Goal: Task Accomplishment & Management: Manage account settings

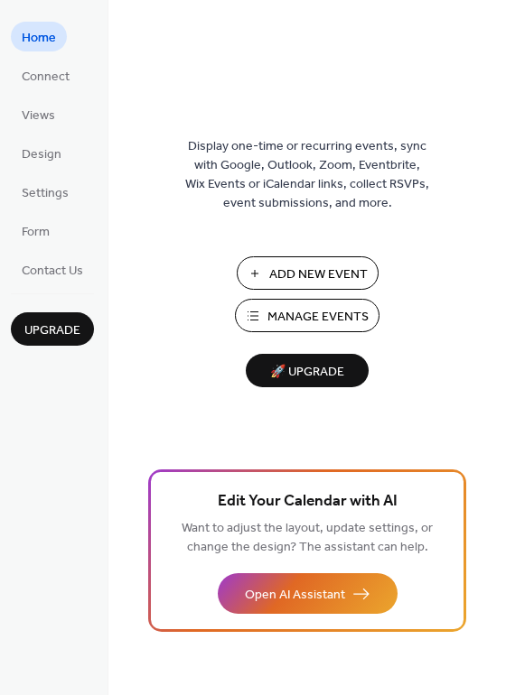
click at [281, 274] on span "Add New Event" at bounding box center [318, 274] width 98 height 19
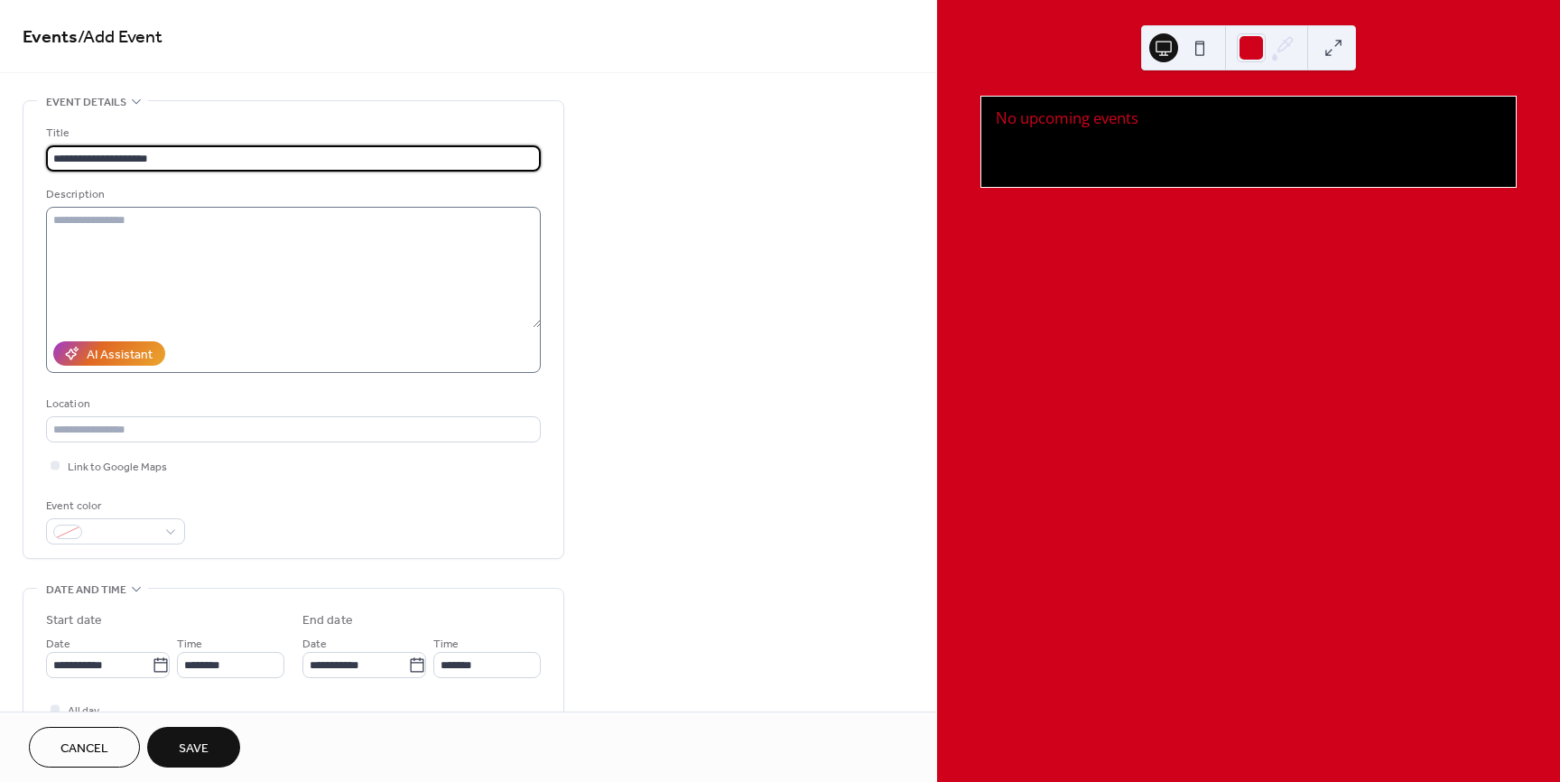
type input "**********"
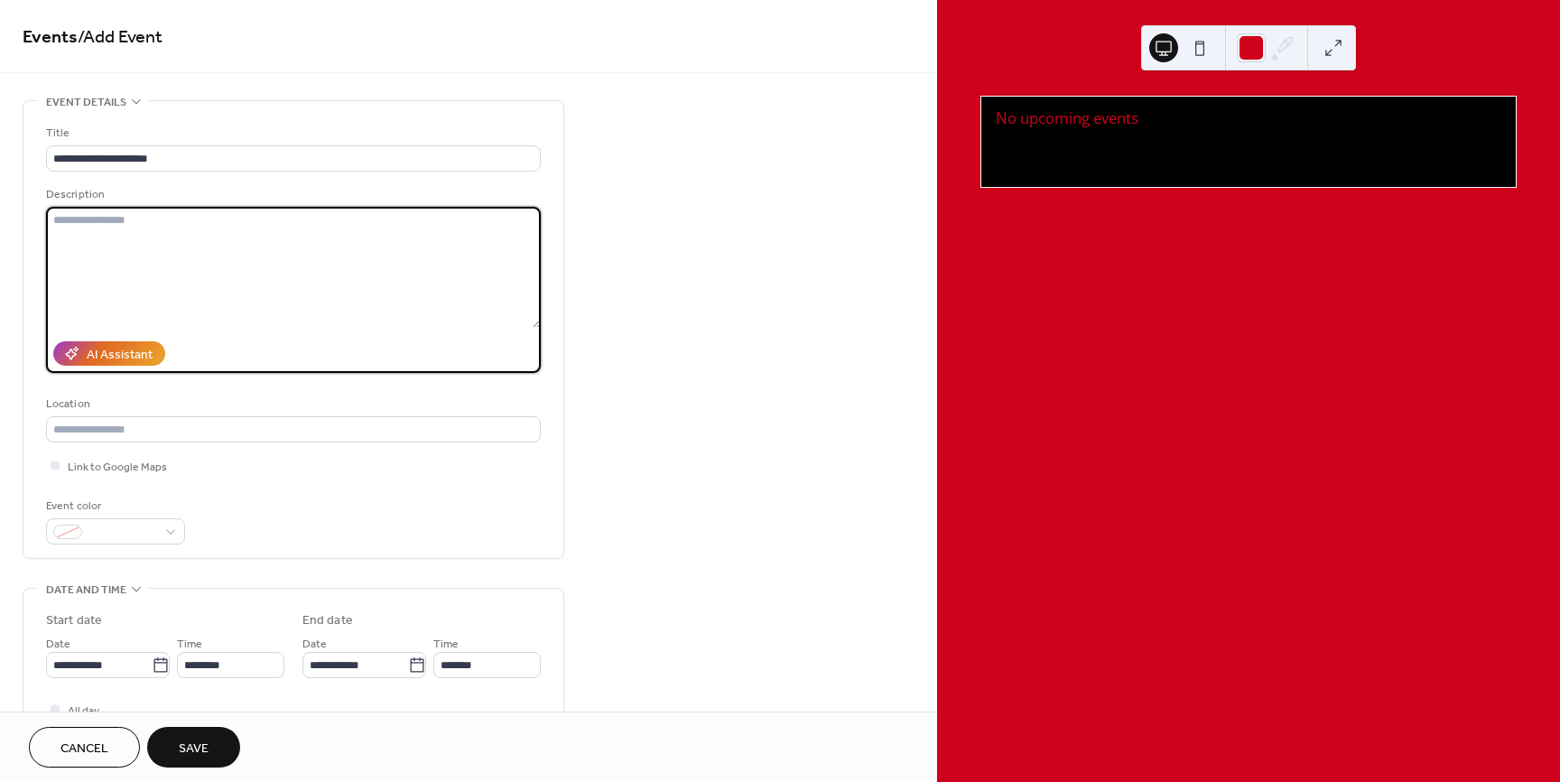
click at [141, 250] on textarea at bounding box center [293, 267] width 495 height 121
click at [130, 429] on input "text" at bounding box center [293, 429] width 495 height 26
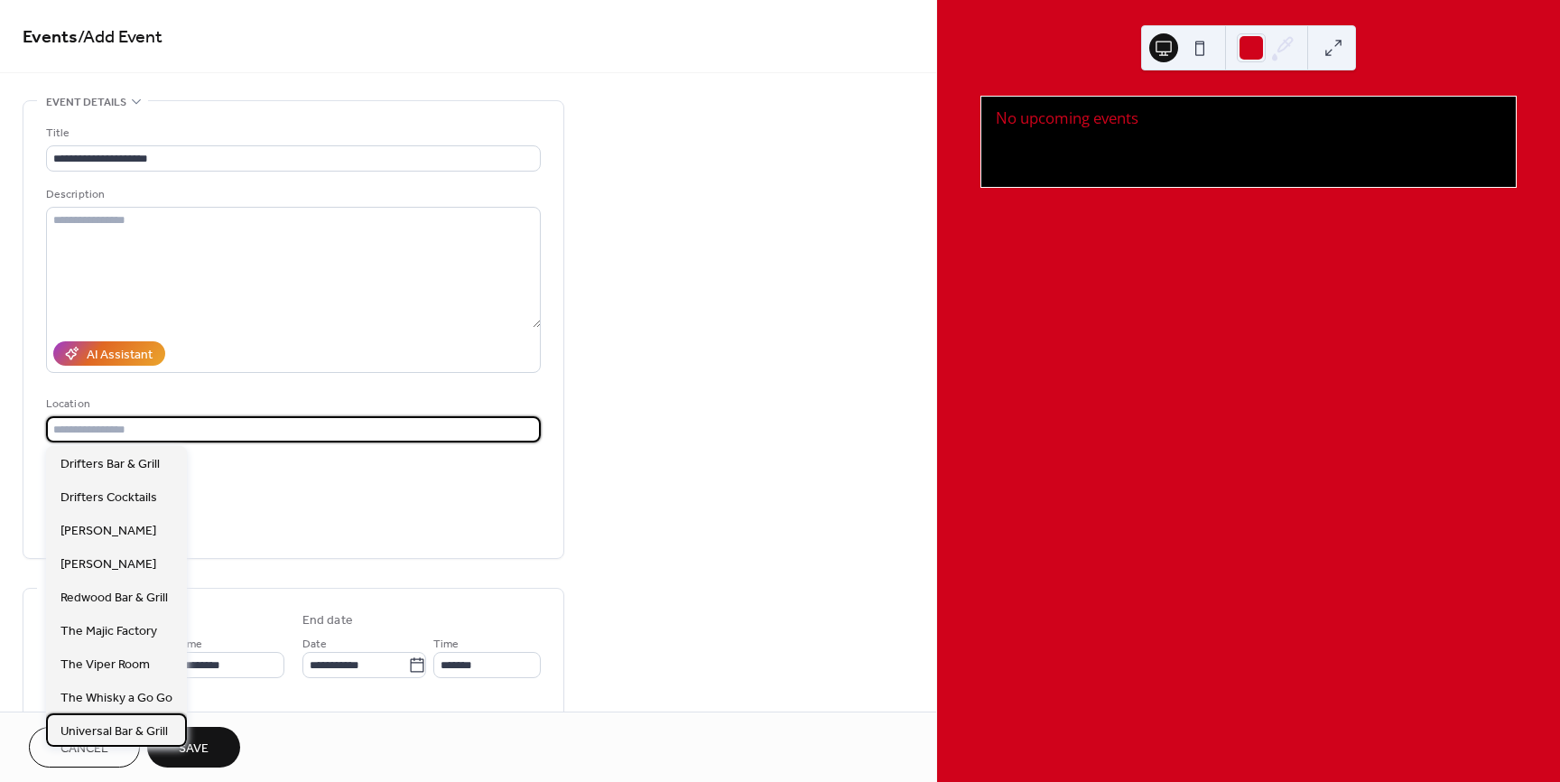
click at [114, 728] on span "Universal Bar & Grill" at bounding box center [113, 731] width 107 height 19
type input "**********"
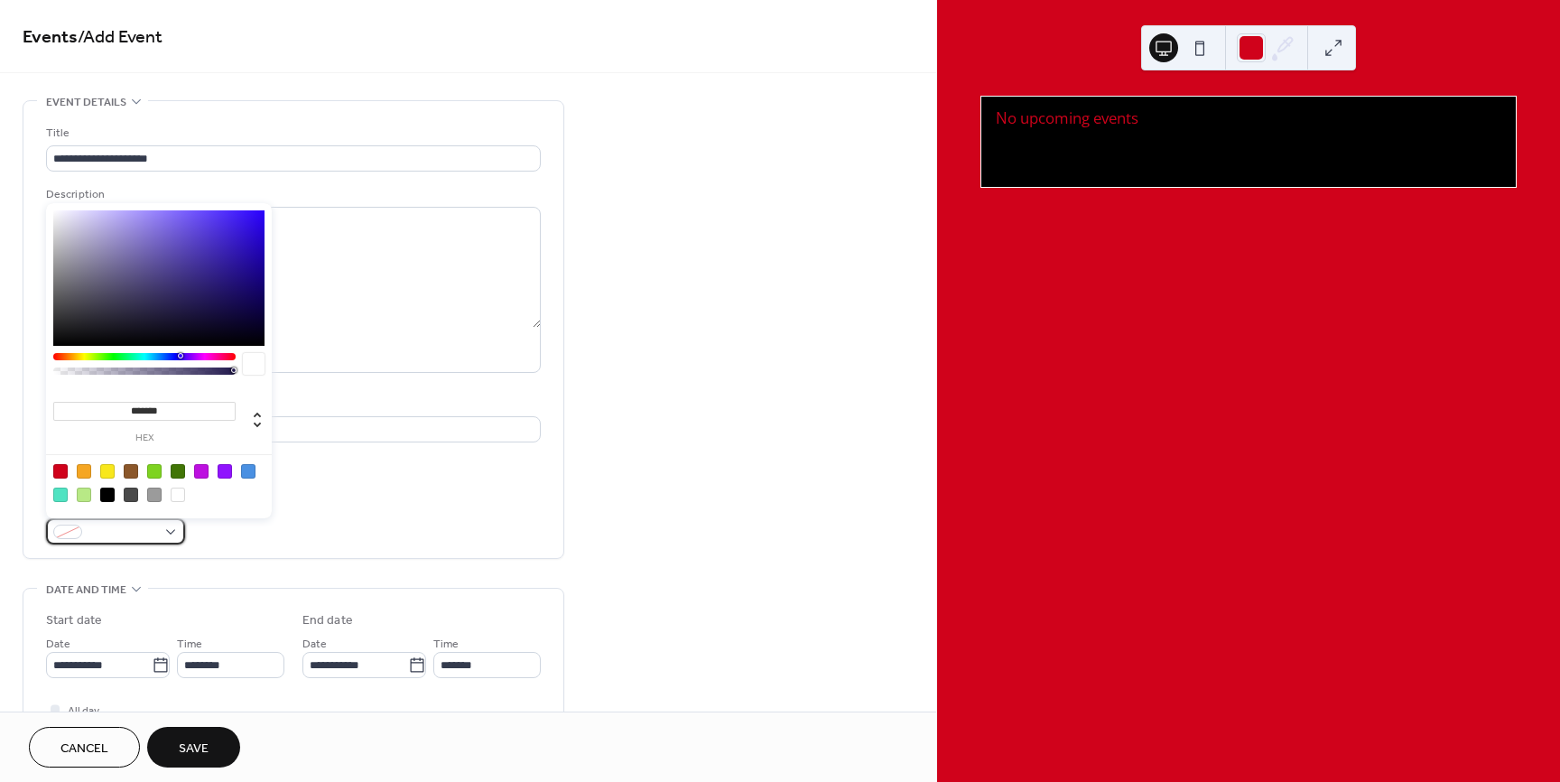
click at [146, 526] on span at bounding box center [122, 533] width 67 height 19
click at [58, 472] on div at bounding box center [60, 471] width 14 height 14
type input "*******"
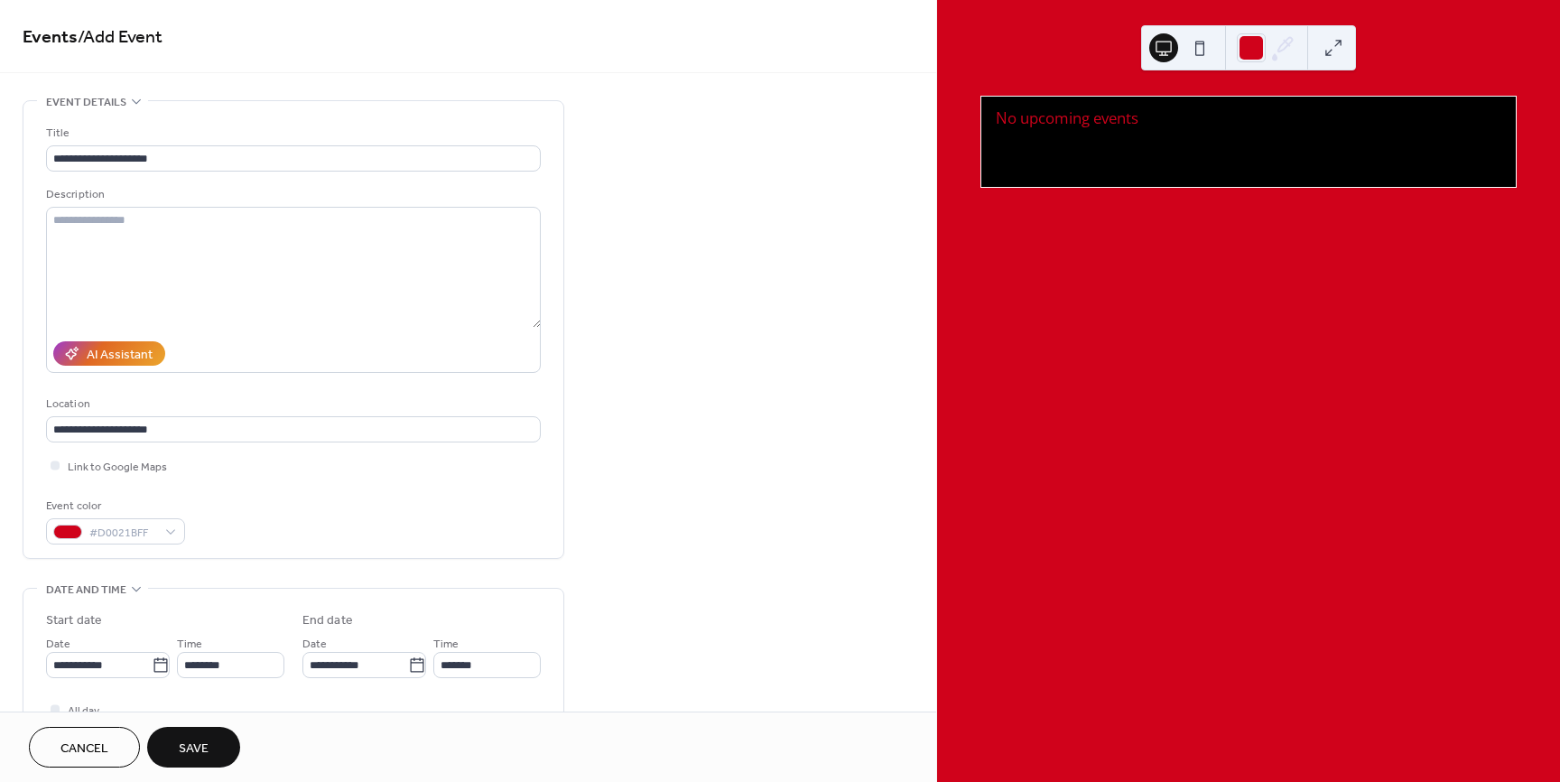
click at [441, 507] on div "Event color #D0021BFF" at bounding box center [293, 521] width 495 height 48
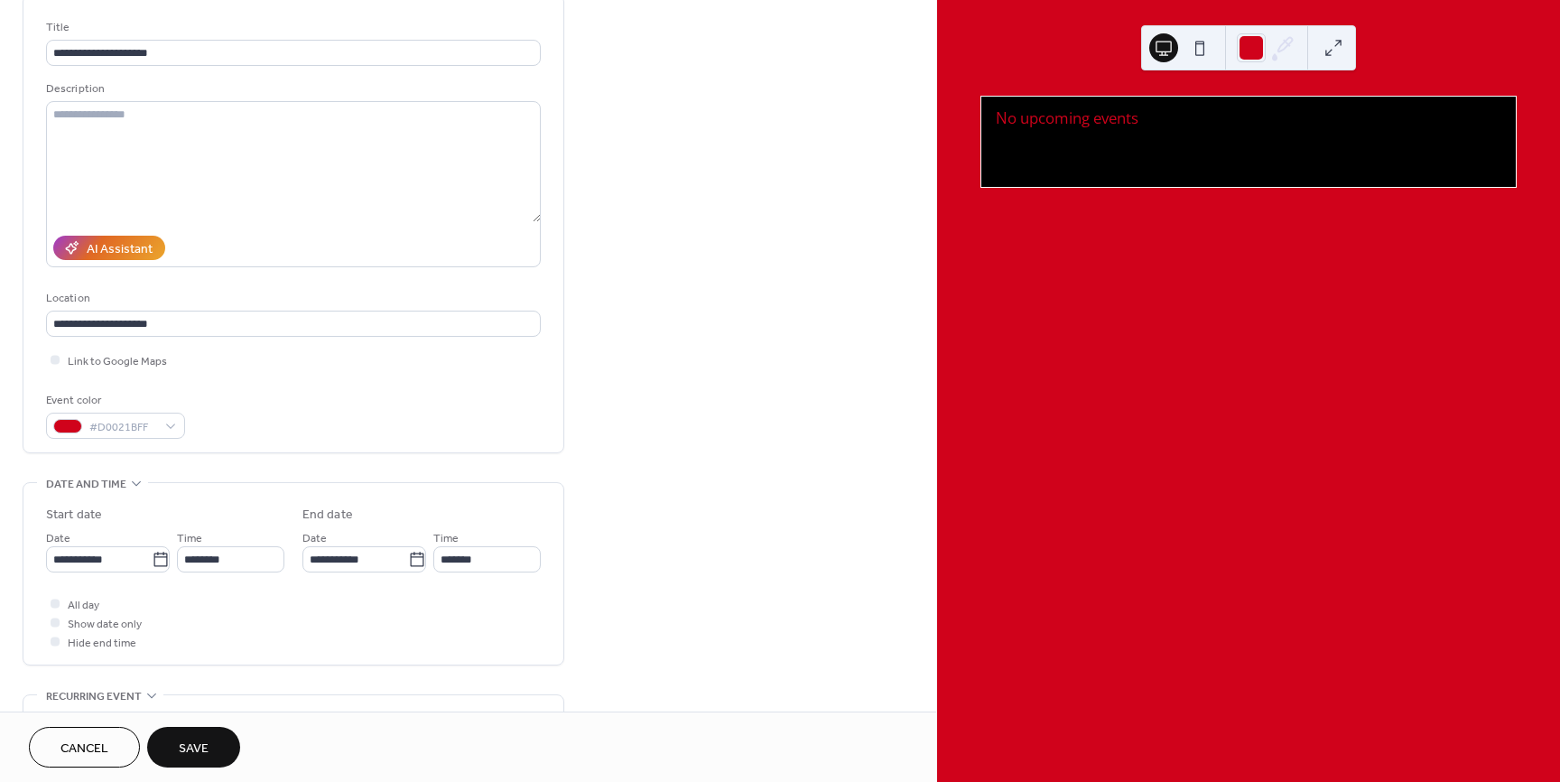
scroll to position [107, 0]
click at [100, 566] on input "**********" at bounding box center [99, 558] width 106 height 26
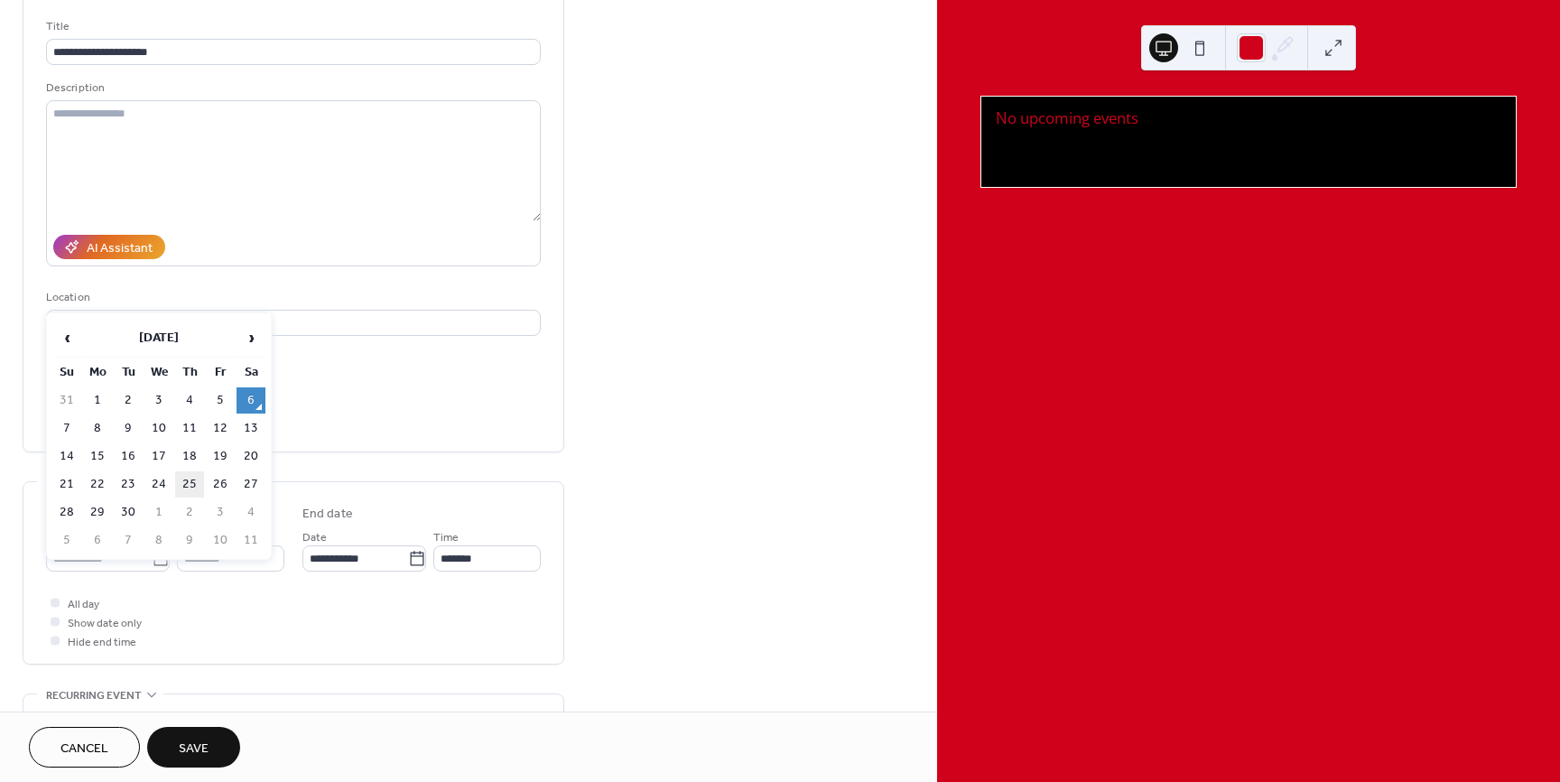
click at [192, 484] on td "25" at bounding box center [189, 484] width 29 height 26
type input "**********"
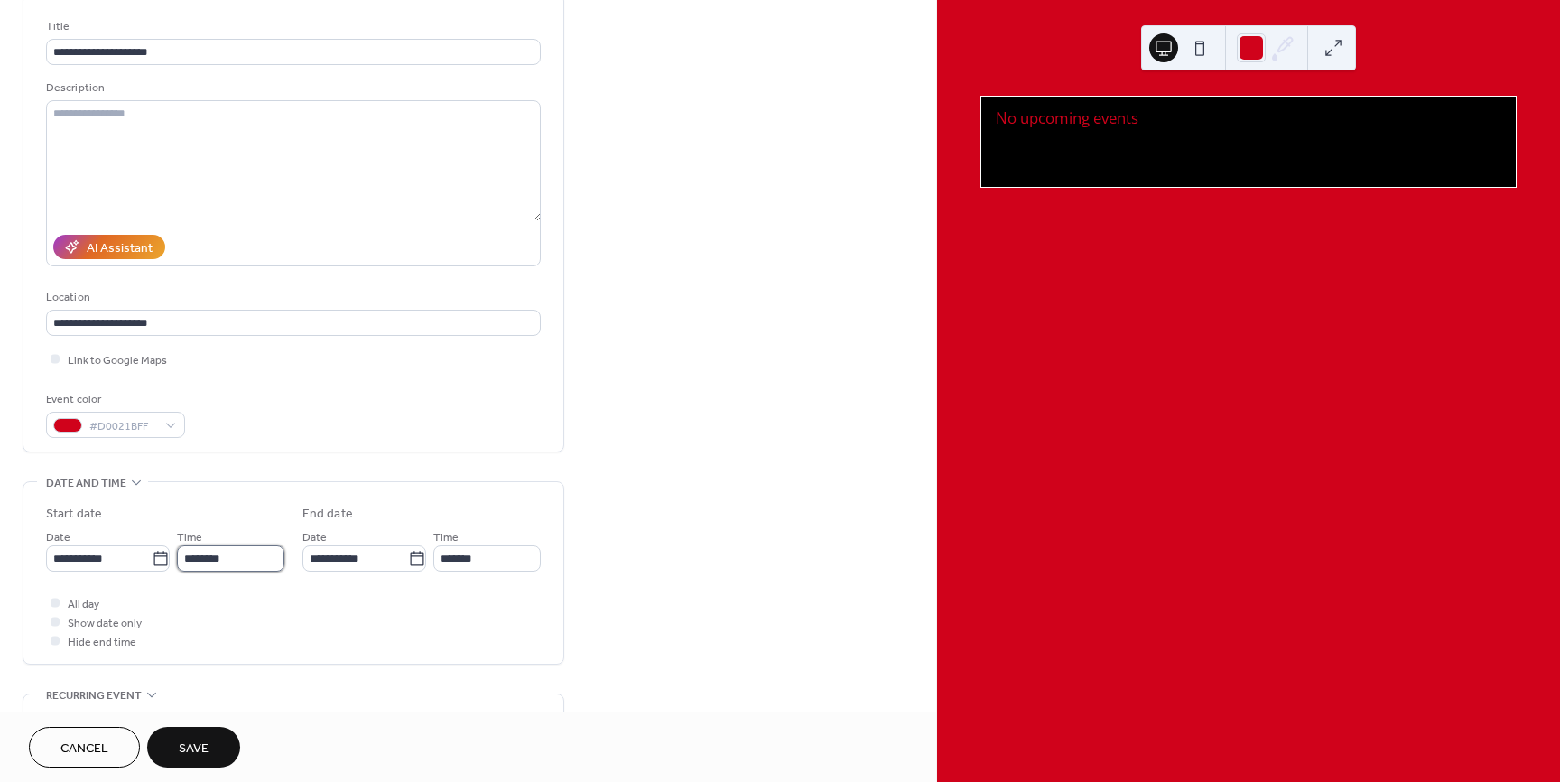
click at [220, 563] on input "********" at bounding box center [230, 558] width 107 height 26
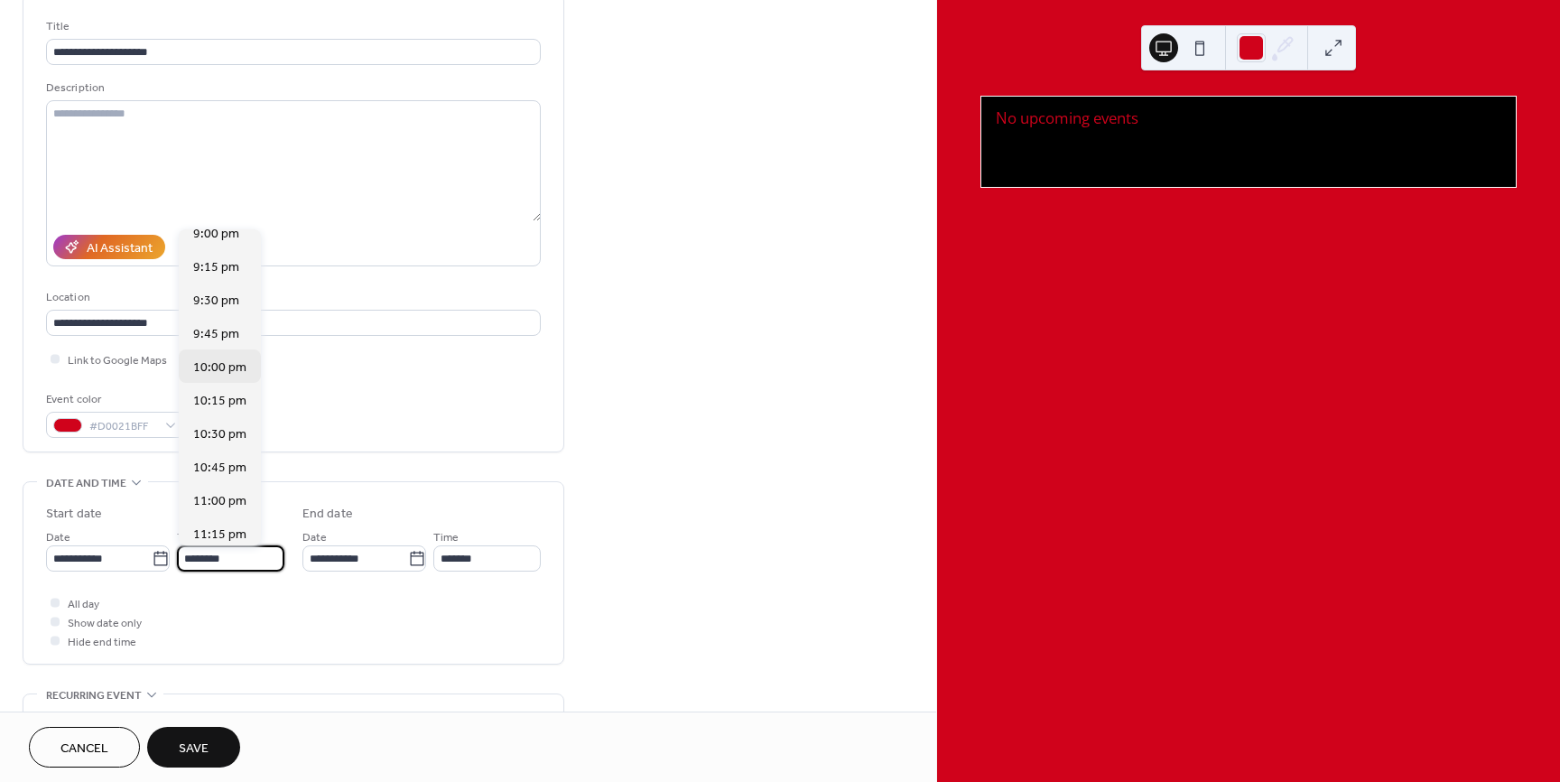
scroll to position [2801, 0]
click at [222, 328] on span "9:30 pm" at bounding box center [216, 320] width 46 height 19
type input "*******"
type input "********"
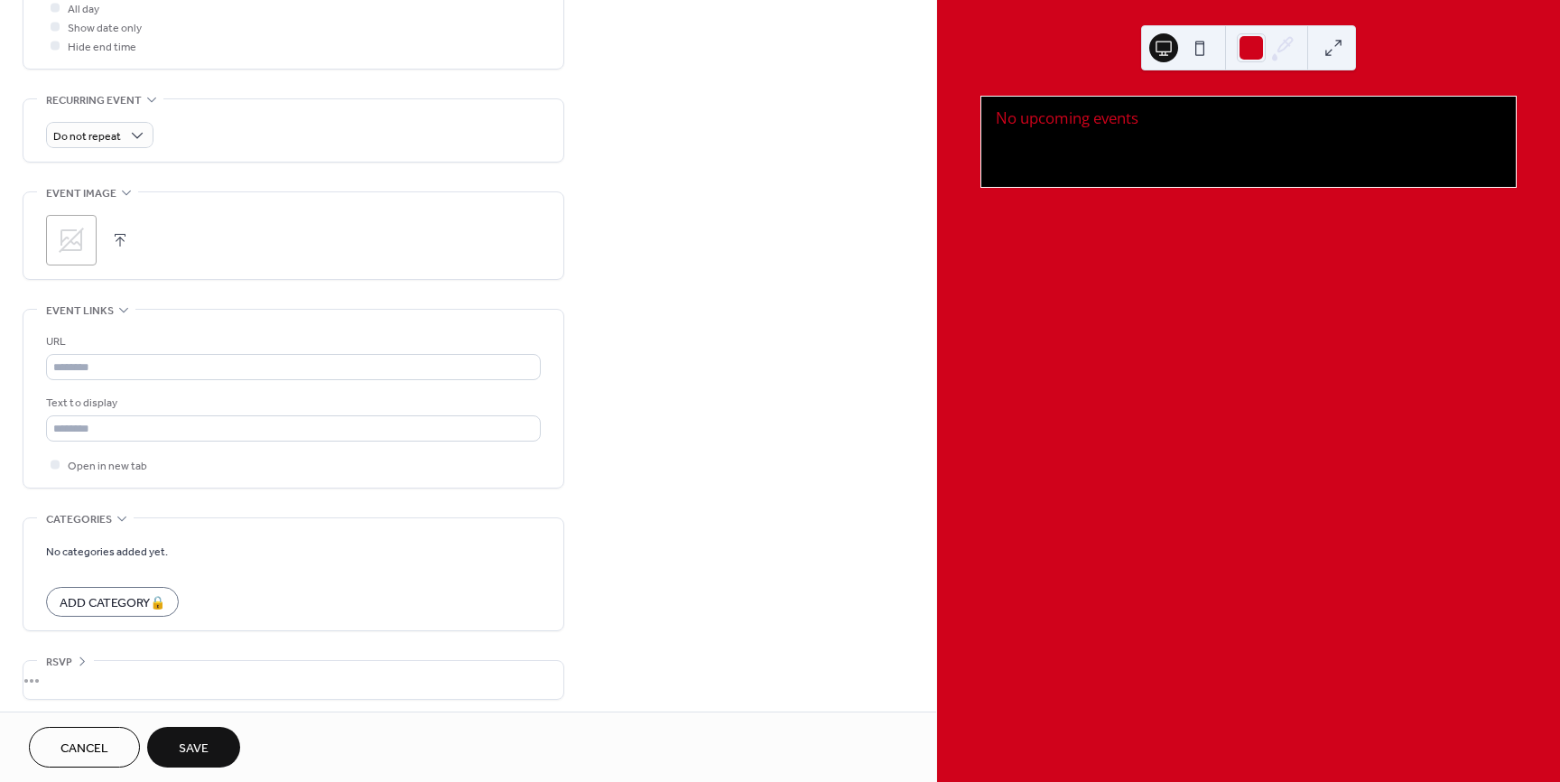
scroll to position [708, 0]
click at [201, 749] on span "Save" at bounding box center [194, 748] width 30 height 19
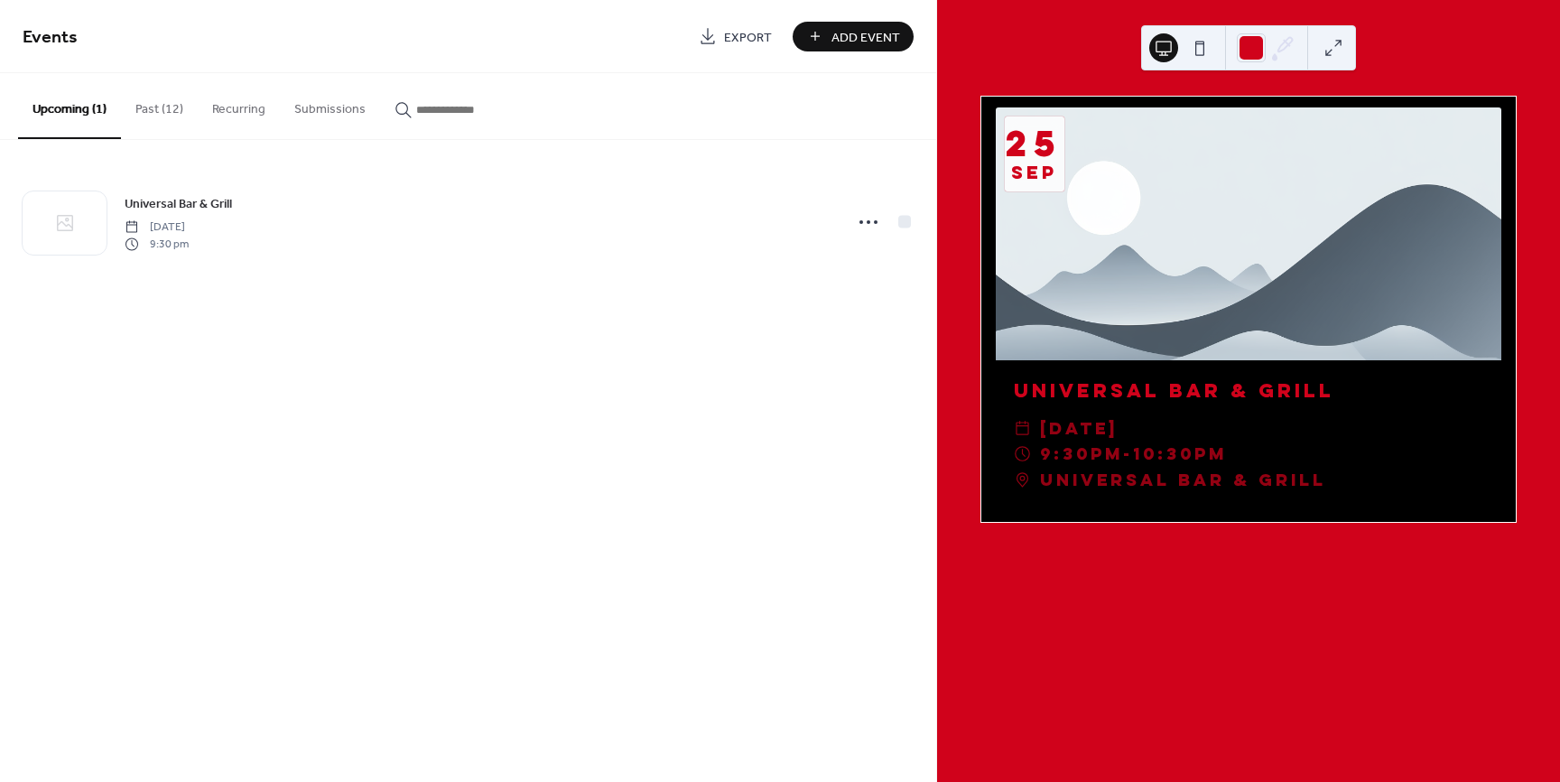
click at [1197, 49] on button at bounding box center [1200, 47] width 29 height 29
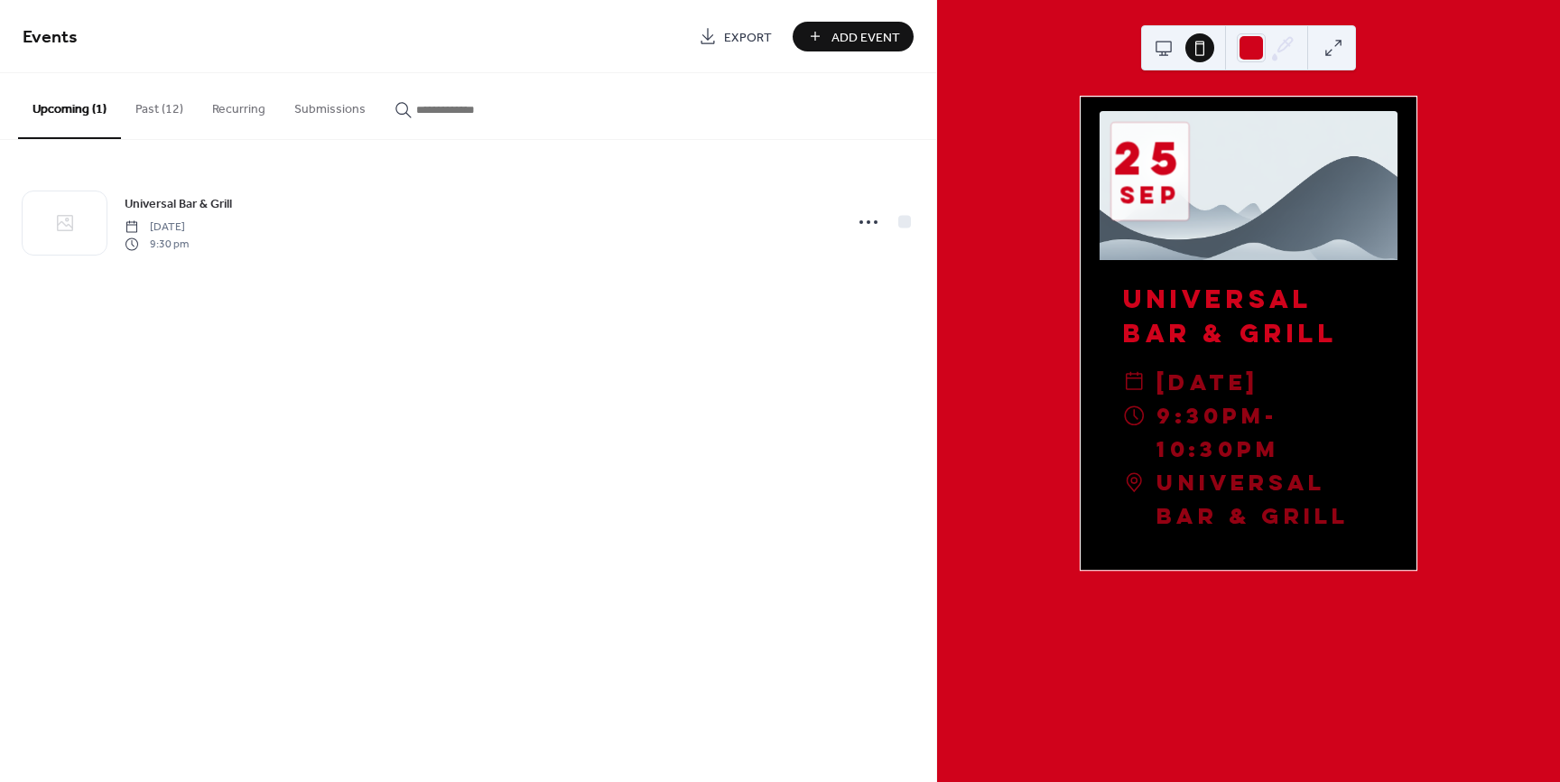
click at [1165, 50] on button at bounding box center [1163, 47] width 29 height 29
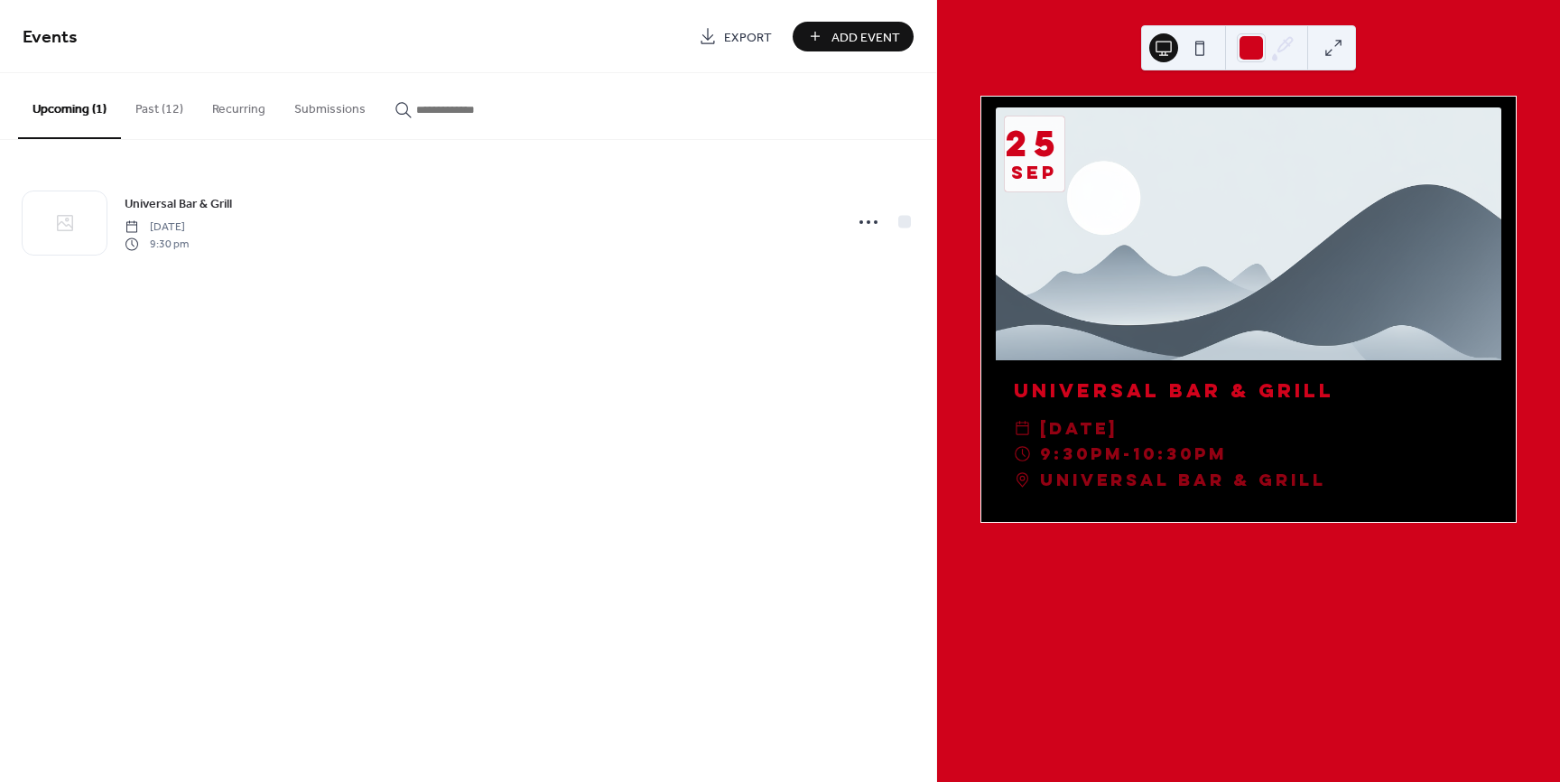
click at [1106, 310] on div at bounding box center [1249, 233] width 506 height 253
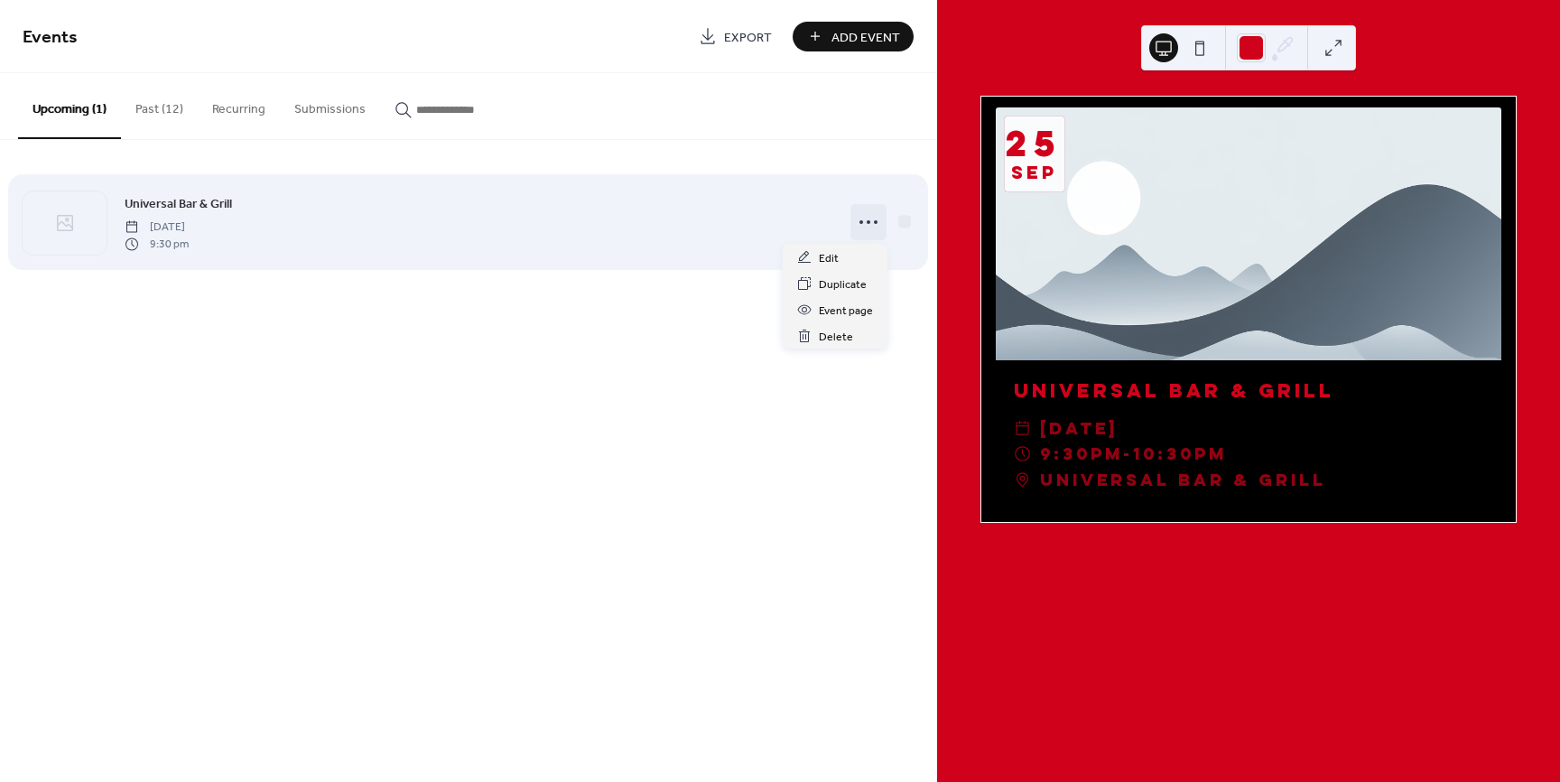
click at [863, 224] on icon at bounding box center [868, 222] width 29 height 29
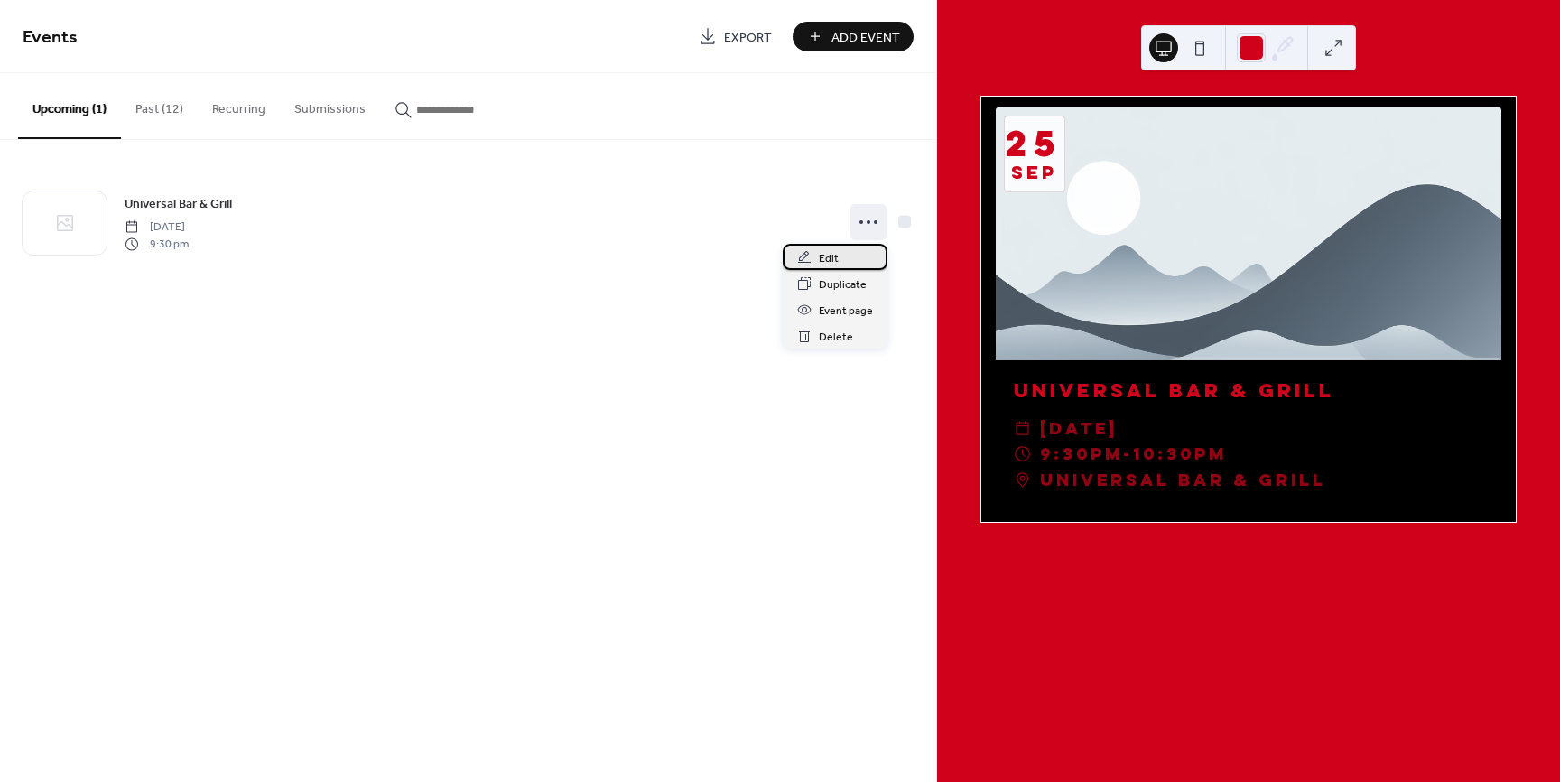
click at [847, 257] on div "Edit" at bounding box center [835, 257] width 105 height 26
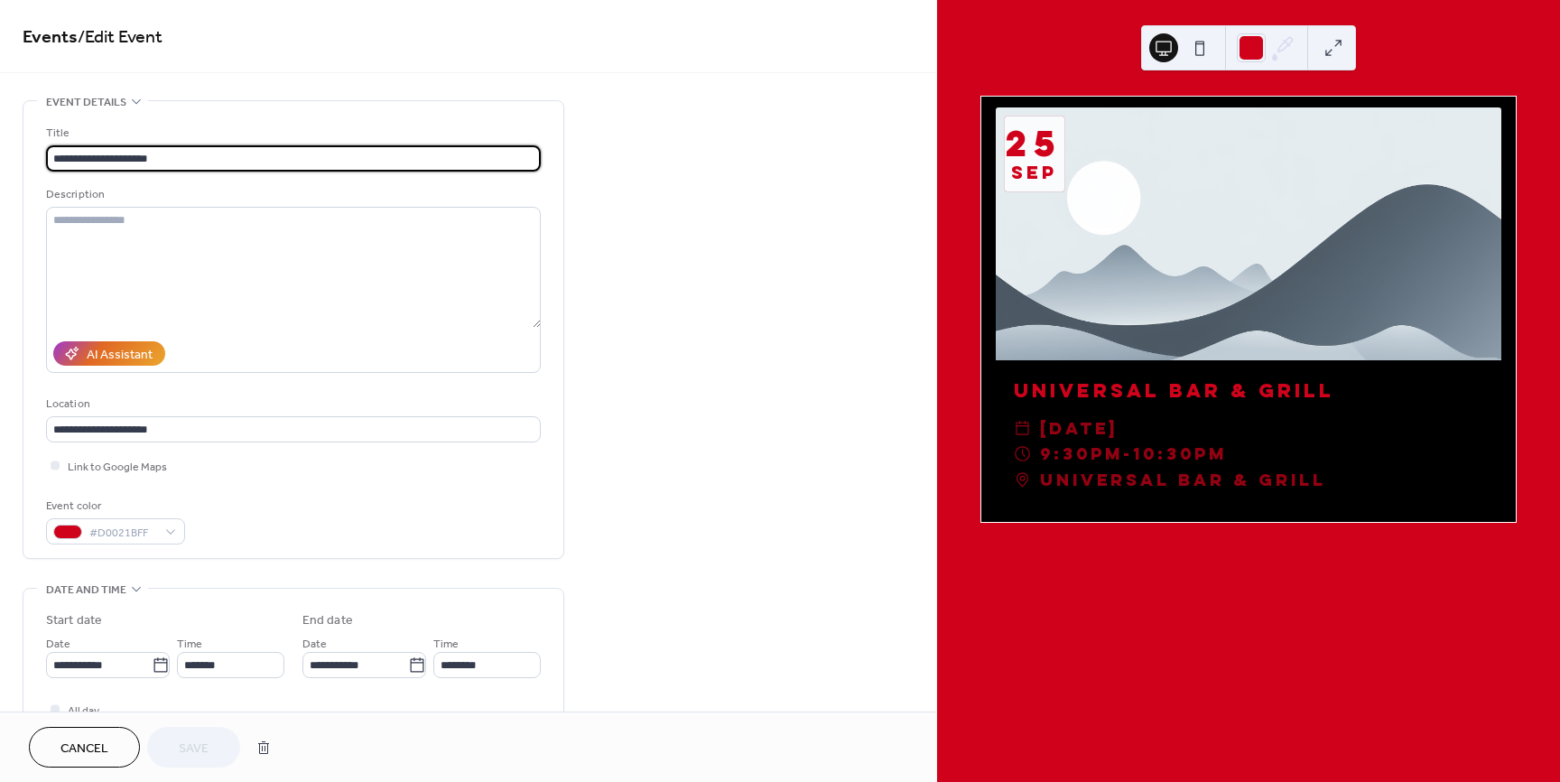
click at [1279, 241] on div at bounding box center [1249, 233] width 506 height 253
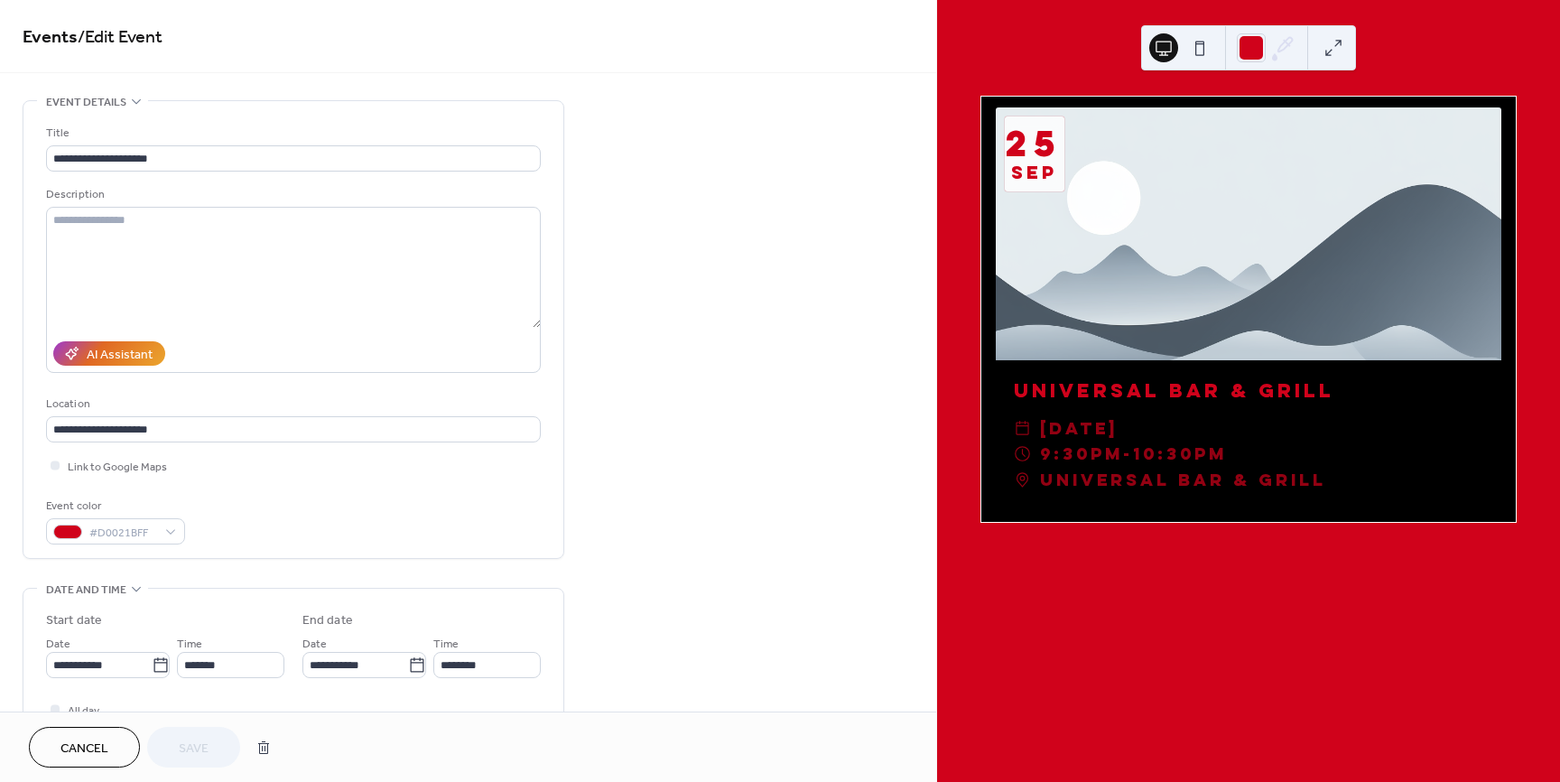
click at [1256, 228] on div at bounding box center [1249, 233] width 506 height 253
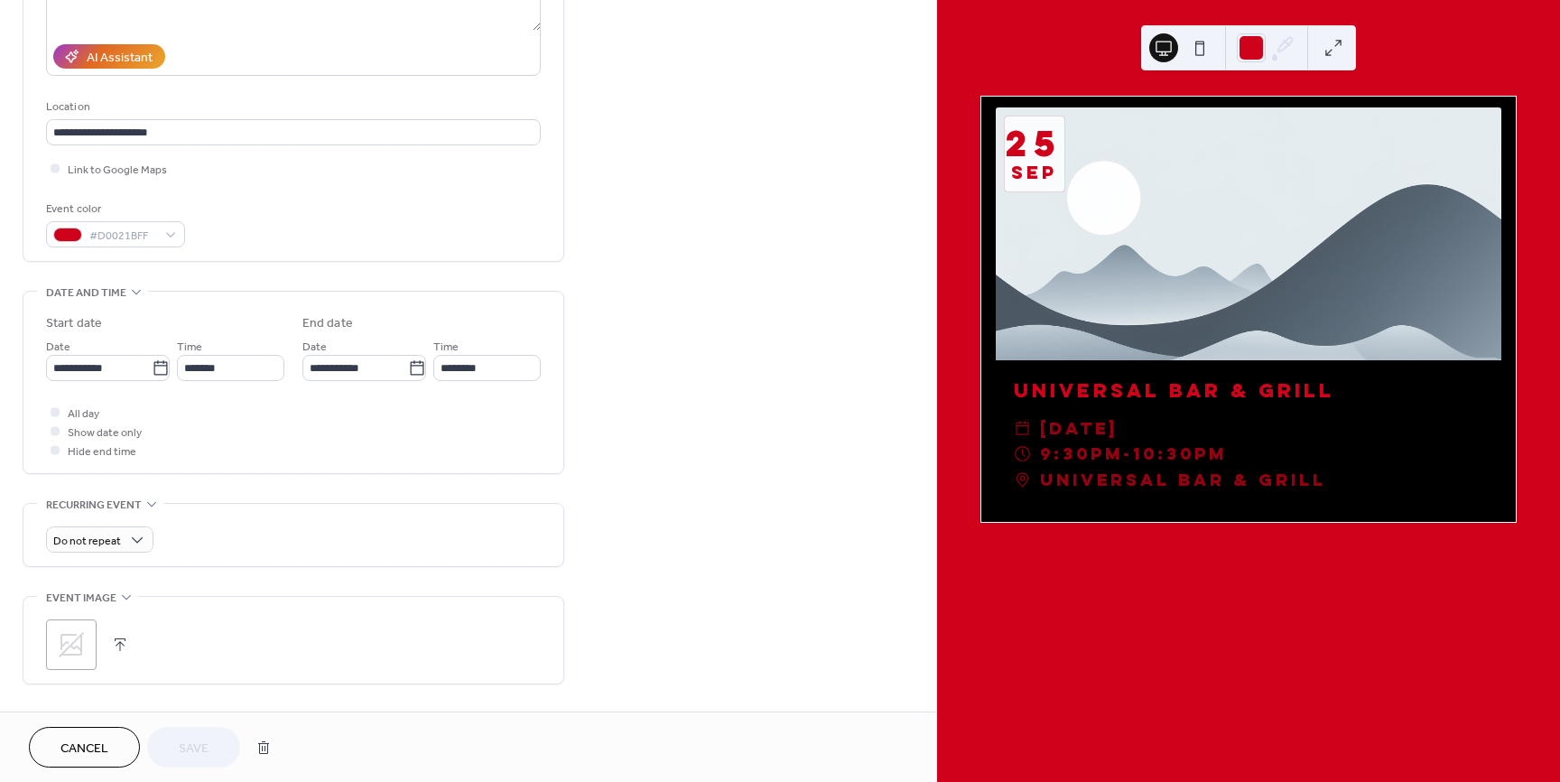
scroll to position [1, 0]
click at [71, 643] on icon at bounding box center [71, 644] width 29 height 29
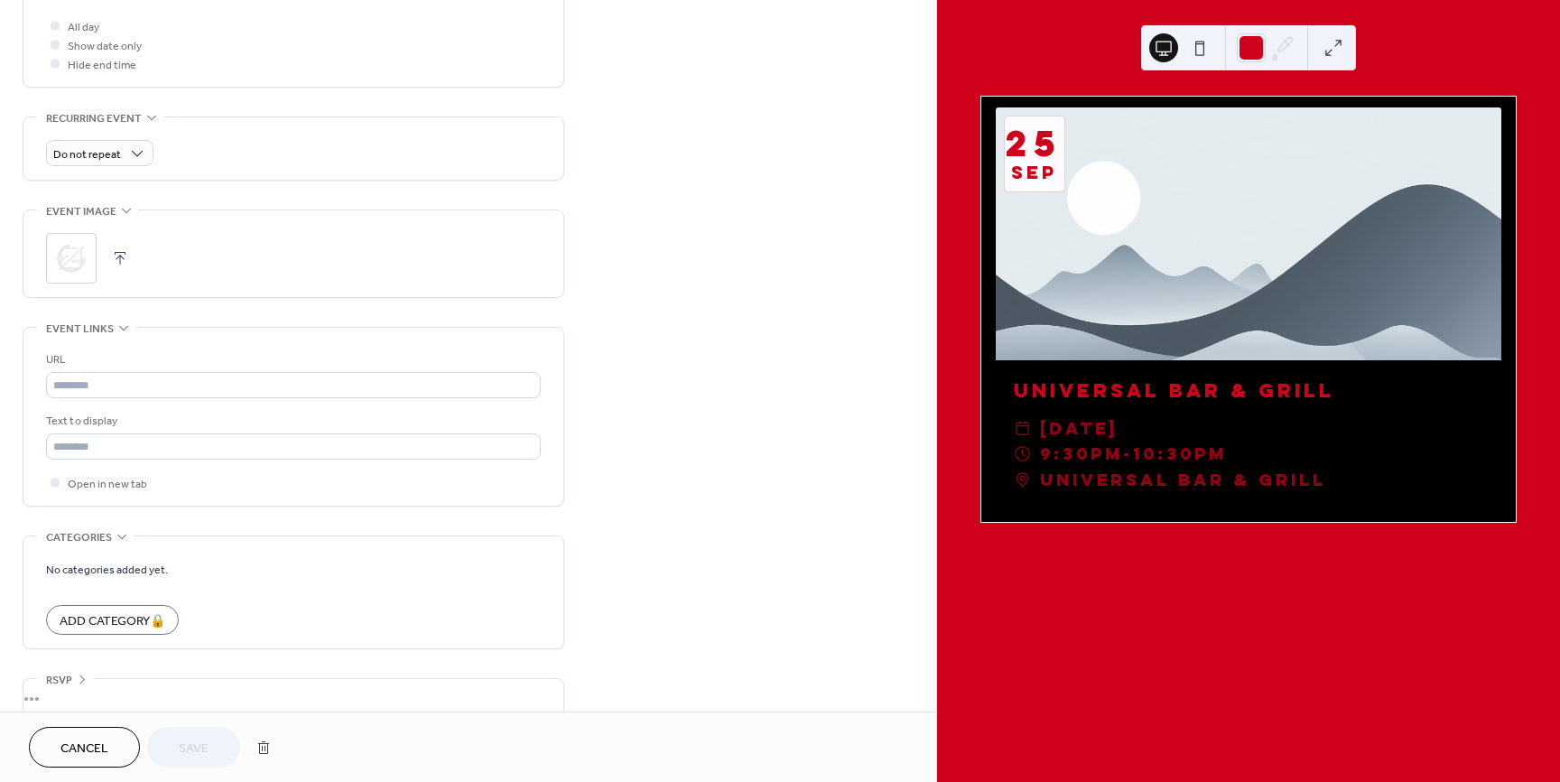
scroll to position [708, 0]
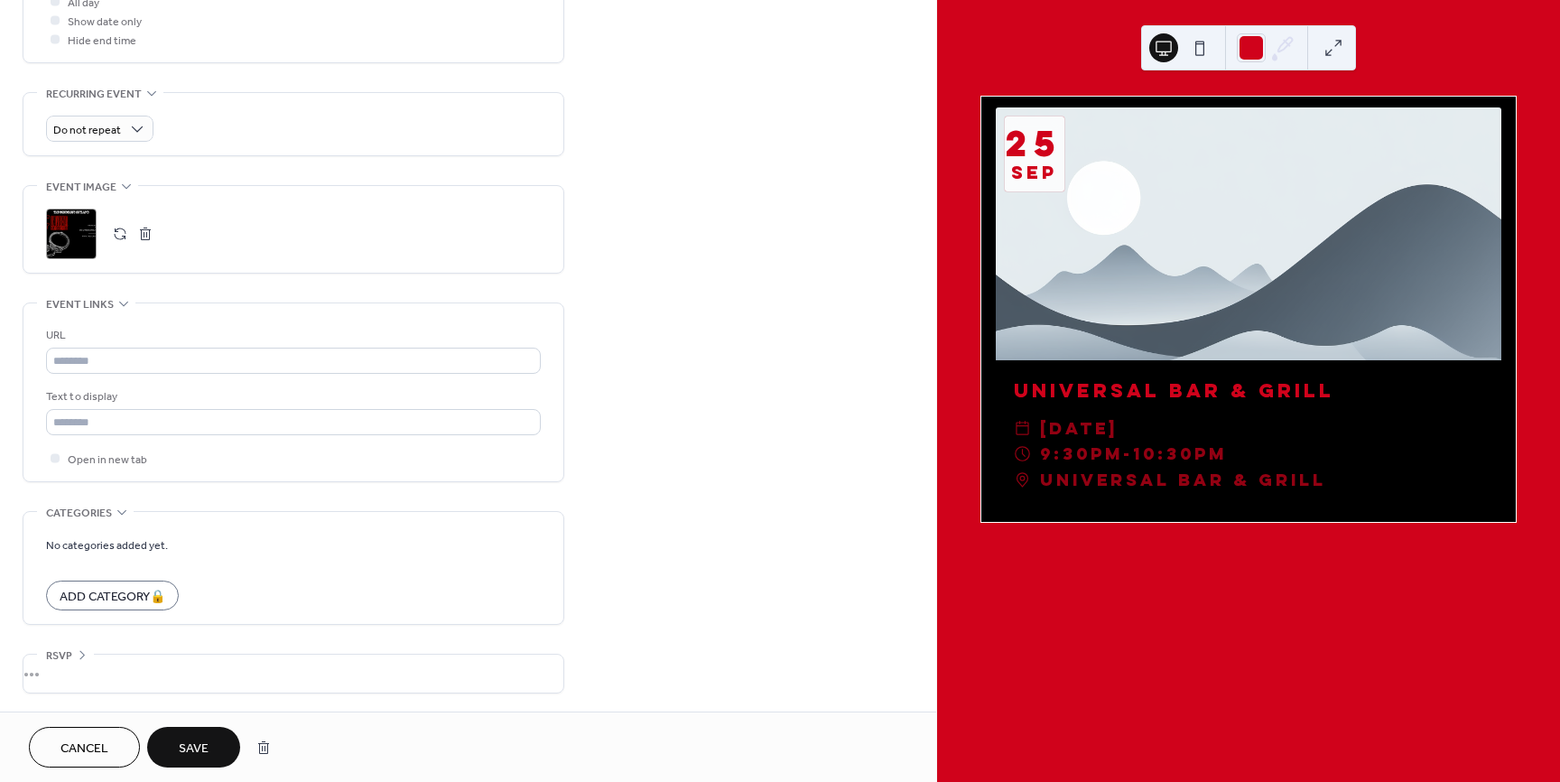
click at [210, 742] on button "Save" at bounding box center [193, 747] width 93 height 41
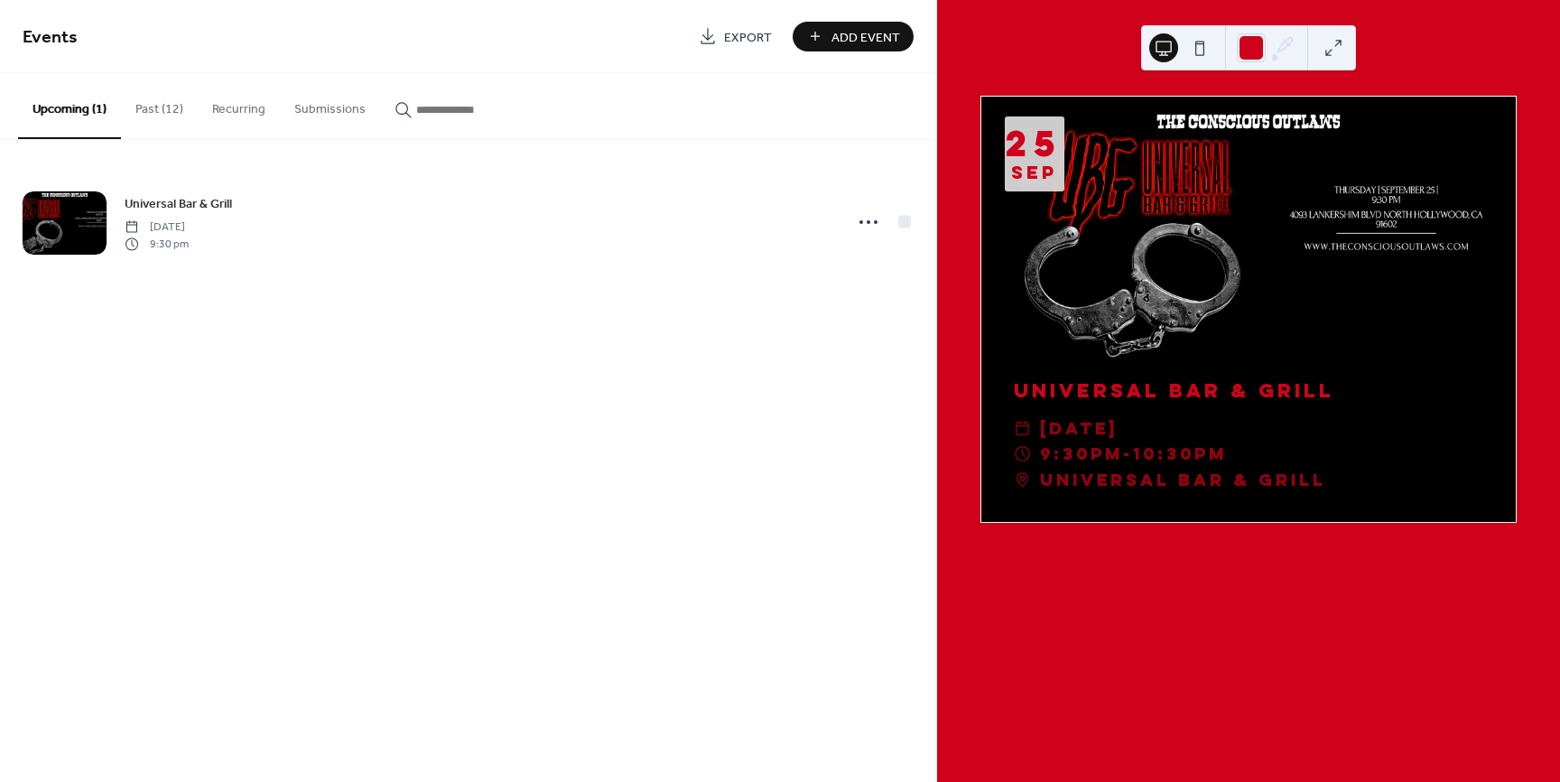
click at [806, 46] on button "Add Event" at bounding box center [853, 37] width 121 height 30
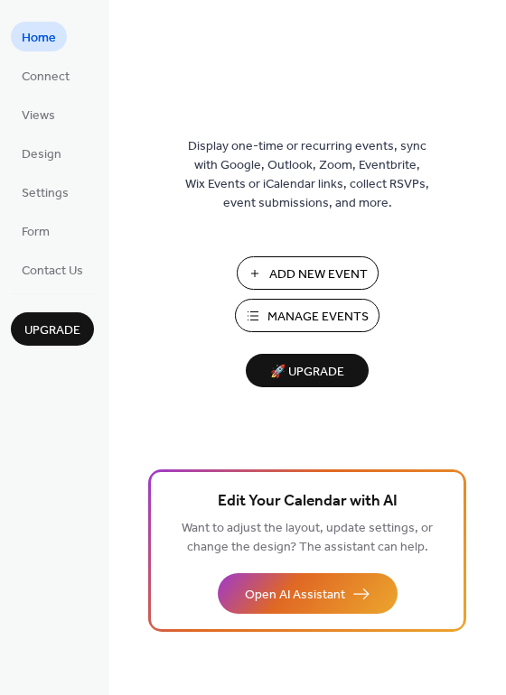
click at [271, 315] on span "Manage Events" at bounding box center [317, 317] width 101 height 19
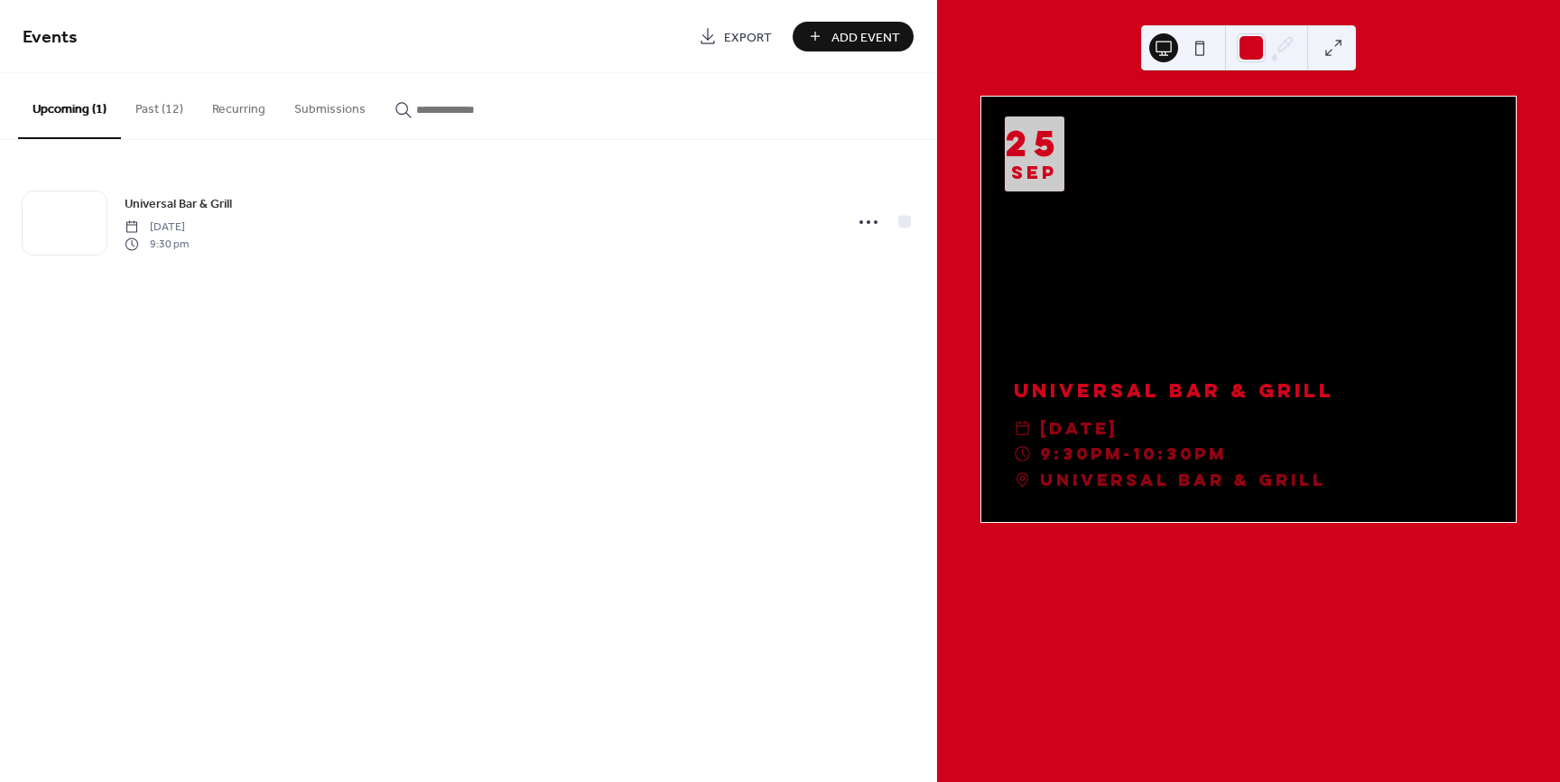
click at [1037, 170] on div "Sep" at bounding box center [1034, 172] width 46 height 16
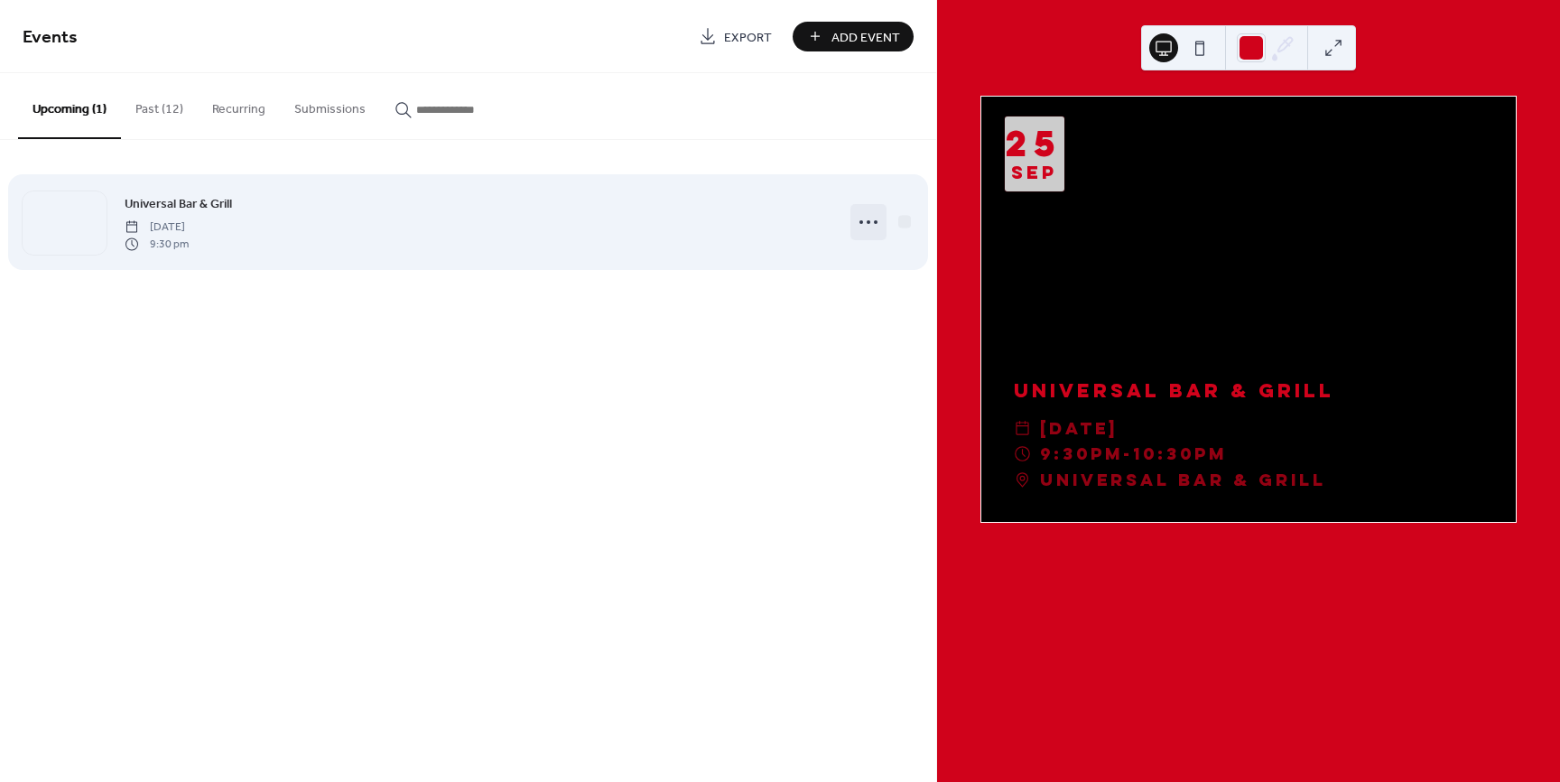
click at [864, 220] on icon at bounding box center [868, 222] width 29 height 29
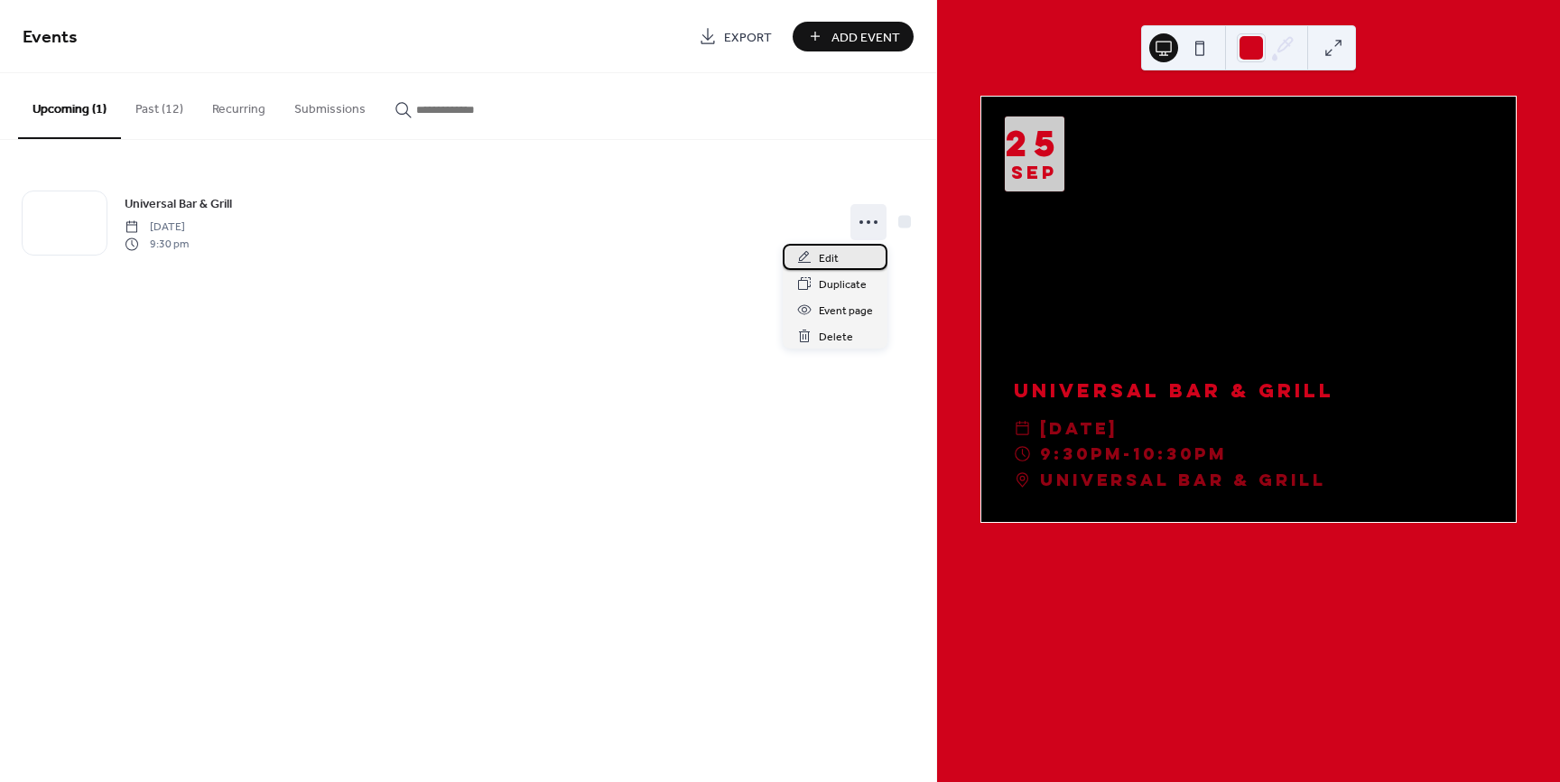
click at [836, 253] on span "Edit" at bounding box center [829, 258] width 20 height 19
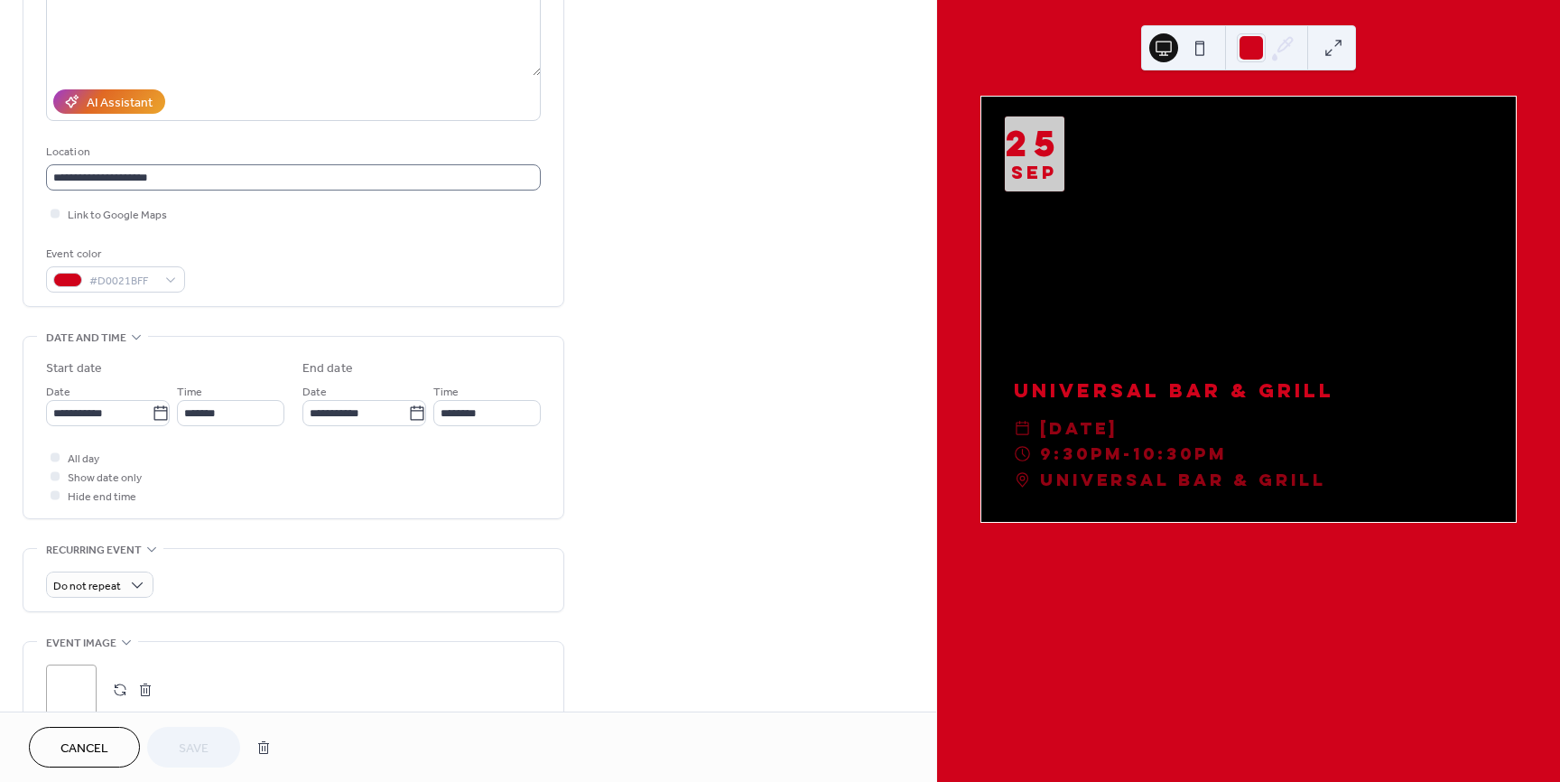
scroll to position [256, 0]
click at [53, 474] on div at bounding box center [55, 472] width 9 height 9
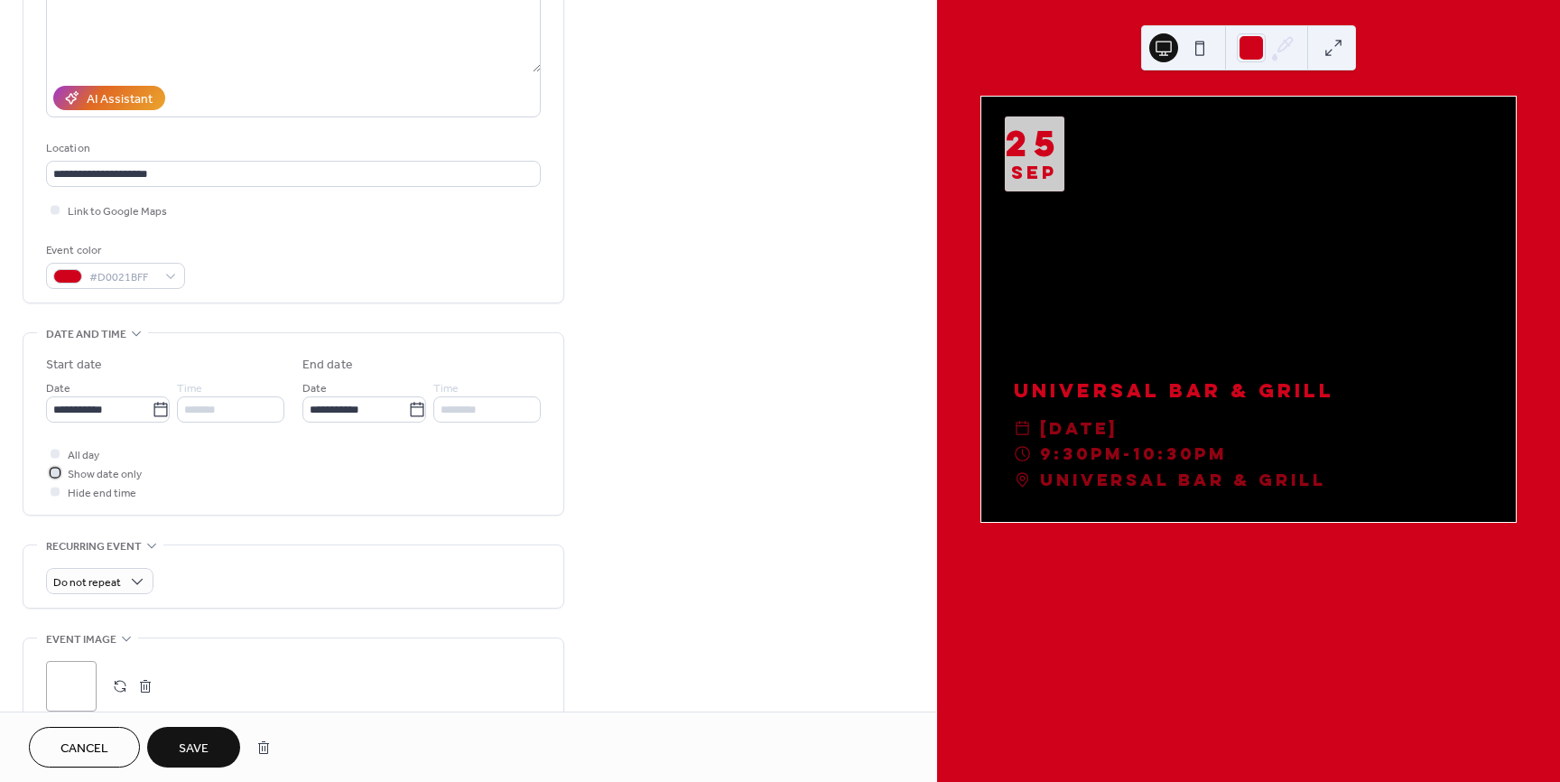
click at [53, 474] on icon at bounding box center [54, 472] width 5 height 5
click at [204, 472] on div "All day Show date only Hide end time" at bounding box center [293, 472] width 495 height 57
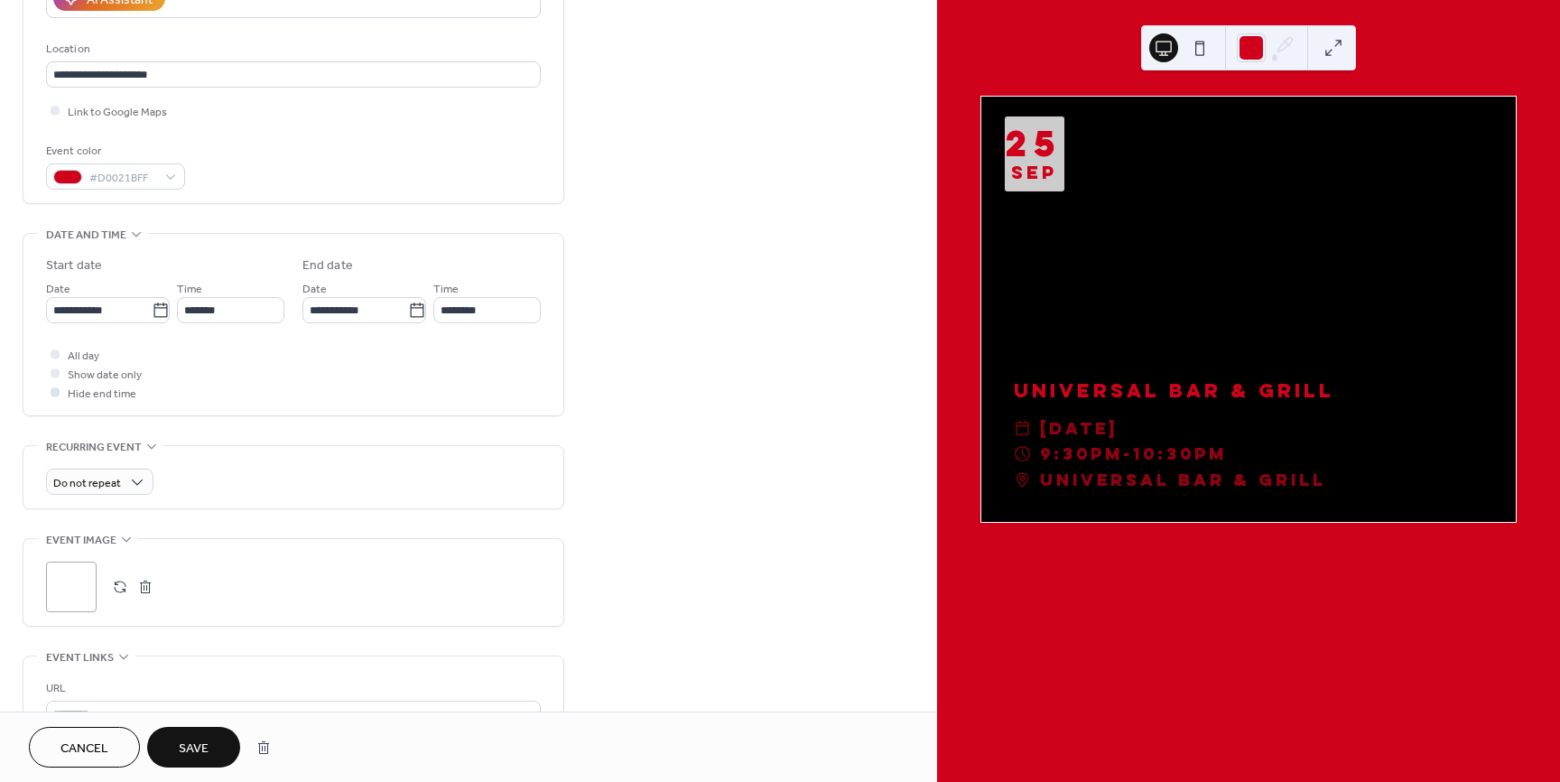
scroll to position [351, 0]
click at [126, 239] on div "Date and time" at bounding box center [92, 237] width 111 height 19
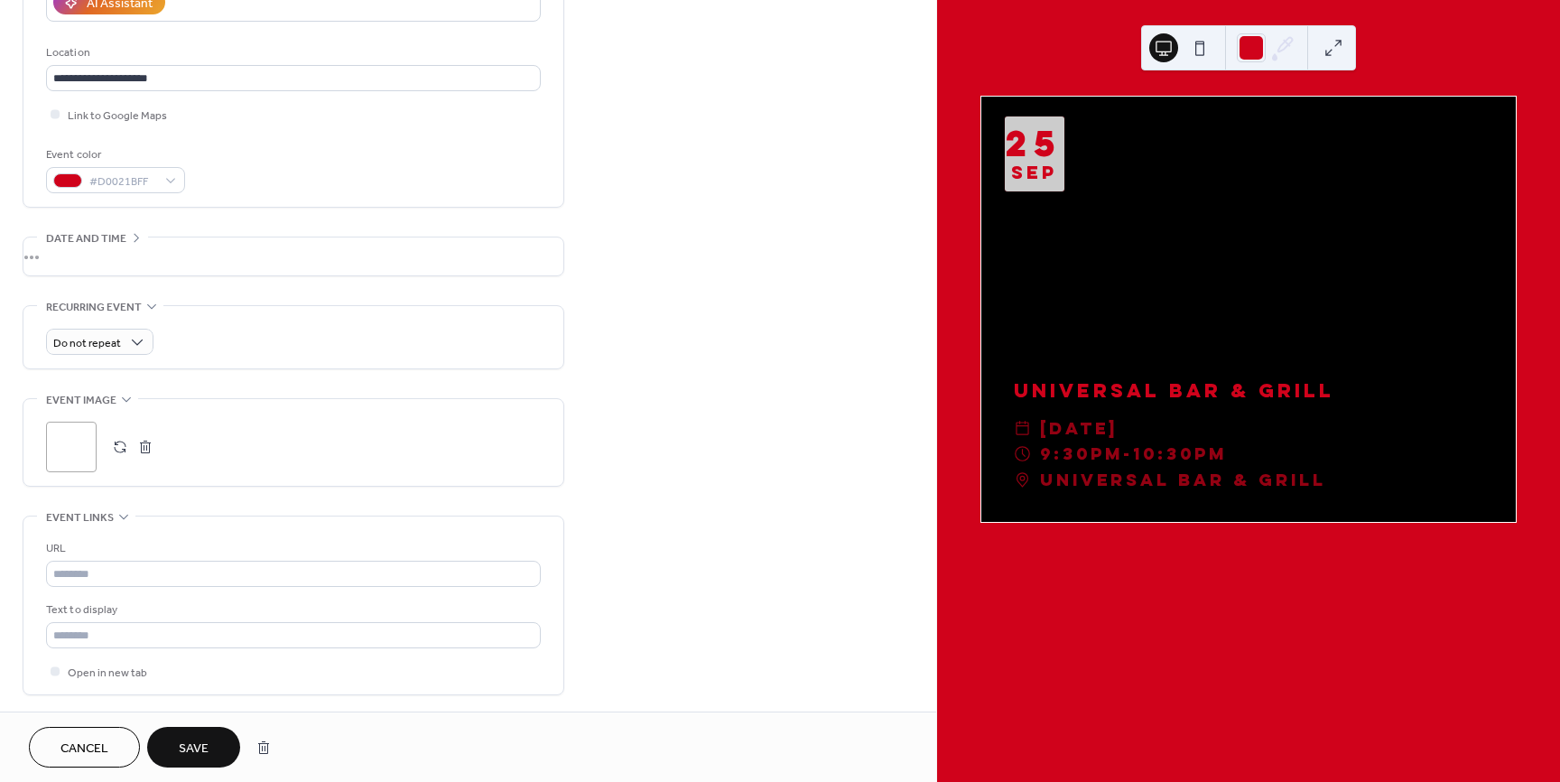
click at [125, 239] on div "•••" at bounding box center [293, 256] width 540 height 38
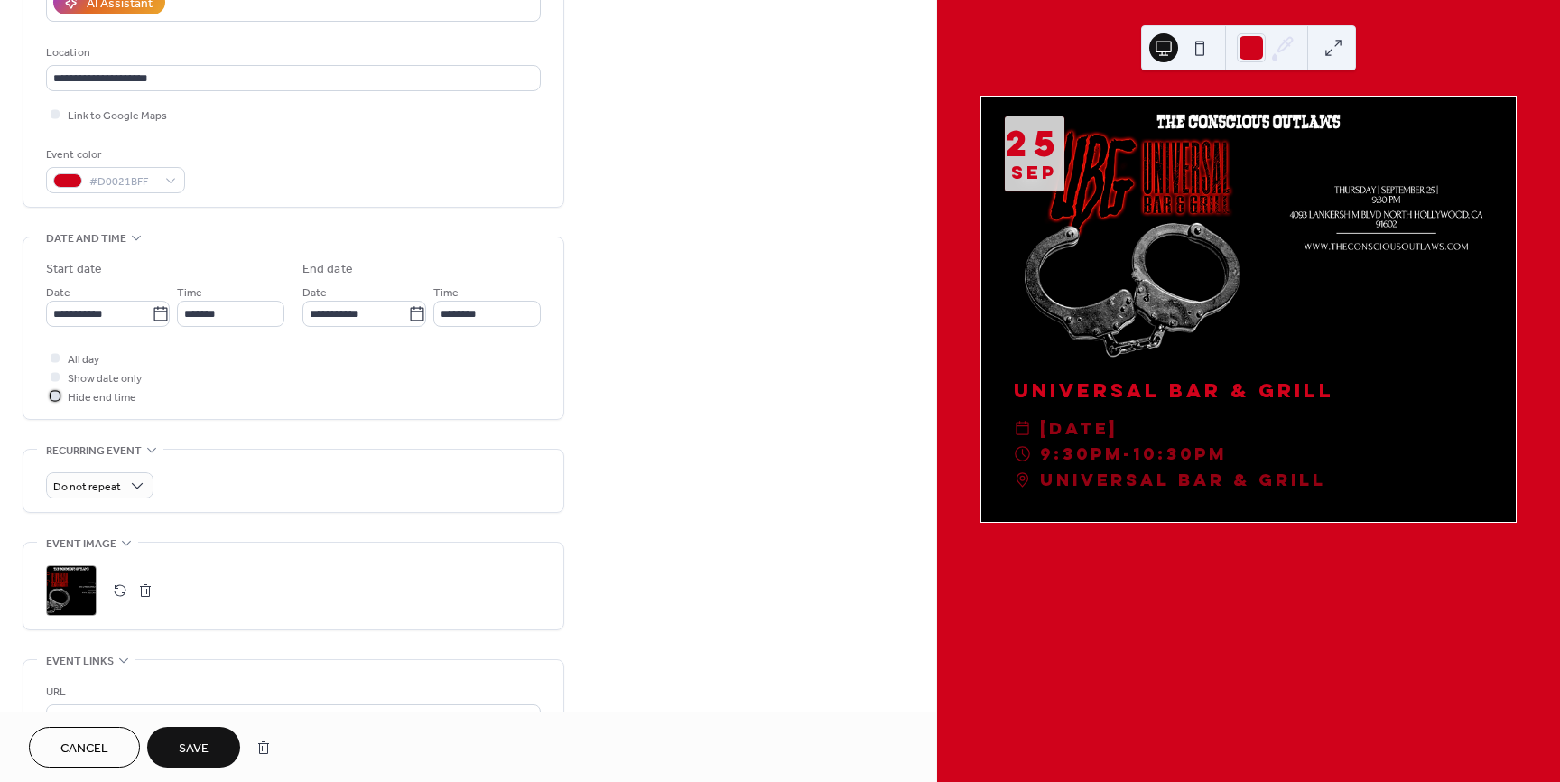
click at [52, 397] on div at bounding box center [55, 395] width 9 height 9
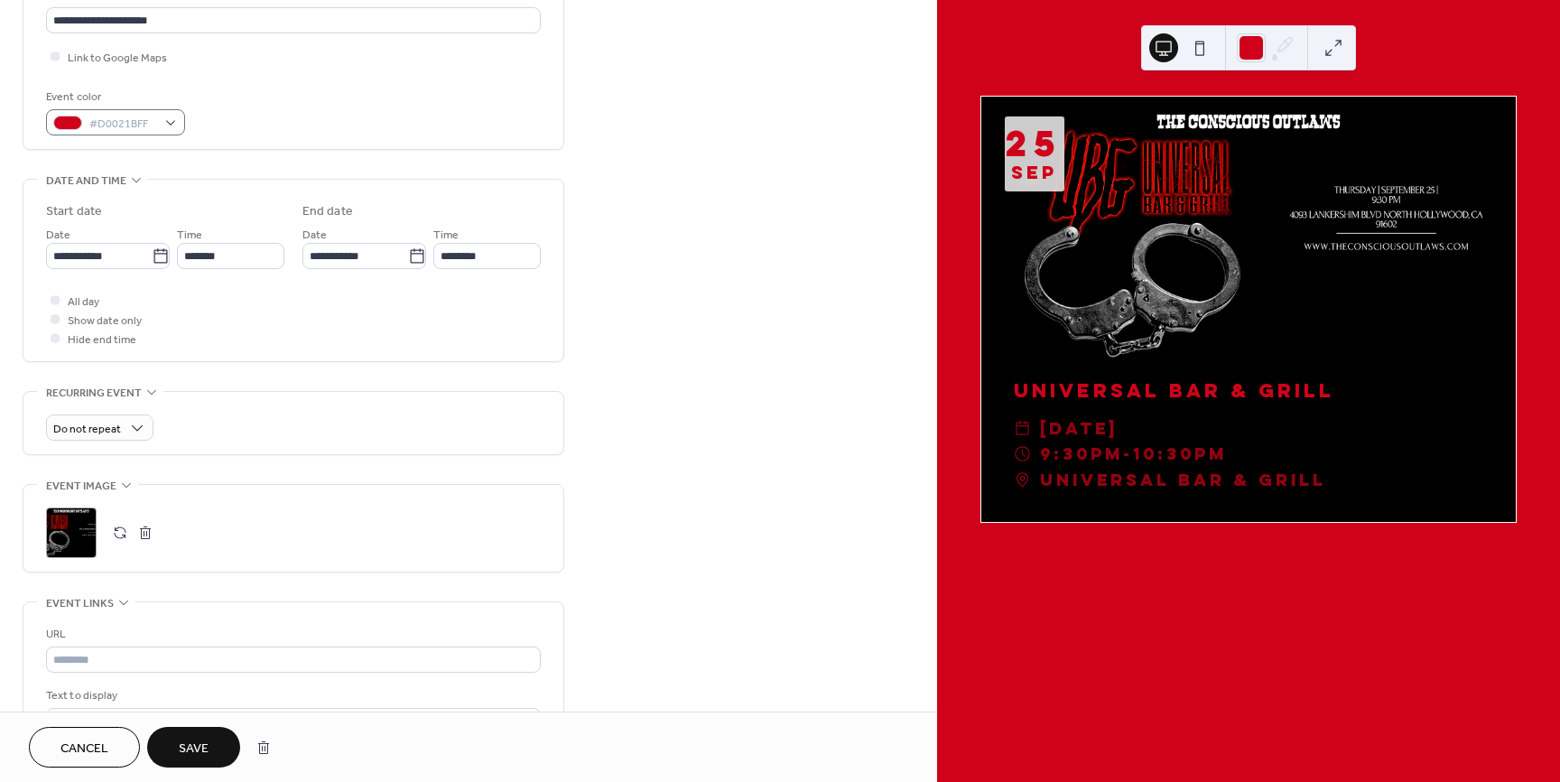
scroll to position [413, 0]
click at [144, 532] on button "button" at bounding box center [145, 528] width 25 height 25
click at [119, 527] on button "button" at bounding box center [119, 528] width 25 height 25
click at [202, 754] on span "Save" at bounding box center [194, 748] width 30 height 19
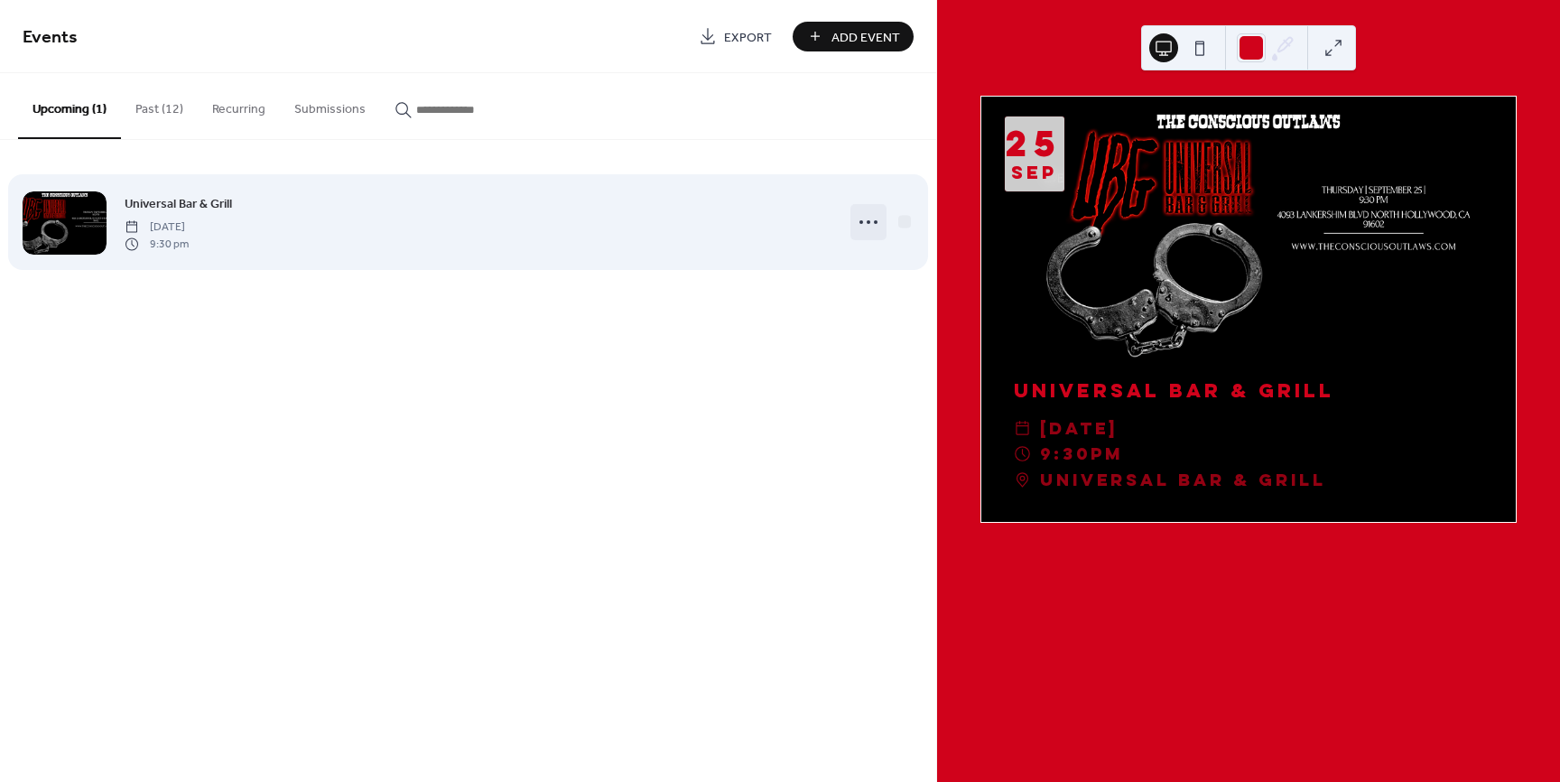
click at [875, 222] on circle at bounding box center [876, 222] width 4 height 4
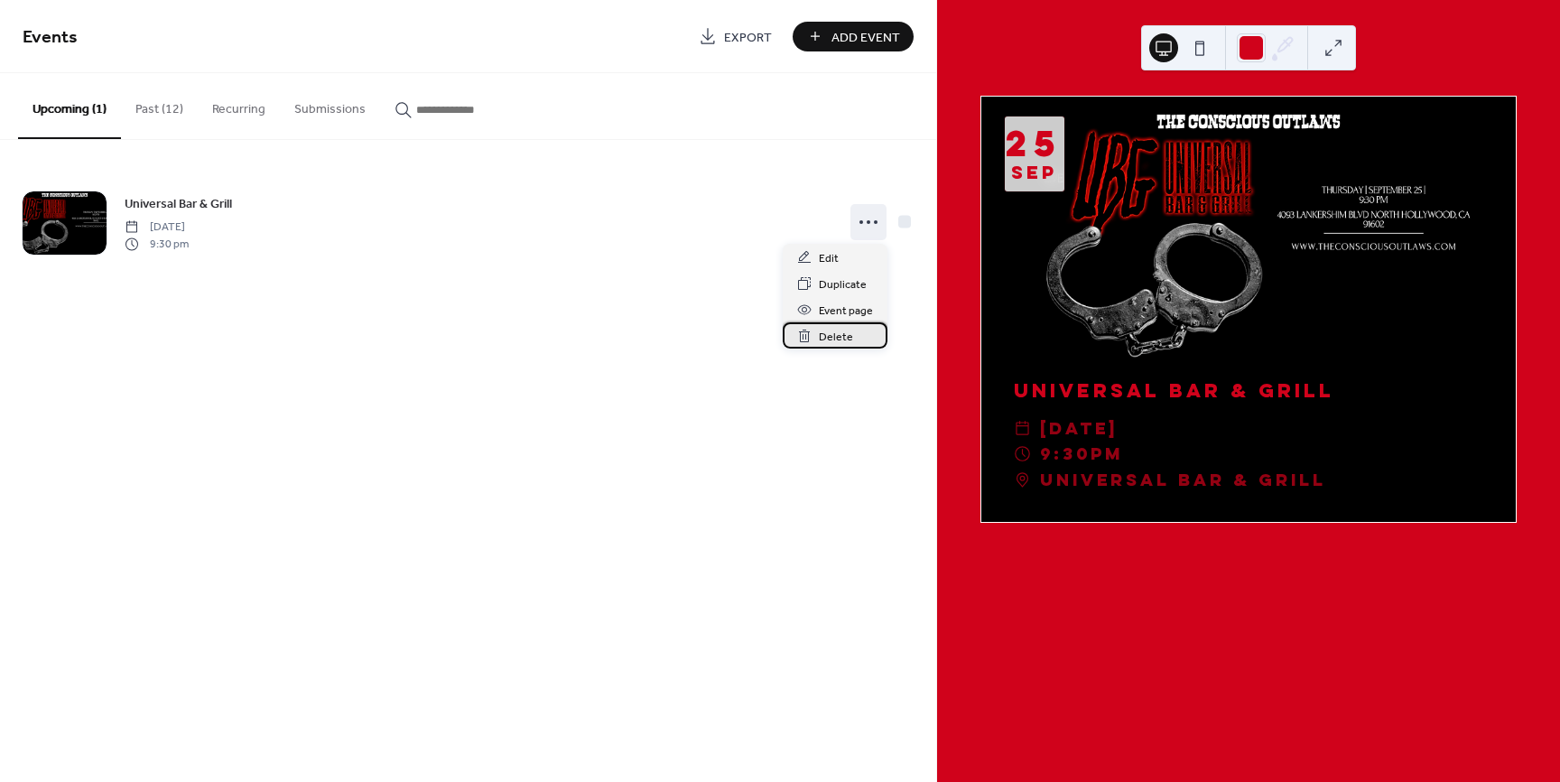
click at [827, 339] on span "Delete" at bounding box center [836, 337] width 34 height 19
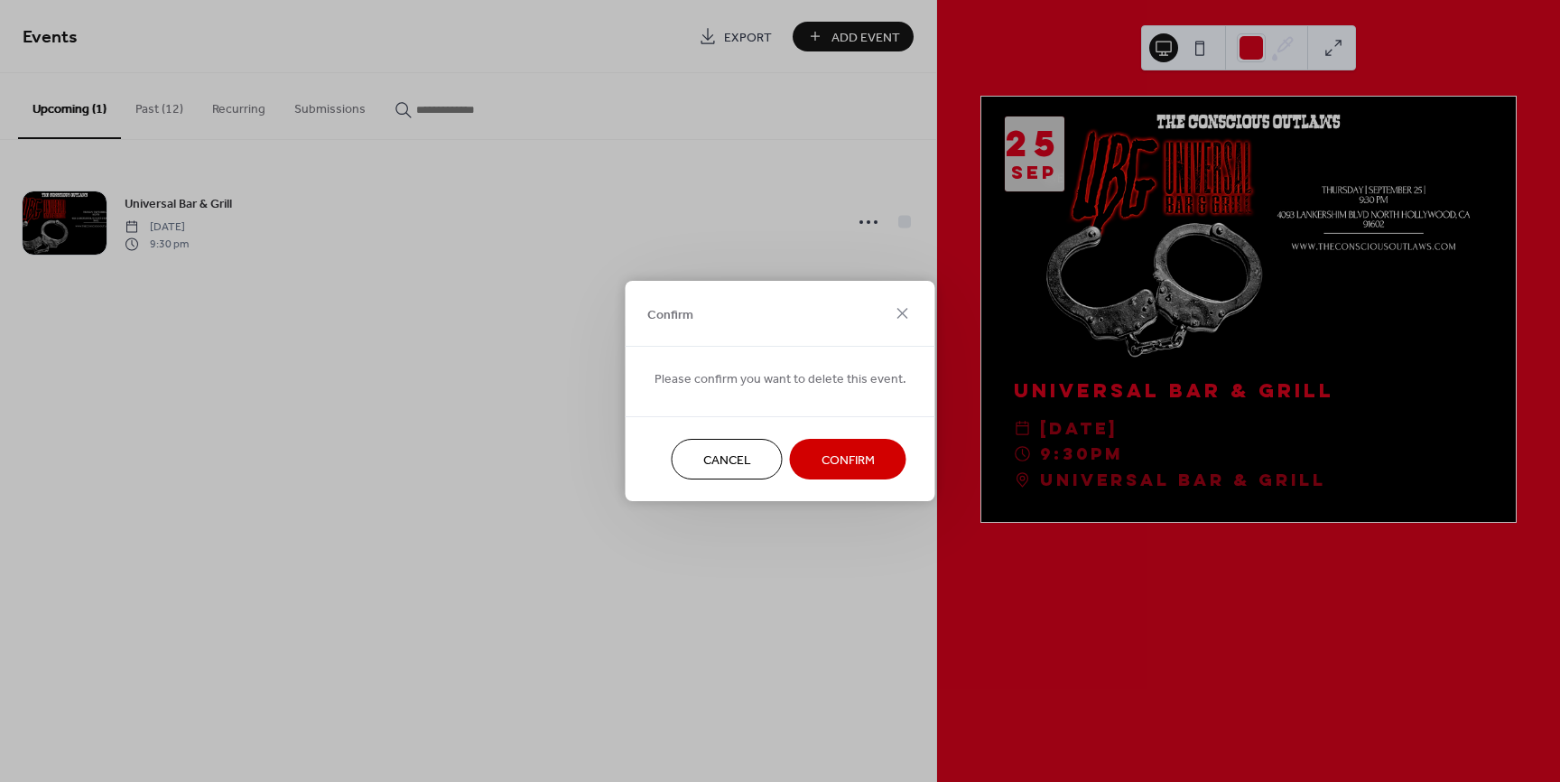
click at [690, 453] on button "Cancel" at bounding box center [727, 459] width 111 height 41
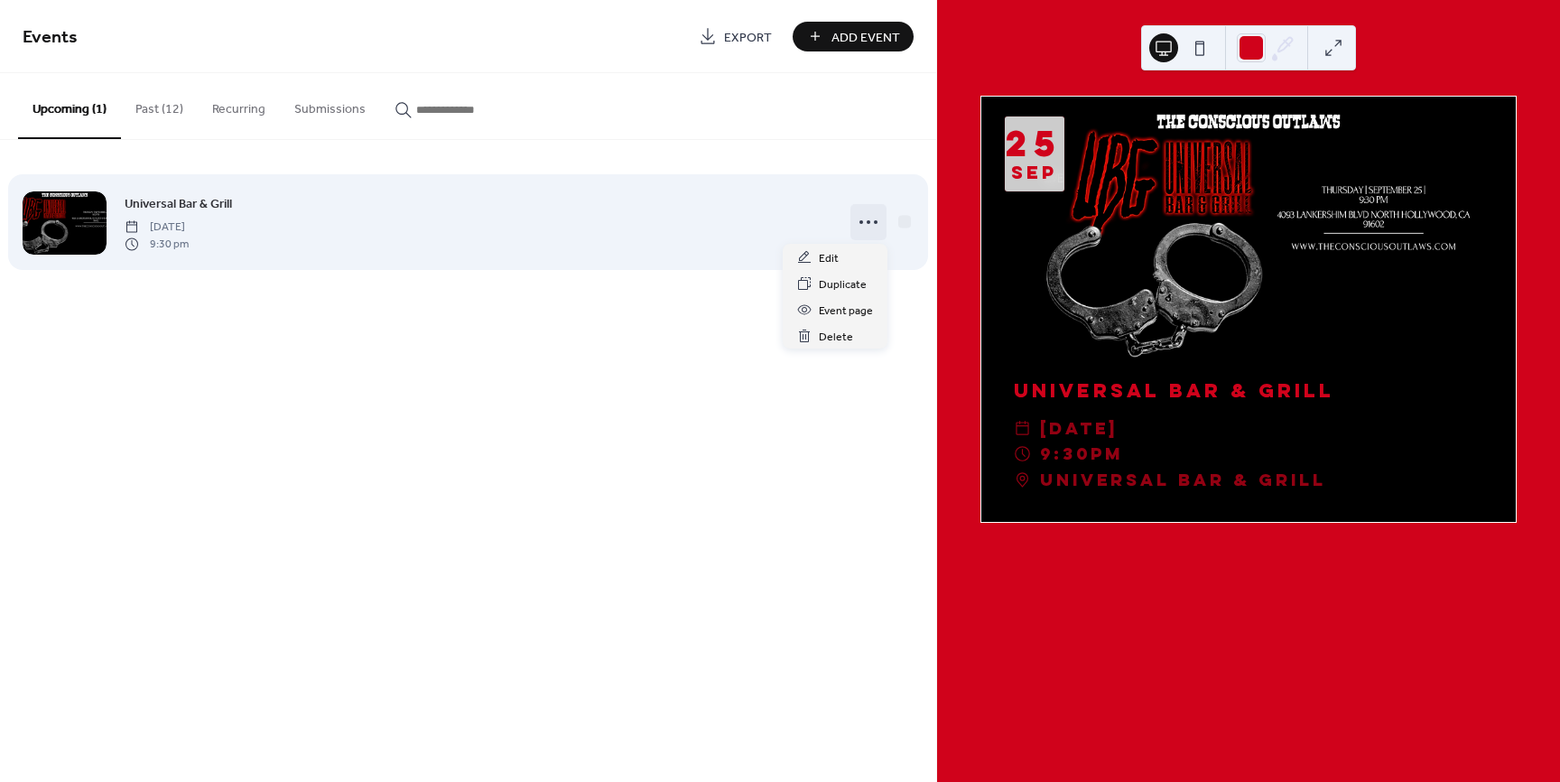
click at [861, 226] on icon at bounding box center [868, 222] width 29 height 29
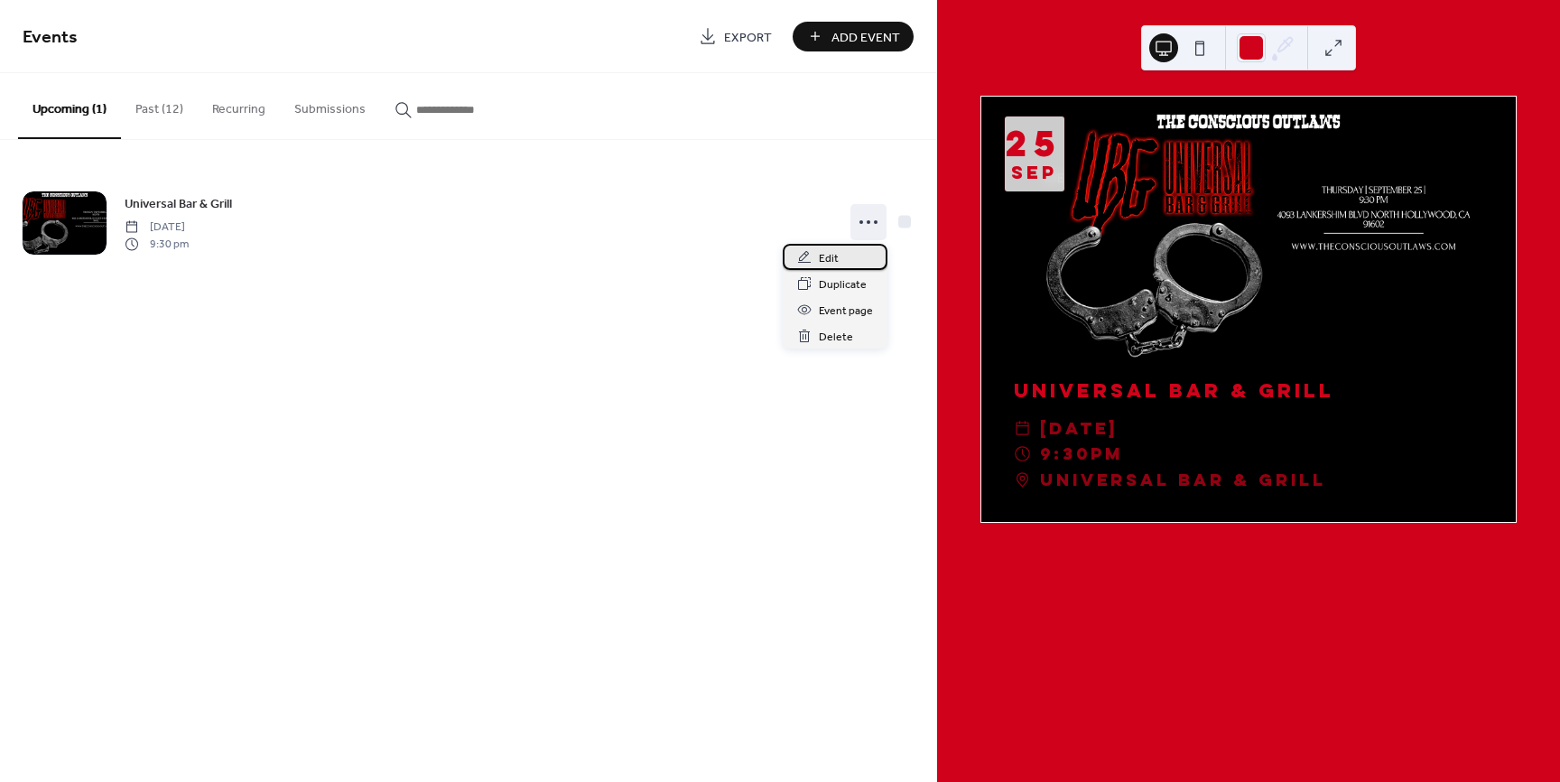
click at [847, 256] on div "Edit" at bounding box center [835, 257] width 105 height 26
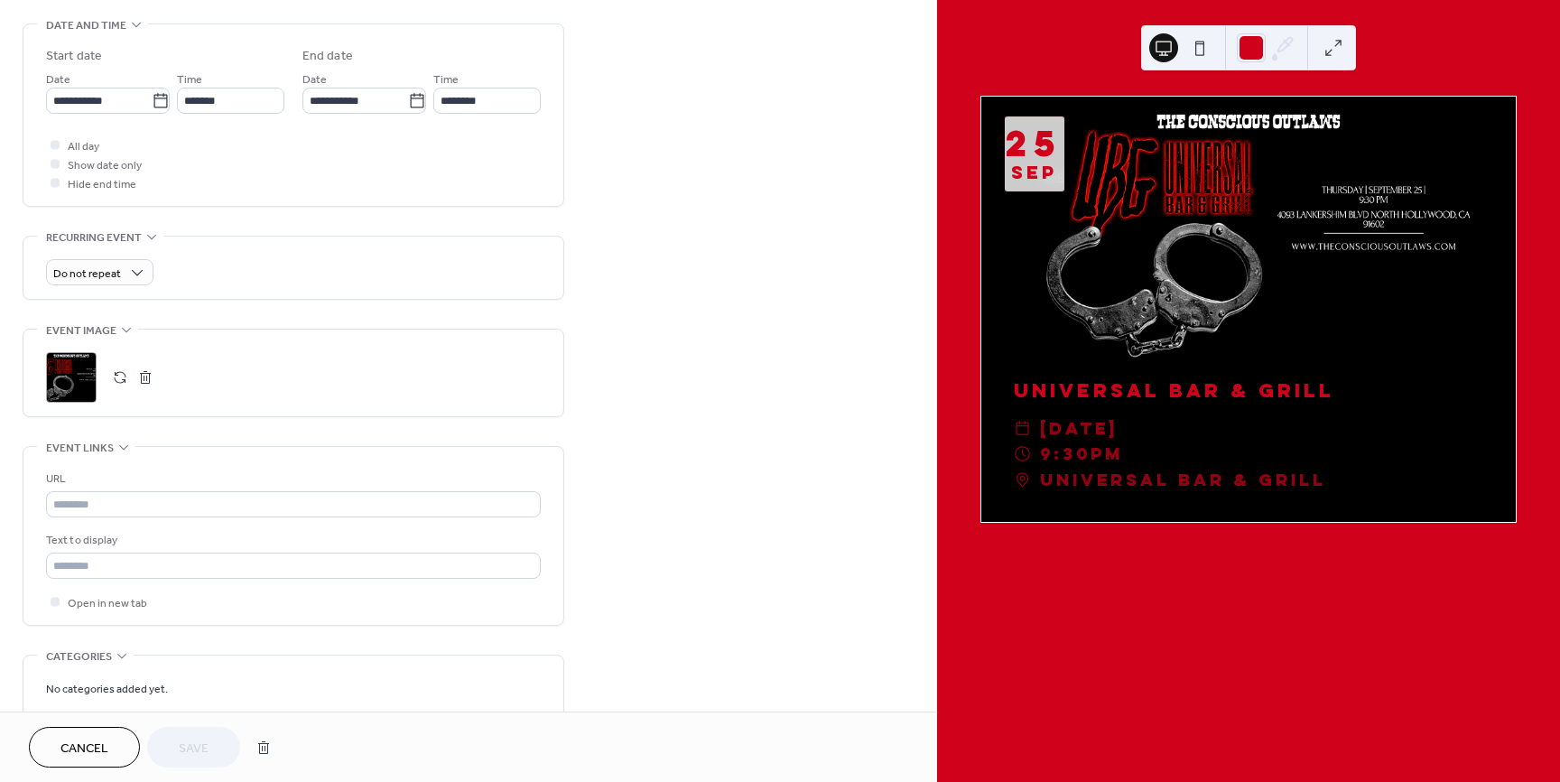
scroll to position [572, 0]
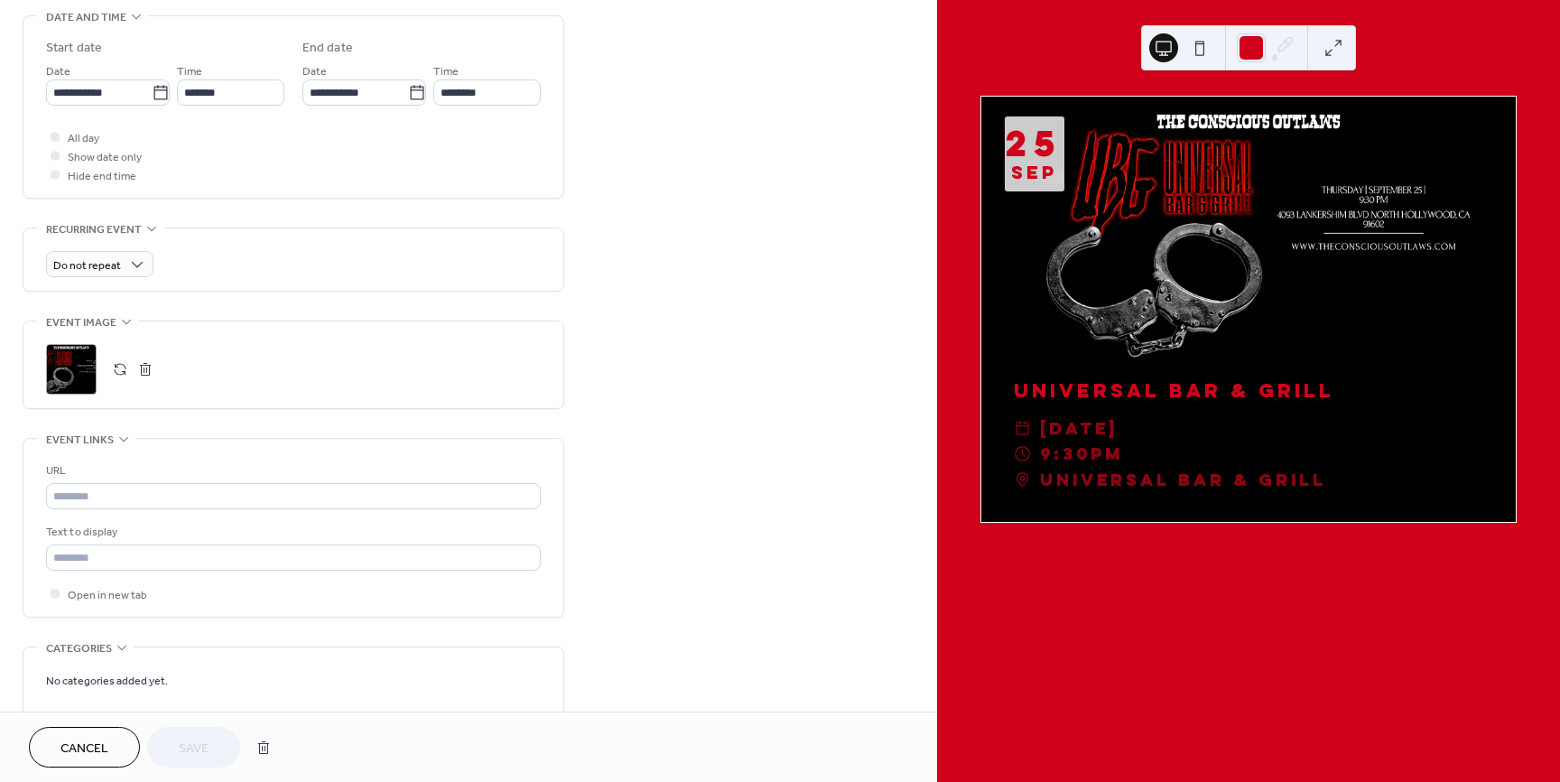
click at [146, 370] on button "button" at bounding box center [145, 369] width 25 height 25
click at [72, 385] on div ";" at bounding box center [71, 369] width 51 height 51
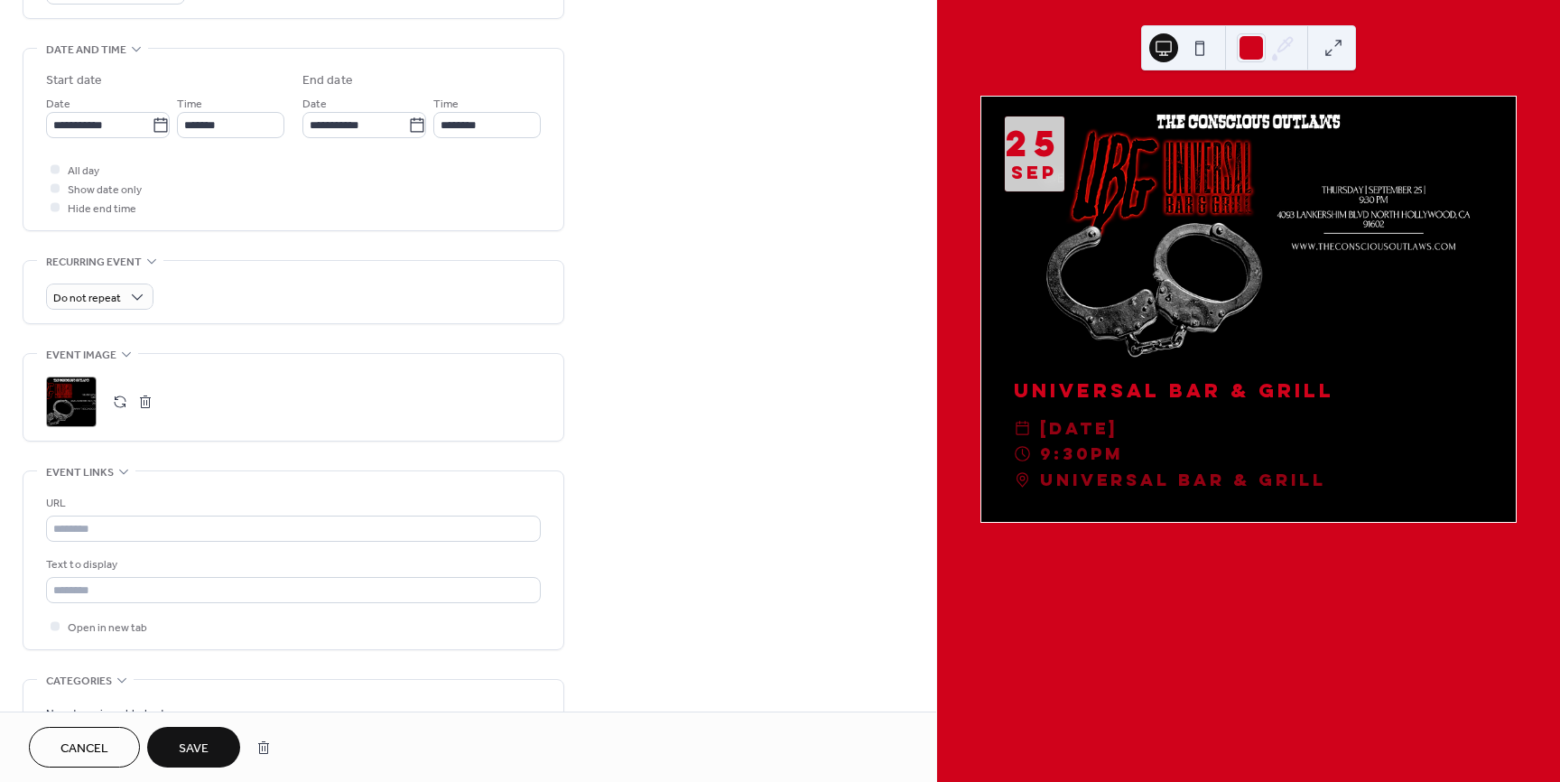
scroll to position [535, 0]
click at [208, 741] on span "Save" at bounding box center [194, 748] width 30 height 19
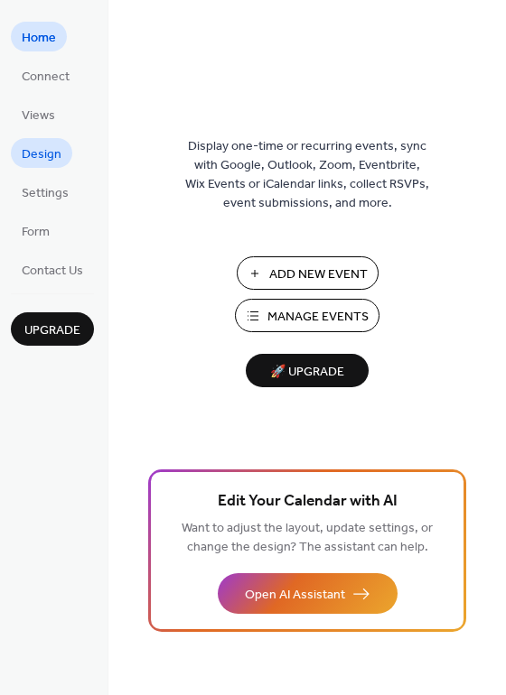
click at [41, 151] on span "Design" at bounding box center [42, 154] width 40 height 19
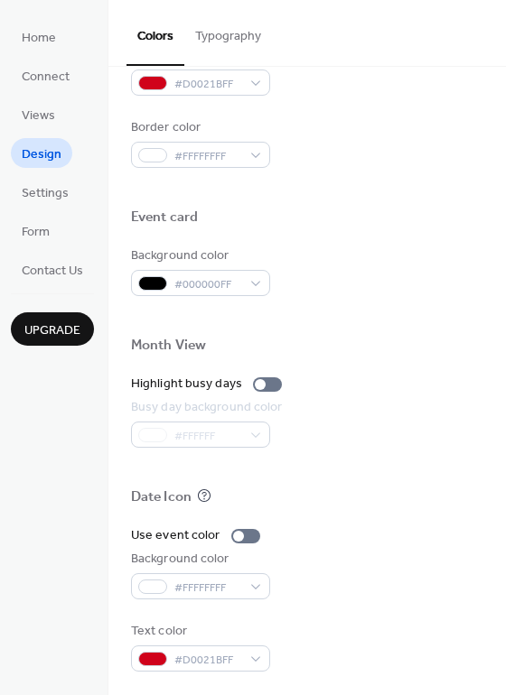
scroll to position [773, 0]
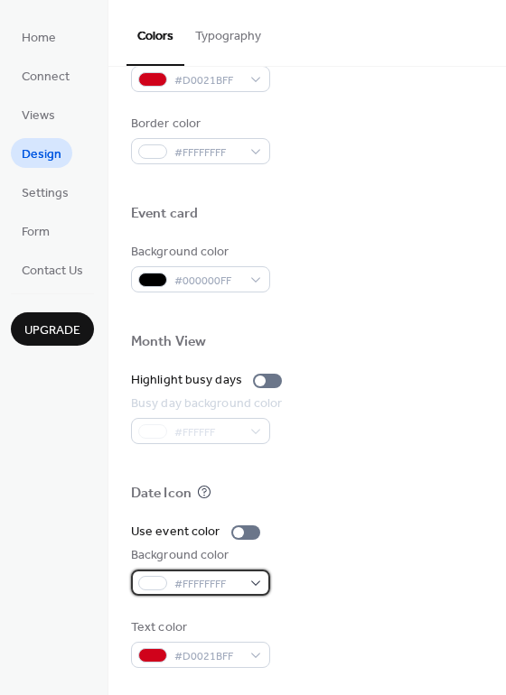
click at [246, 587] on div "#FFFFFFFF" at bounding box center [200, 583] width 139 height 26
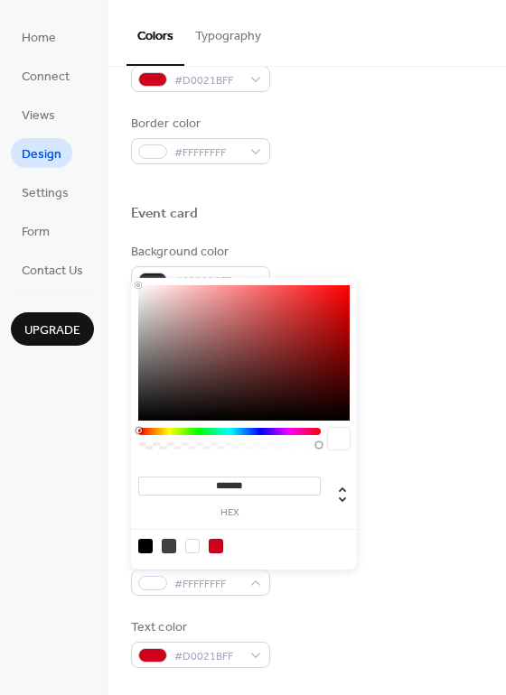
click at [144, 547] on div at bounding box center [145, 546] width 14 height 14
type input "*******"
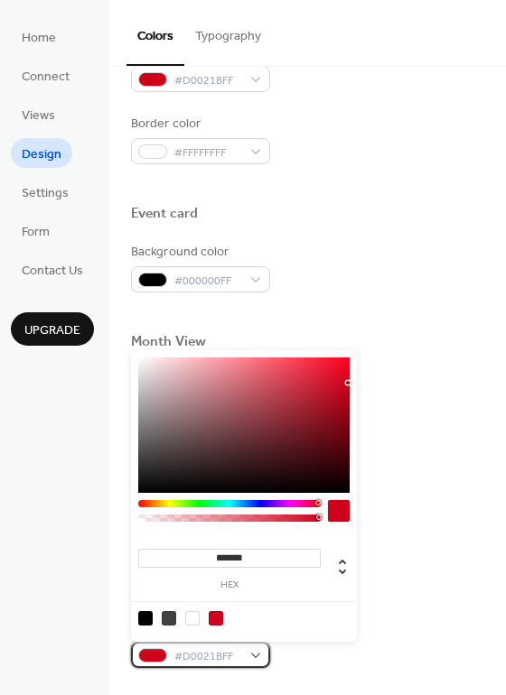
click at [248, 657] on div "#D0021BFF" at bounding box center [200, 655] width 139 height 26
click at [144, 620] on div at bounding box center [145, 618] width 14 height 14
type input "*******"
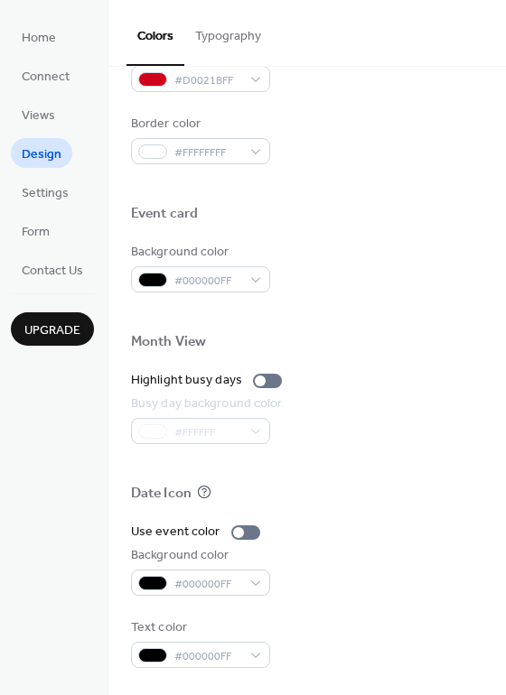
click at [443, 605] on div "Use event color Background color #000000FF Text color #000000FF" at bounding box center [307, 595] width 352 height 145
click at [259, 586] on div "#000000FF" at bounding box center [200, 583] width 139 height 26
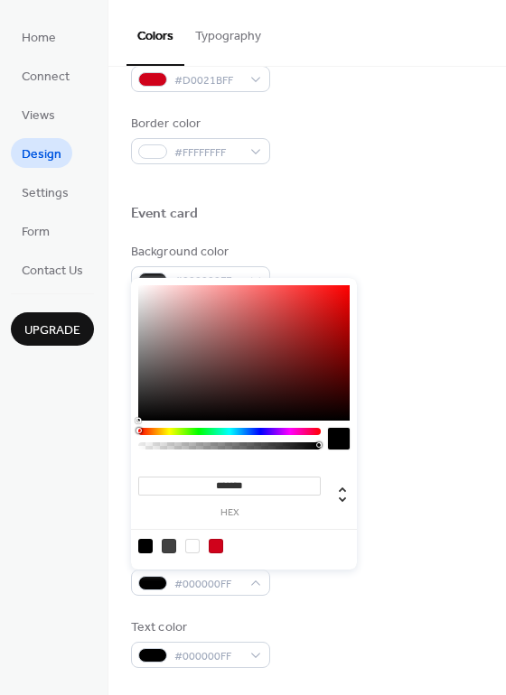
click at [190, 550] on div at bounding box center [192, 546] width 14 height 14
type input "*******"
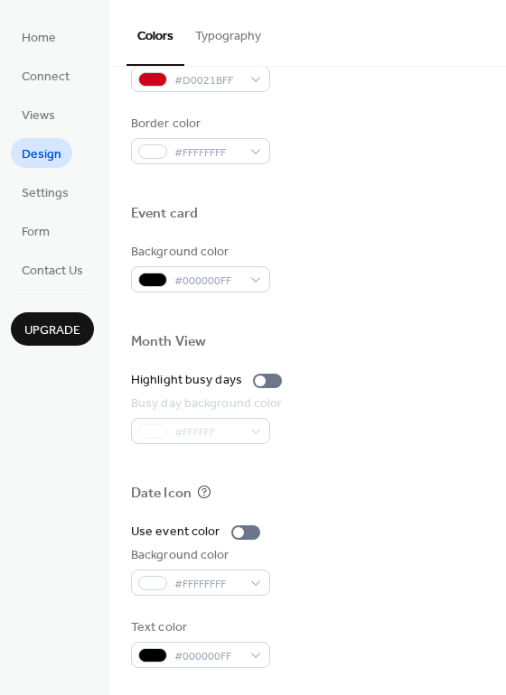
click at [351, 600] on div "Use event color Background color #FFFFFFFF Text color #000000FF" at bounding box center [307, 595] width 352 height 145
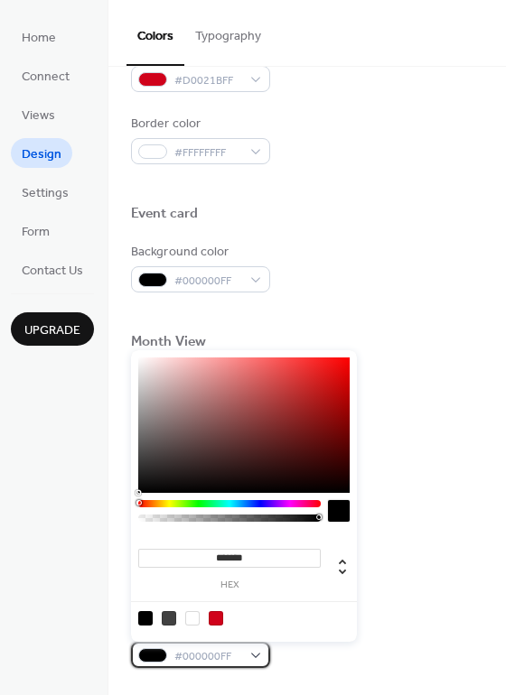
click at [258, 655] on div "#000000FF" at bounding box center [200, 655] width 139 height 26
click at [218, 621] on div at bounding box center [216, 618] width 14 height 14
type input "*******"
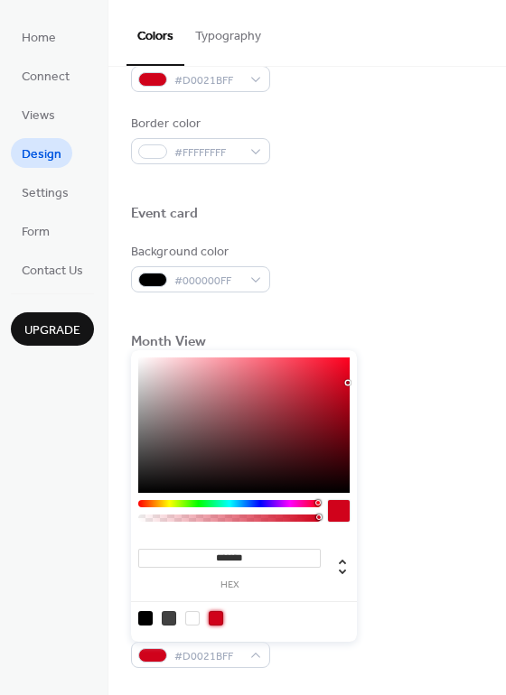
click at [335, 665] on div "Text color #D0021BFF" at bounding box center [307, 643] width 352 height 50
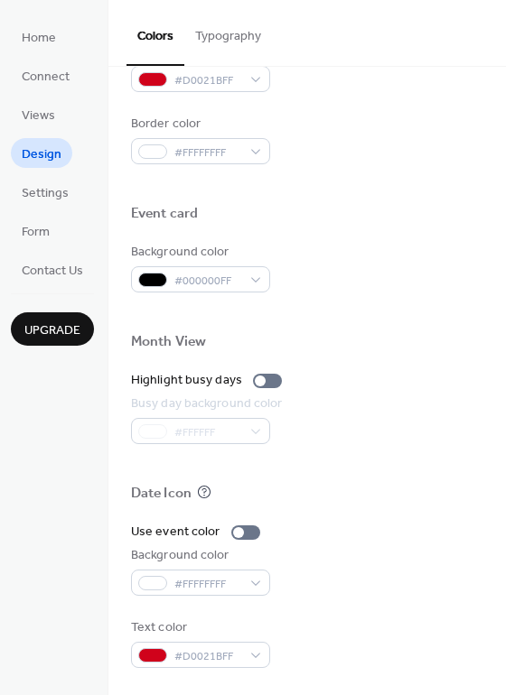
click at [228, 32] on button "Typography" at bounding box center [228, 32] width 88 height 64
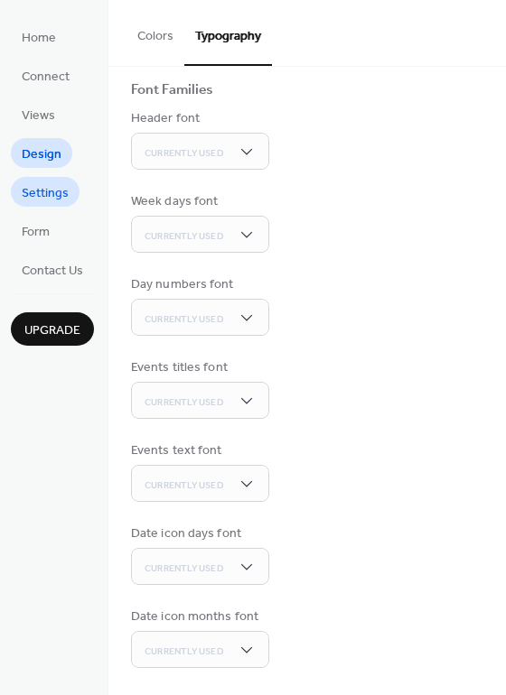
click at [58, 191] on span "Settings" at bounding box center [45, 193] width 47 height 19
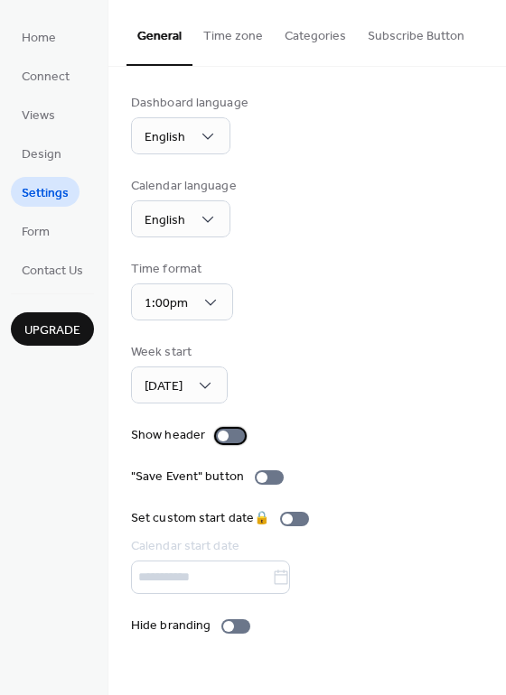
click at [225, 436] on div at bounding box center [223, 436] width 11 height 11
click at [226, 439] on div at bounding box center [230, 436] width 29 height 14
click at [234, 628] on div at bounding box center [235, 626] width 29 height 14
click at [235, 629] on div at bounding box center [235, 626] width 29 height 14
click at [228, 40] on button "Time zone" at bounding box center [232, 32] width 81 height 64
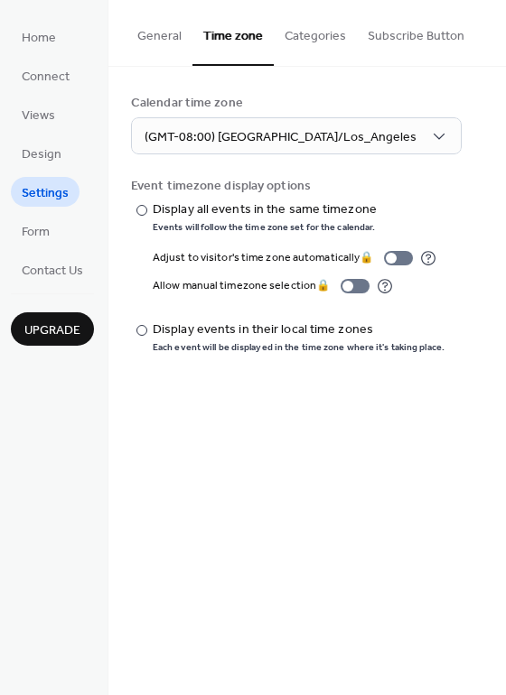
click at [311, 39] on button "Categories" at bounding box center [315, 32] width 83 height 64
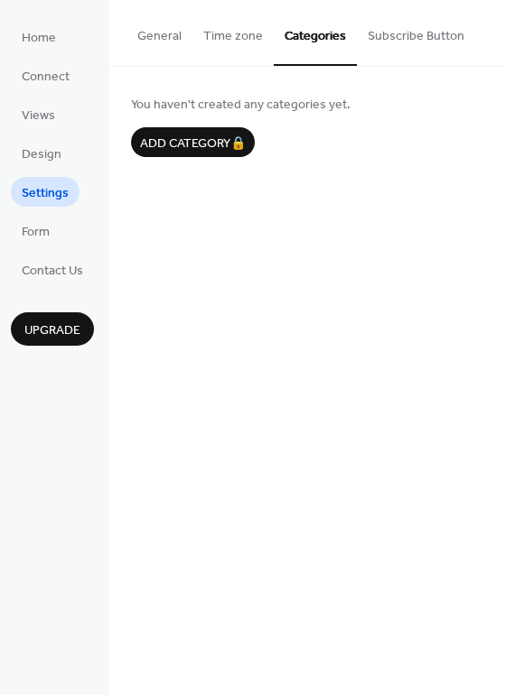
click at [231, 39] on button "Time zone" at bounding box center [232, 32] width 81 height 64
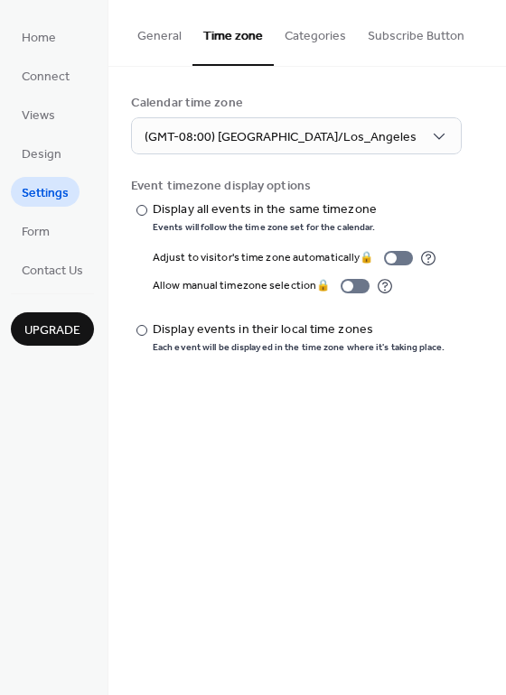
click at [176, 37] on button "General" at bounding box center [159, 32] width 66 height 64
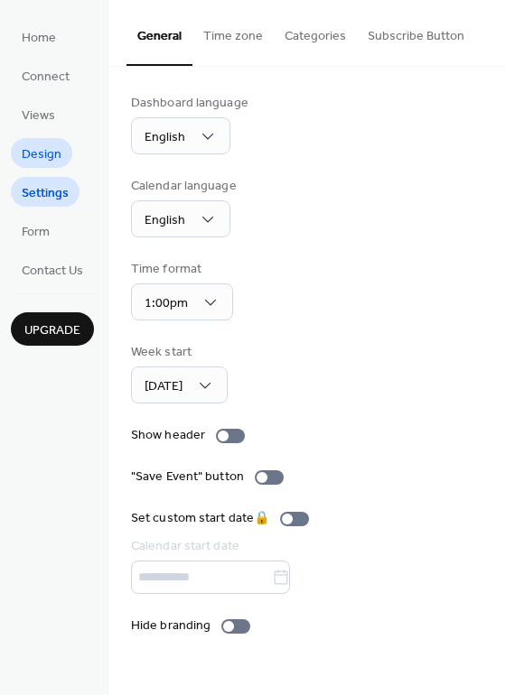
click at [42, 155] on span "Design" at bounding box center [42, 154] width 40 height 19
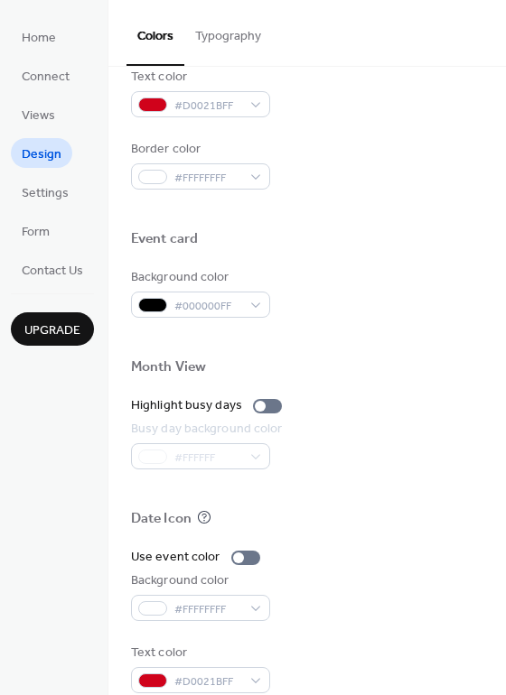
scroll to position [773, 0]
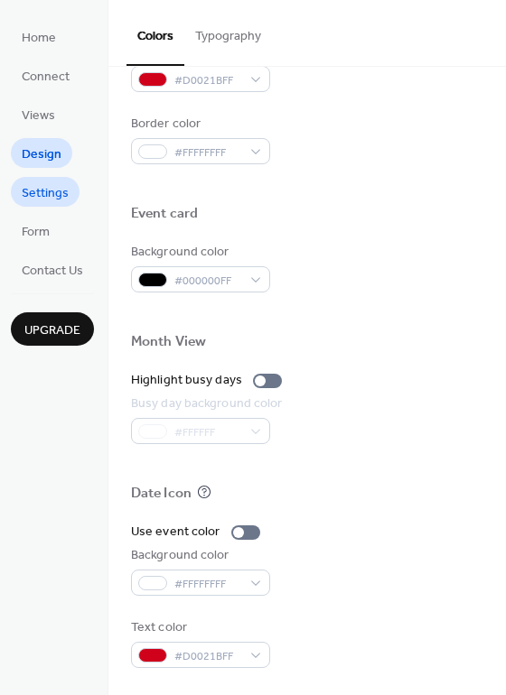
click at [41, 189] on span "Settings" at bounding box center [45, 193] width 47 height 19
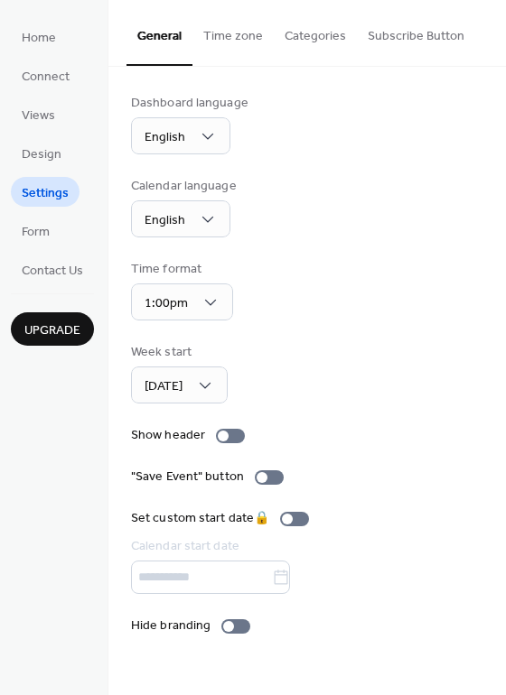
click at [51, 331] on span "Upgrade" at bounding box center [52, 330] width 56 height 19
click at [336, 470] on div ""Save Event" button" at bounding box center [307, 477] width 352 height 19
click at [231, 626] on div at bounding box center [235, 626] width 29 height 14
click at [225, 438] on div at bounding box center [223, 436] width 11 height 11
click at [225, 438] on div at bounding box center [230, 436] width 29 height 14
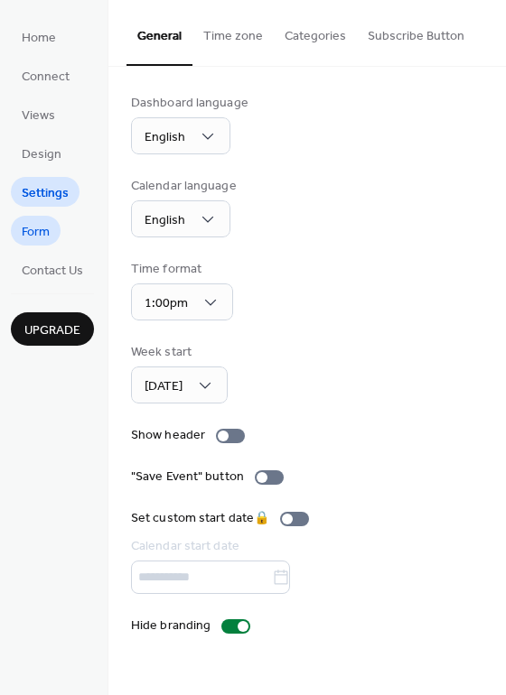
click at [35, 228] on span "Form" at bounding box center [36, 232] width 28 height 19
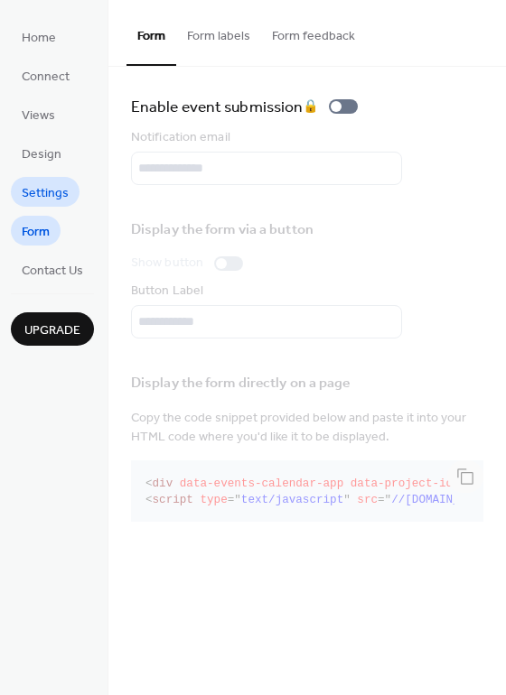
click at [40, 200] on span "Settings" at bounding box center [45, 193] width 47 height 19
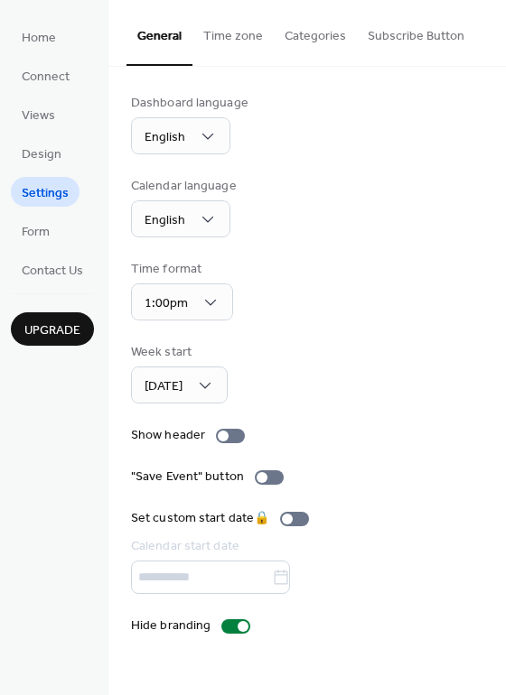
click at [43, 189] on span "Settings" at bounding box center [45, 193] width 47 height 19
click at [51, 191] on span "Settings" at bounding box center [45, 193] width 47 height 19
click at [240, 32] on button "Time zone" at bounding box center [232, 32] width 81 height 64
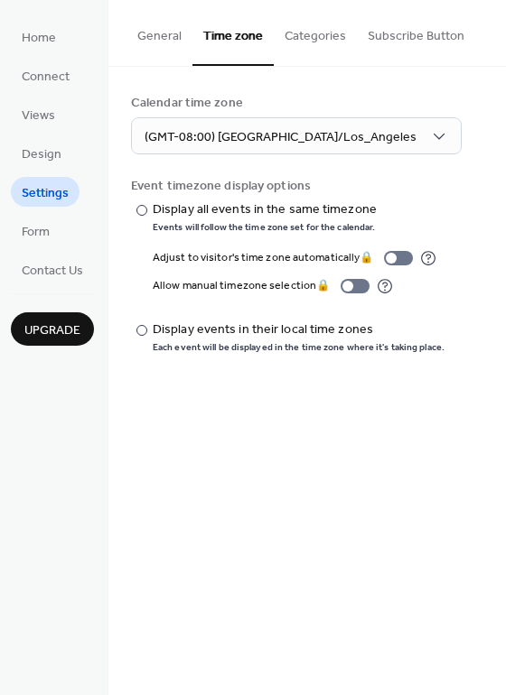
click at [302, 33] on button "Categories" at bounding box center [315, 32] width 83 height 64
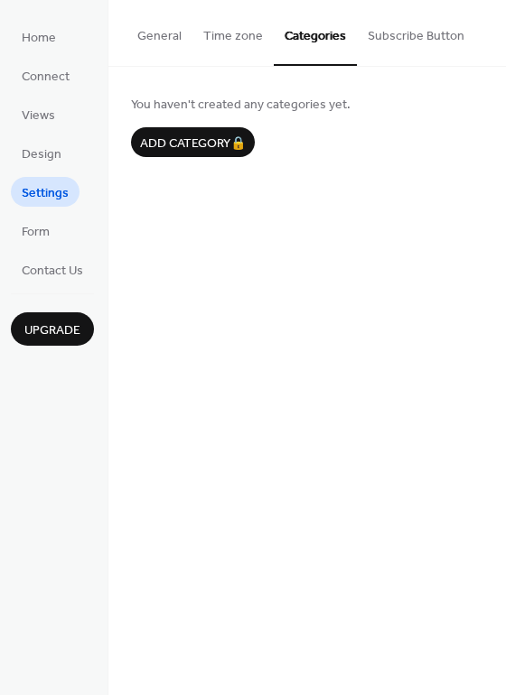
click at [391, 34] on button "Subscribe Button" at bounding box center [416, 32] width 118 height 64
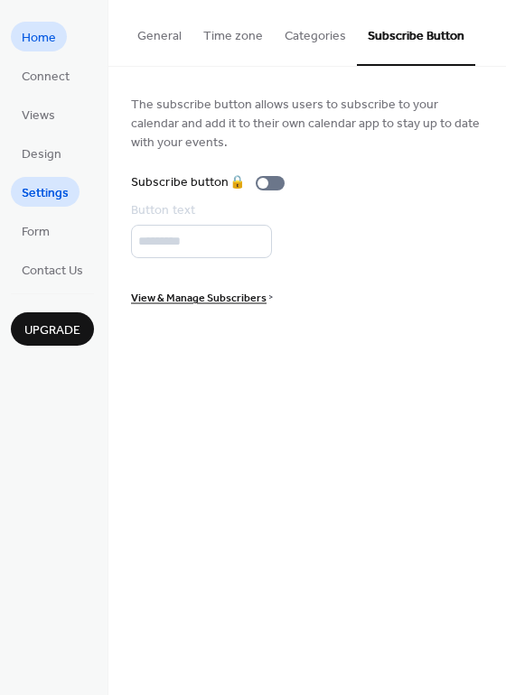
click at [33, 45] on span "Home" at bounding box center [39, 38] width 34 height 19
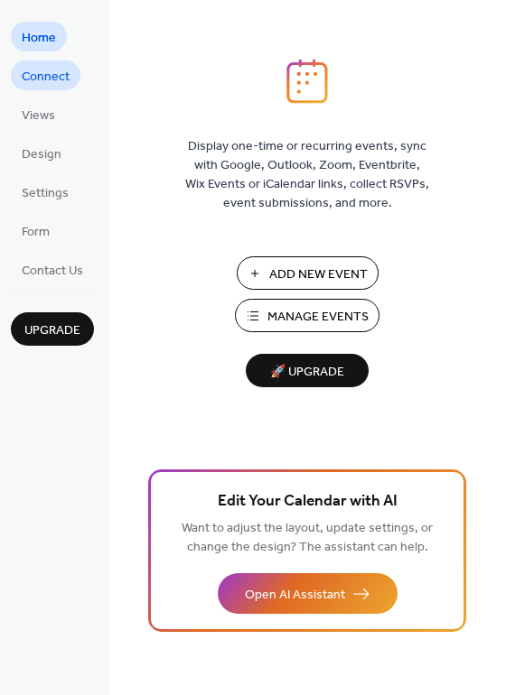
click at [33, 77] on span "Connect" at bounding box center [46, 77] width 48 height 19
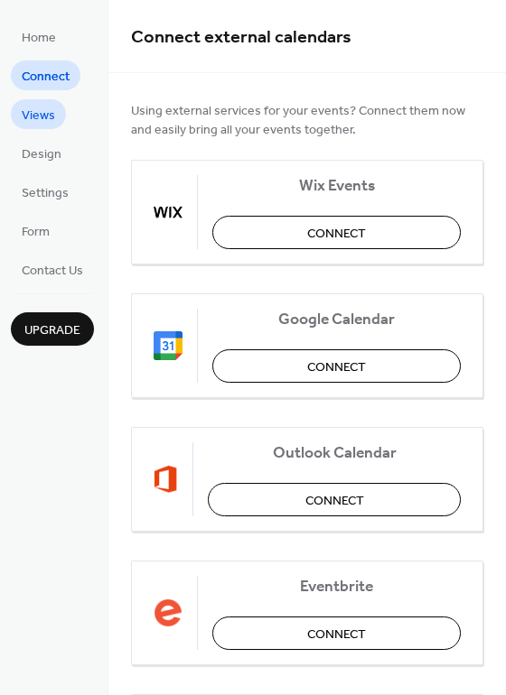
click at [46, 120] on span "Views" at bounding box center [38, 116] width 33 height 19
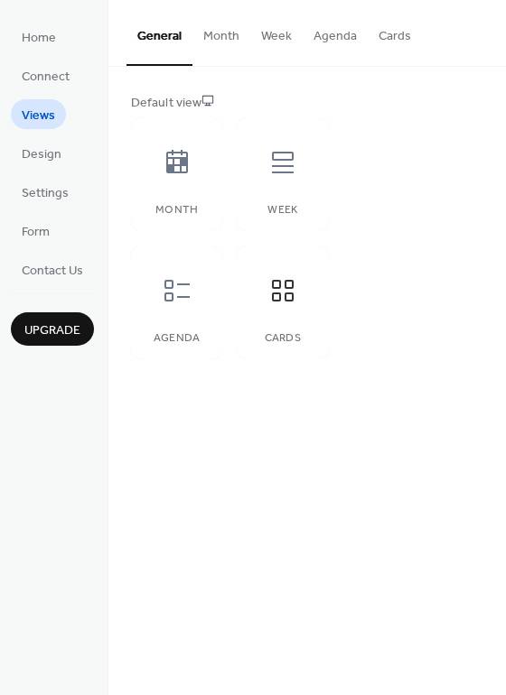
click at [214, 36] on button "Month" at bounding box center [221, 32] width 58 height 64
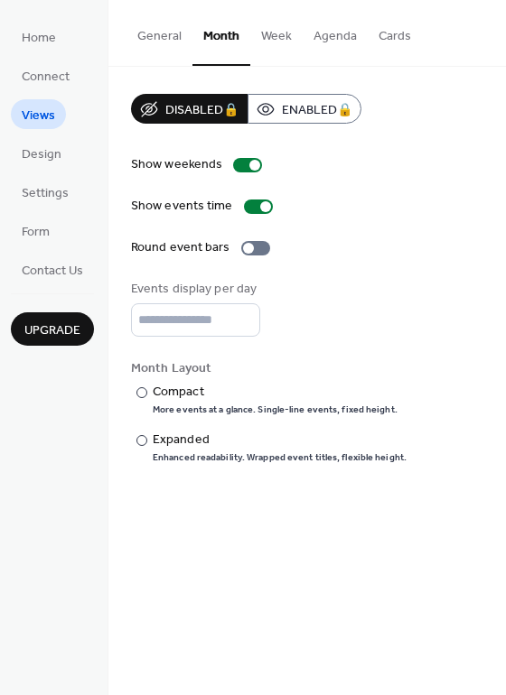
click at [271, 36] on button "Week" at bounding box center [276, 32] width 52 height 64
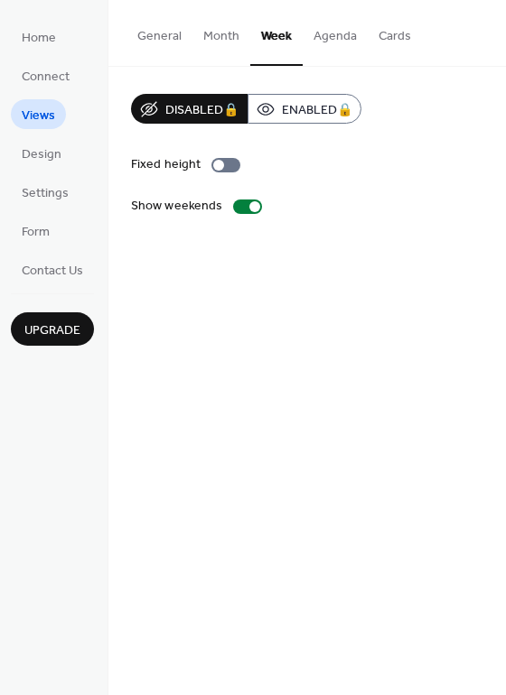
click at [324, 37] on button "Agenda" at bounding box center [334, 32] width 65 height 64
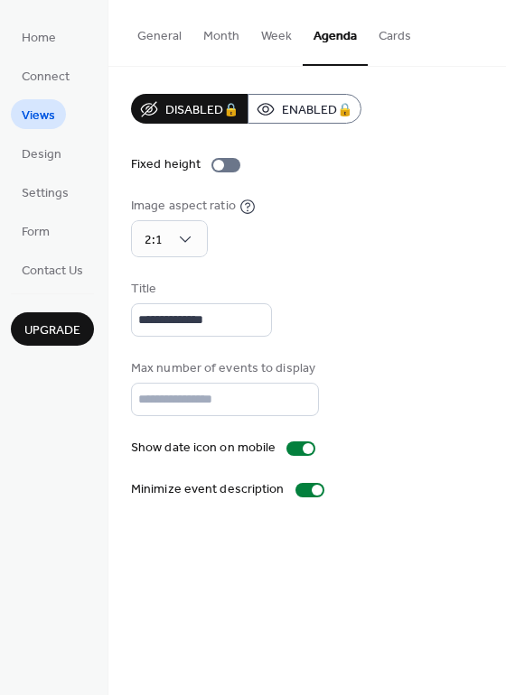
click at [389, 35] on button "Cards" at bounding box center [394, 32] width 54 height 64
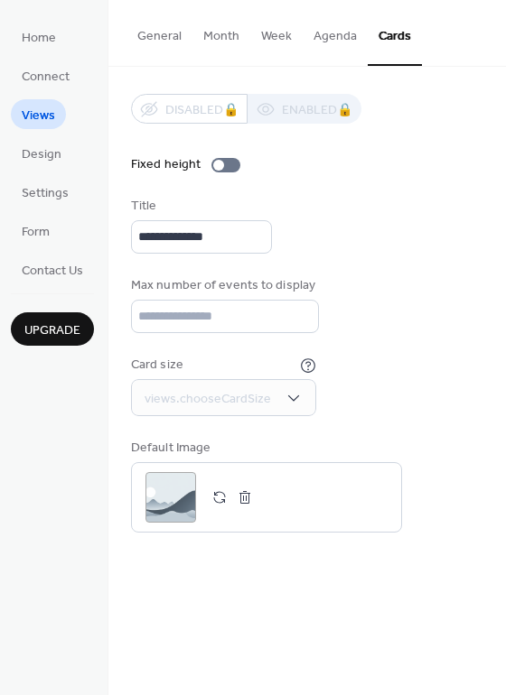
click at [333, 36] on button "Agenda" at bounding box center [334, 32] width 65 height 64
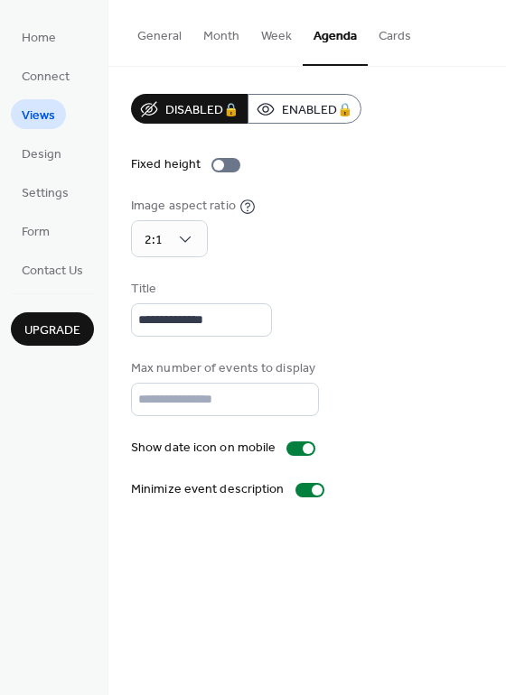
click at [404, 35] on button "Cards" at bounding box center [394, 32] width 54 height 64
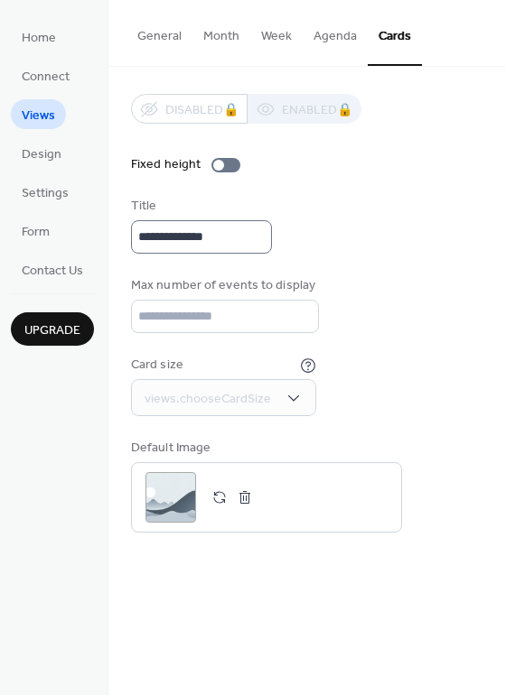
scroll to position [3, 0]
click at [35, 148] on span "Design" at bounding box center [42, 154] width 40 height 19
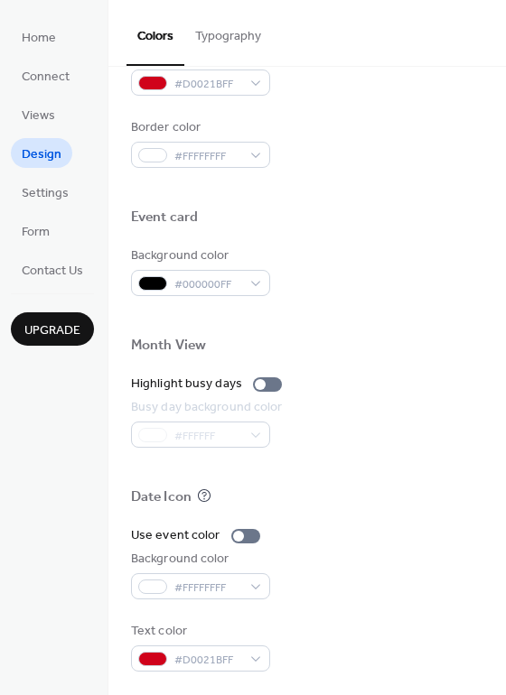
scroll to position [773, 0]
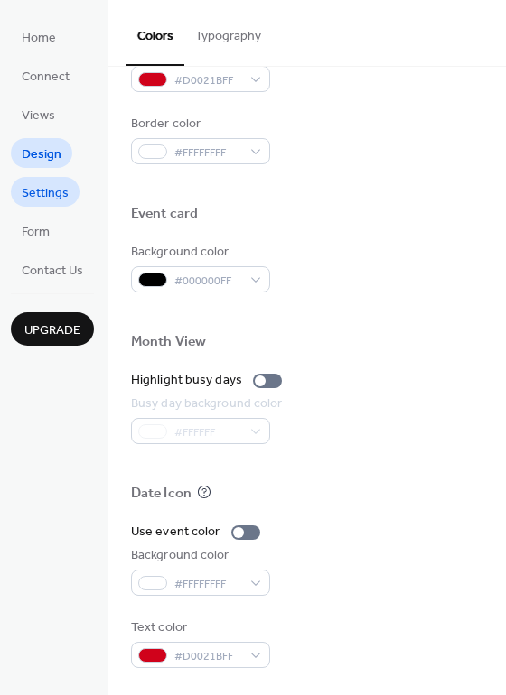
click at [26, 191] on span "Settings" at bounding box center [45, 193] width 47 height 19
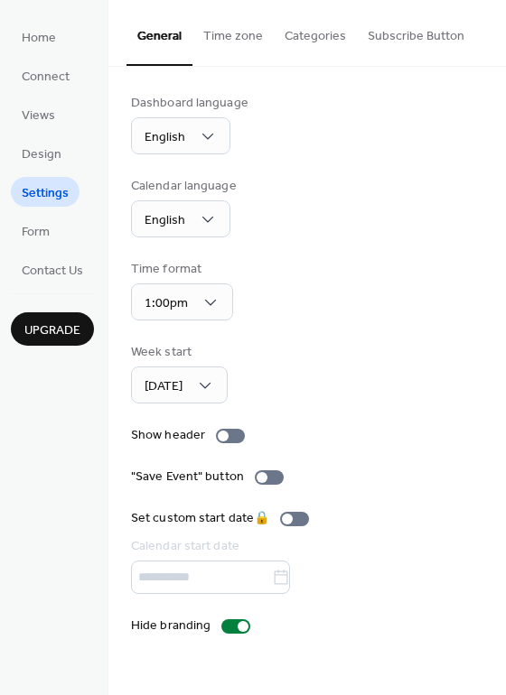
click at [229, 29] on button "Time zone" at bounding box center [232, 32] width 81 height 64
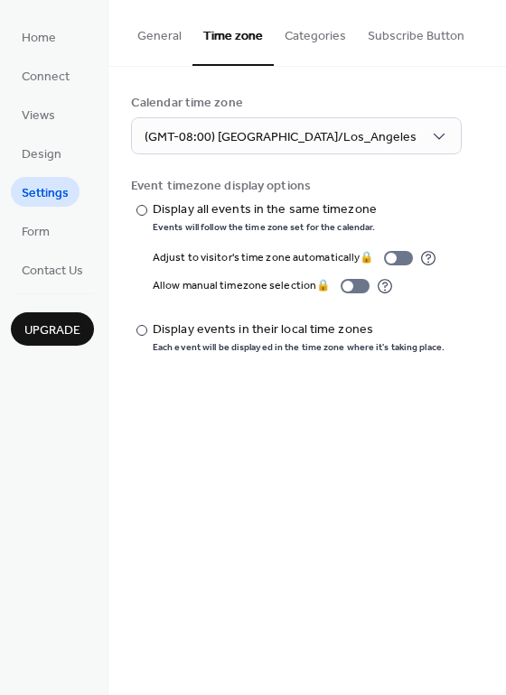
click at [315, 37] on button "Categories" at bounding box center [315, 32] width 83 height 64
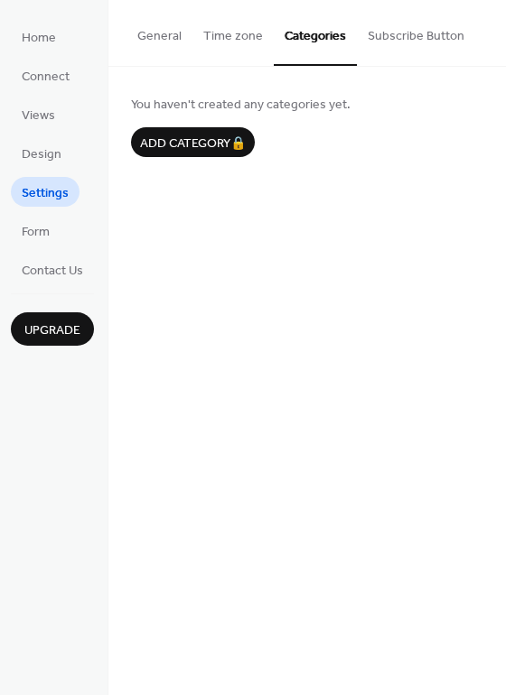
click at [397, 35] on button "Subscribe Button" at bounding box center [416, 32] width 118 height 64
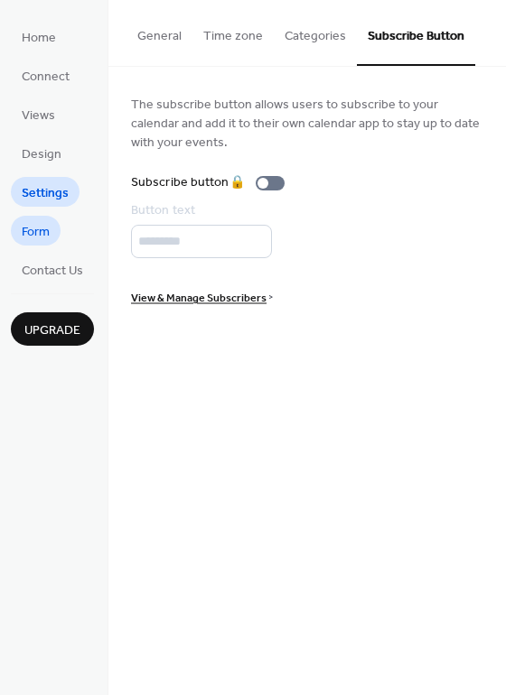
click at [37, 234] on span "Form" at bounding box center [36, 232] width 28 height 19
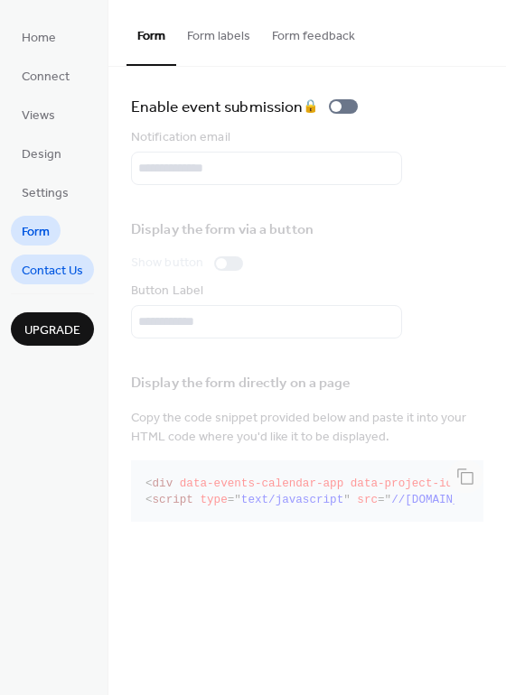
click at [33, 263] on span "Contact Us" at bounding box center [52, 271] width 61 height 19
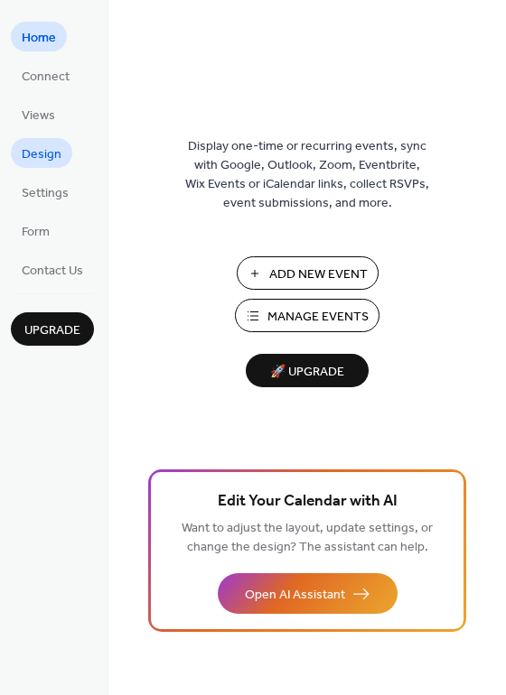
click at [46, 151] on span "Design" at bounding box center [42, 154] width 40 height 19
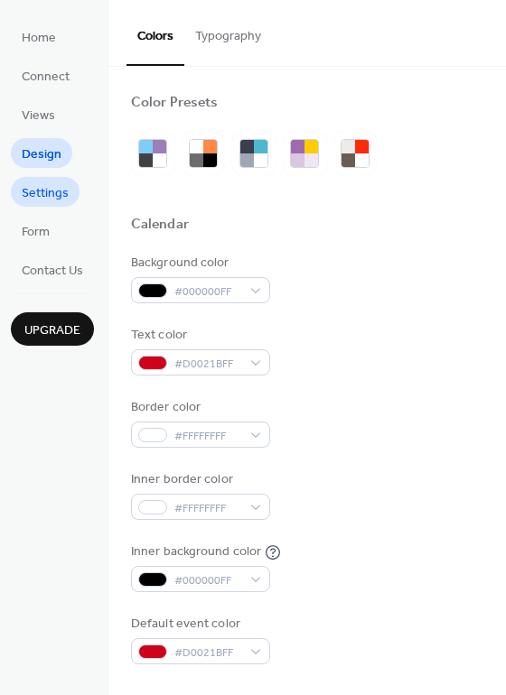
click at [47, 189] on span "Settings" at bounding box center [45, 193] width 47 height 19
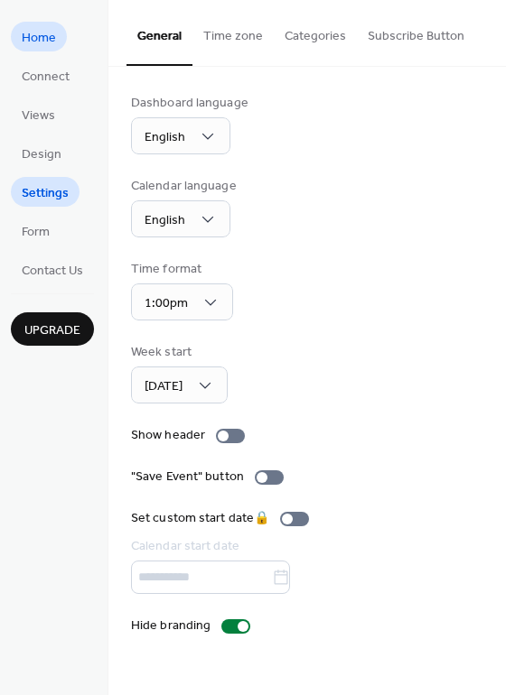
click at [23, 29] on span "Home" at bounding box center [39, 38] width 34 height 19
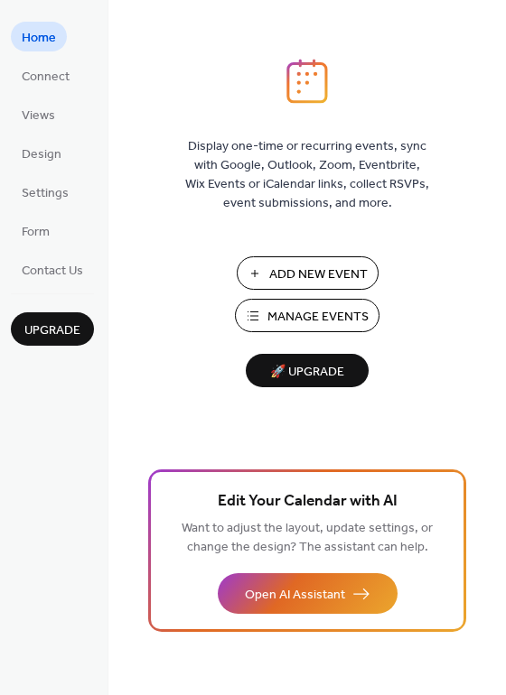
click at [284, 319] on span "Manage Events" at bounding box center [317, 317] width 101 height 19
click at [29, 111] on span "Views" at bounding box center [38, 116] width 33 height 19
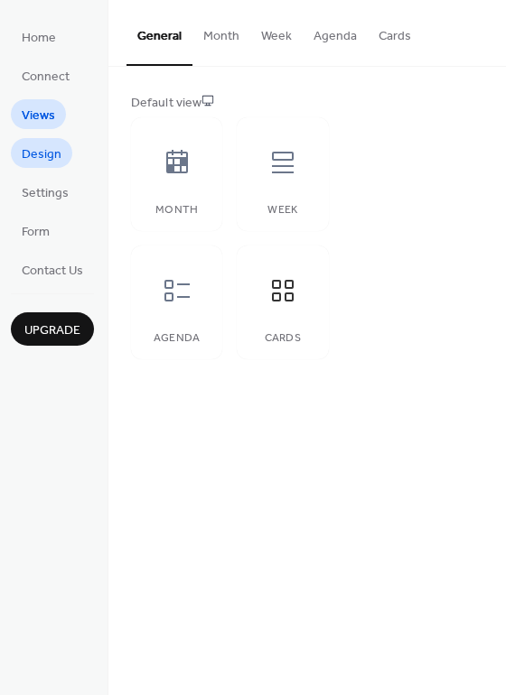
click at [40, 153] on span "Design" at bounding box center [42, 154] width 40 height 19
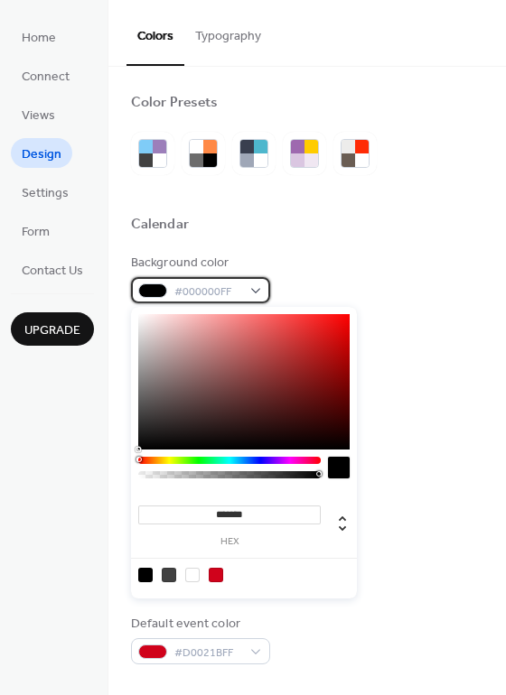
click at [256, 299] on div "#000000FF" at bounding box center [200, 290] width 139 height 26
click at [368, 255] on div "Background color #000000FF" at bounding box center [307, 279] width 352 height 50
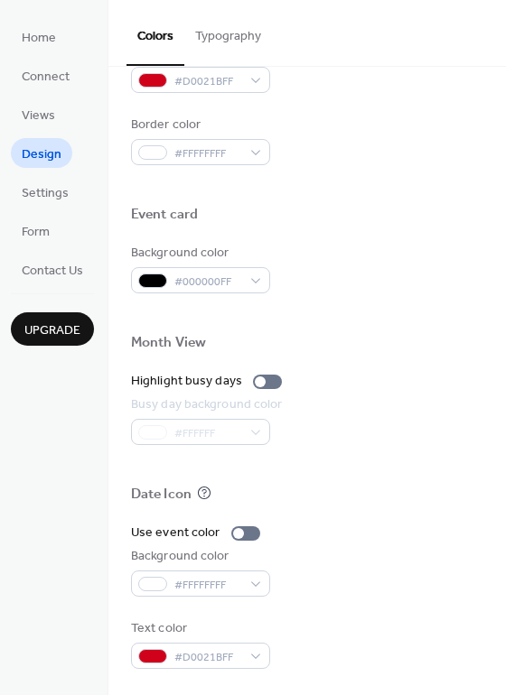
scroll to position [773, 0]
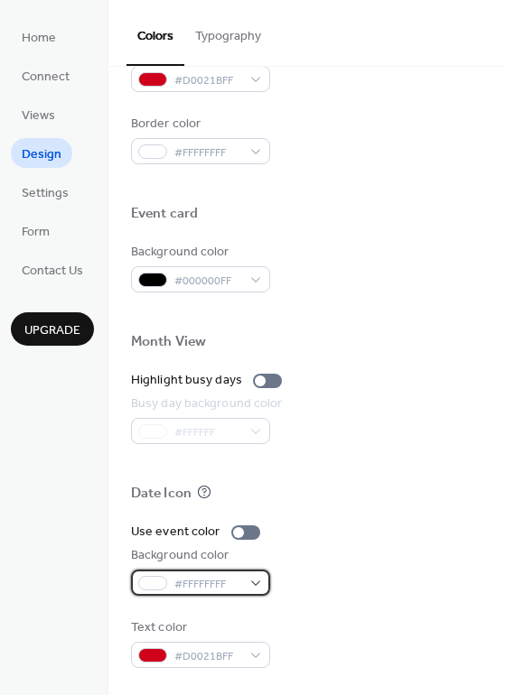
click at [255, 583] on div "#FFFFFFFF" at bounding box center [200, 583] width 139 height 26
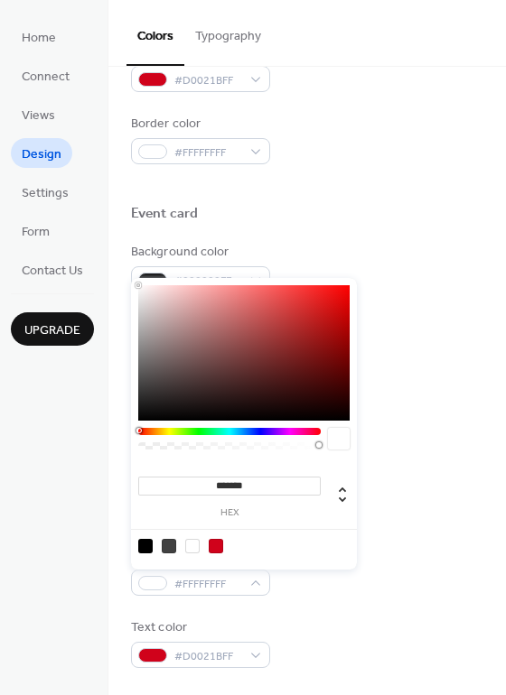
click at [142, 547] on div at bounding box center [145, 546] width 14 height 14
type input "*******"
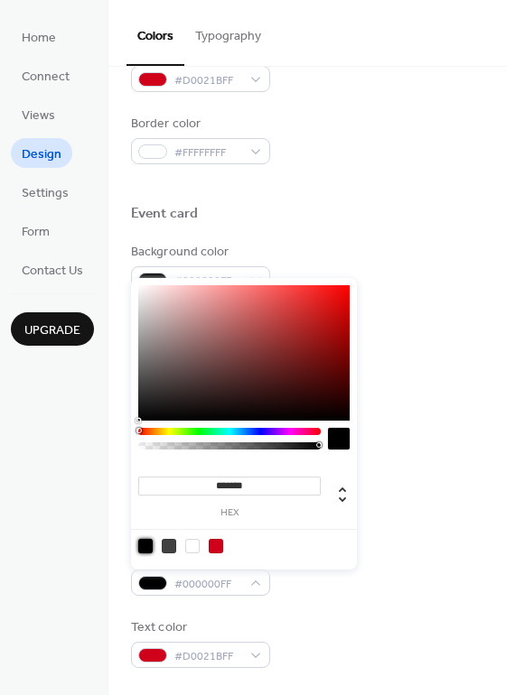
click at [370, 627] on div "Text color #D0021BFF" at bounding box center [307, 643] width 352 height 50
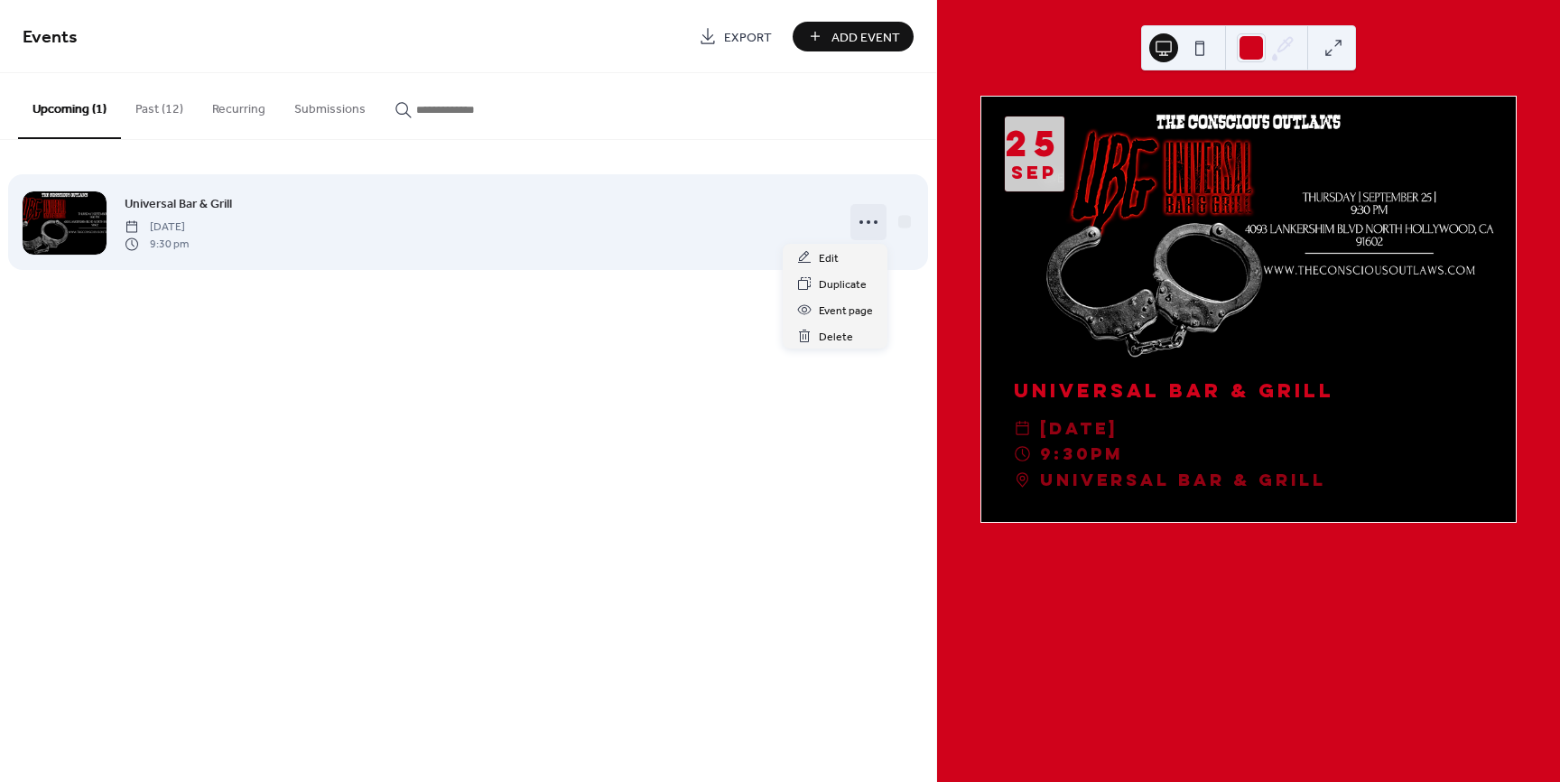
click at [868, 221] on circle at bounding box center [869, 222] width 4 height 4
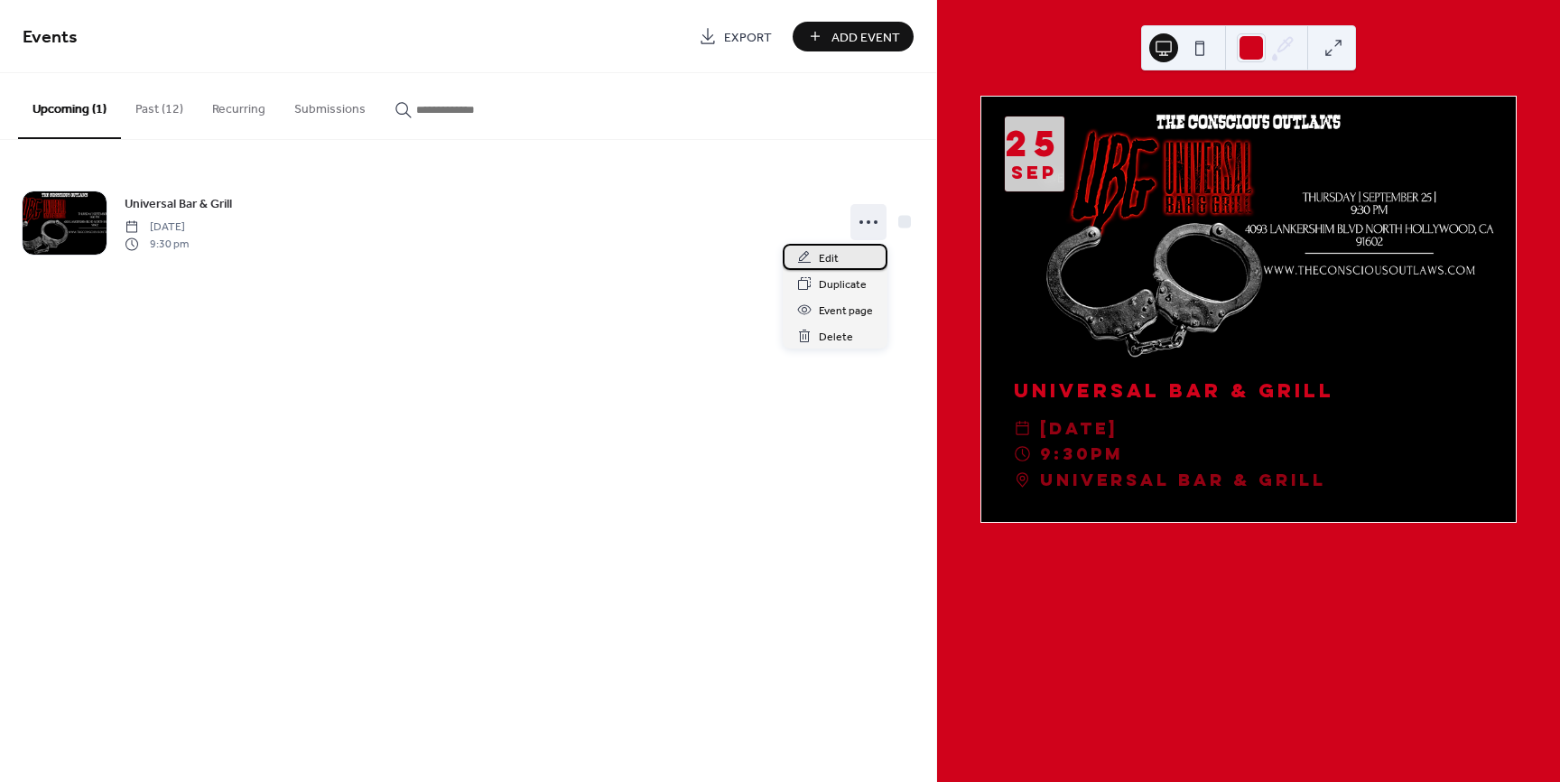
click at [848, 256] on div "Edit" at bounding box center [835, 257] width 105 height 26
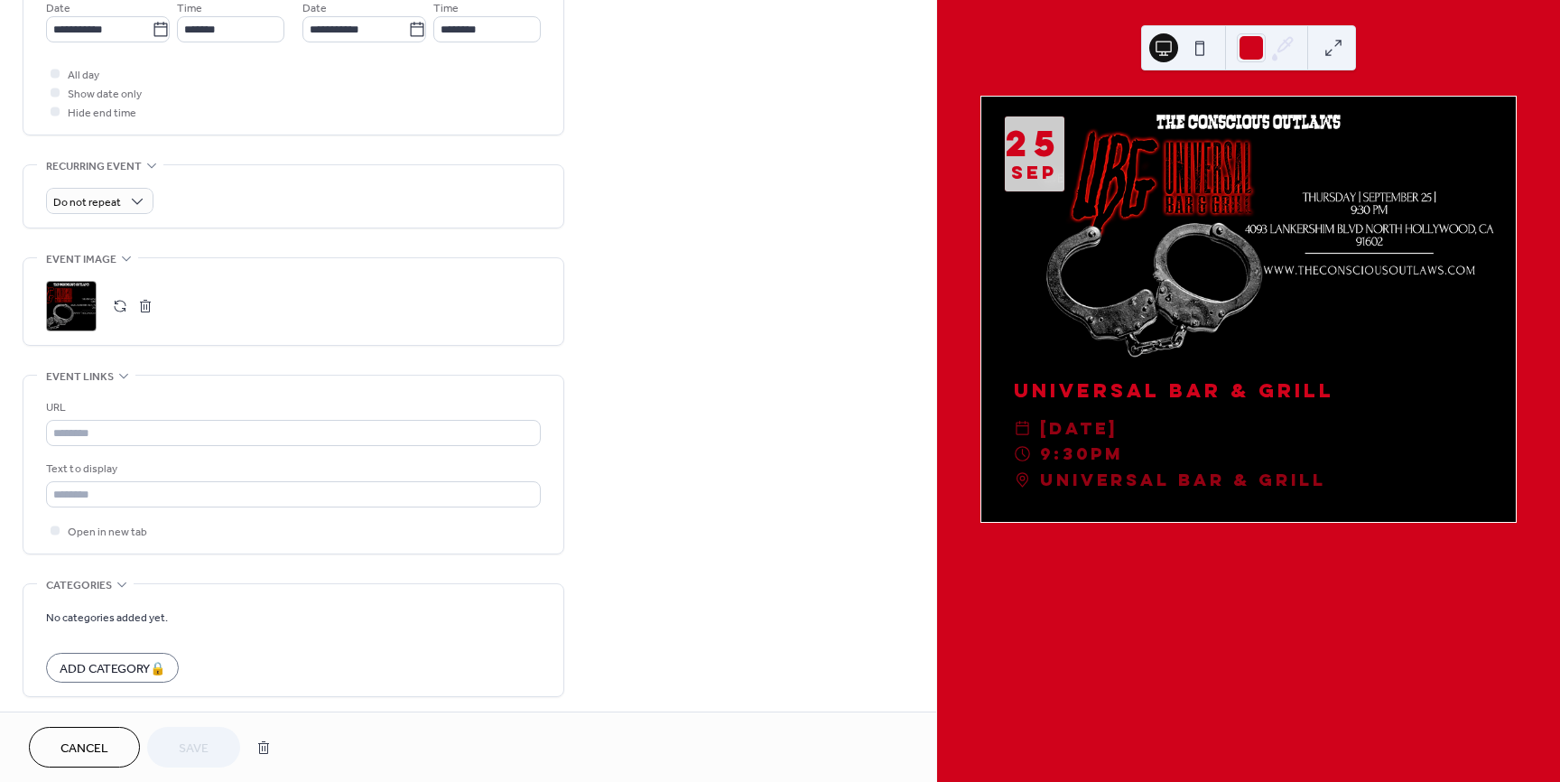
scroll to position [624, 0]
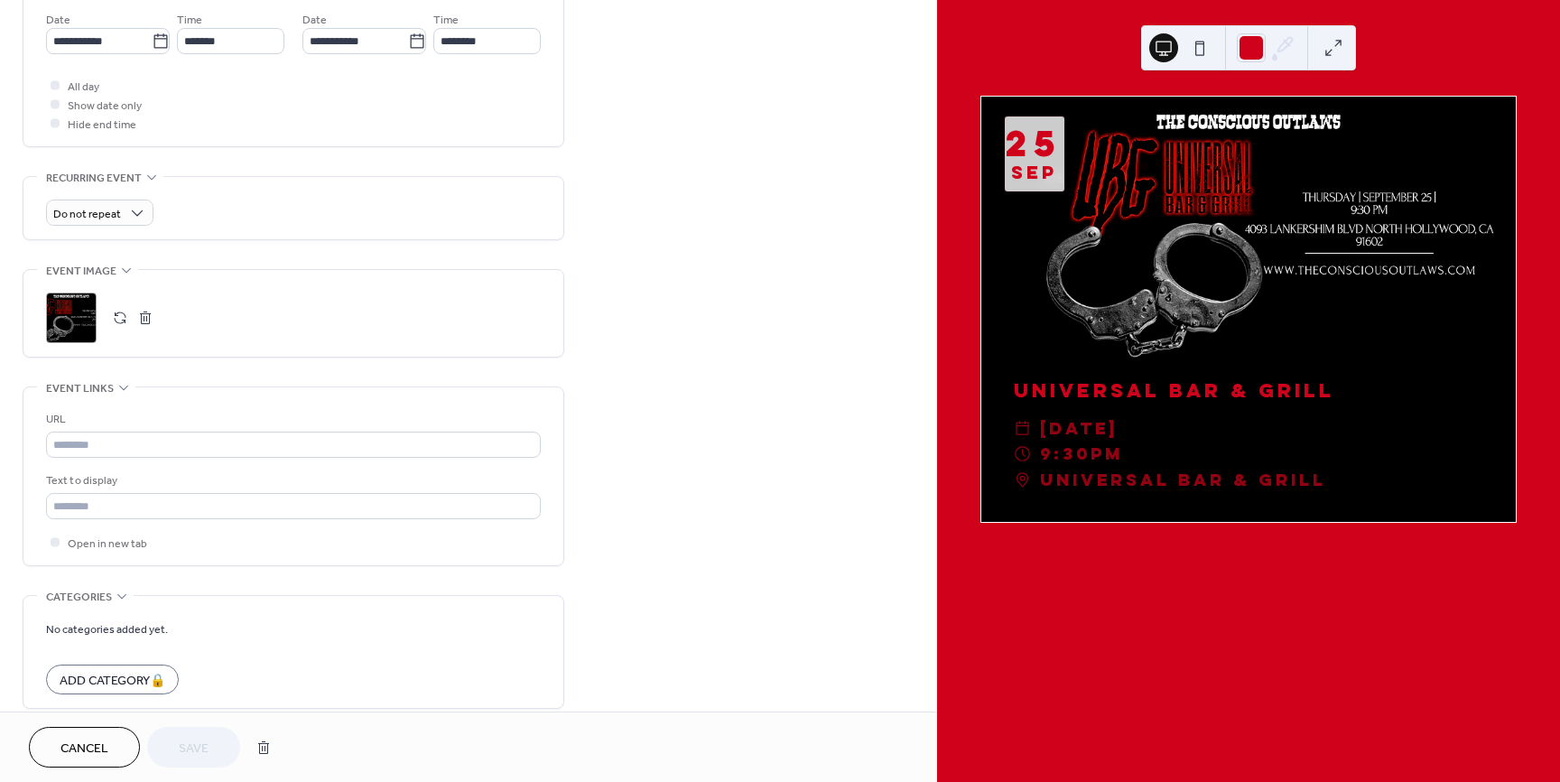
click at [144, 316] on button "button" at bounding box center [145, 317] width 25 height 25
click at [120, 318] on button "button" at bounding box center [119, 317] width 25 height 25
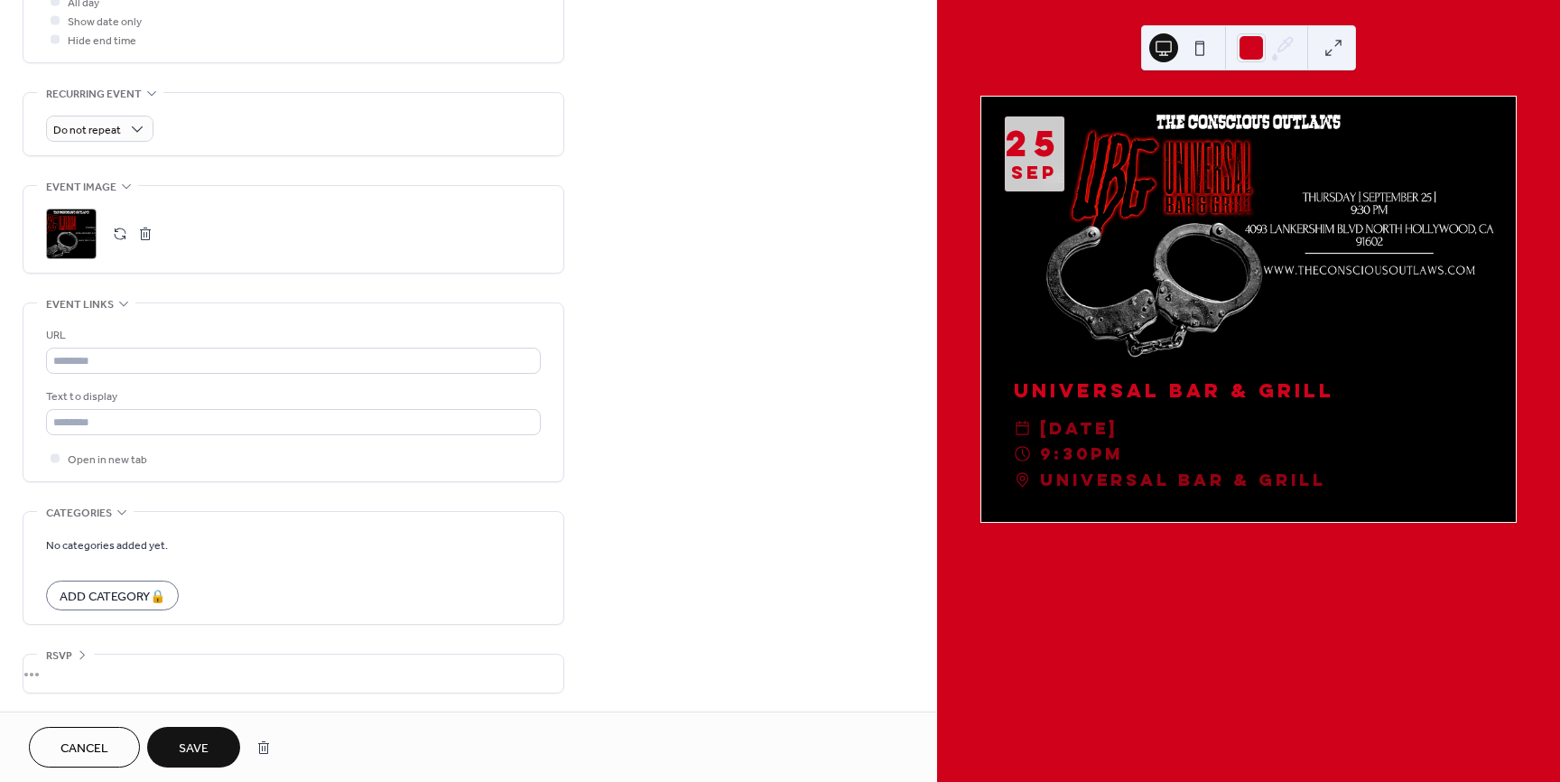
drag, startPoint x: 185, startPoint y: 749, endPoint x: 278, endPoint y: 525, distance: 243.3
click at [278, 523] on div "**********" at bounding box center [468, 391] width 936 height 782
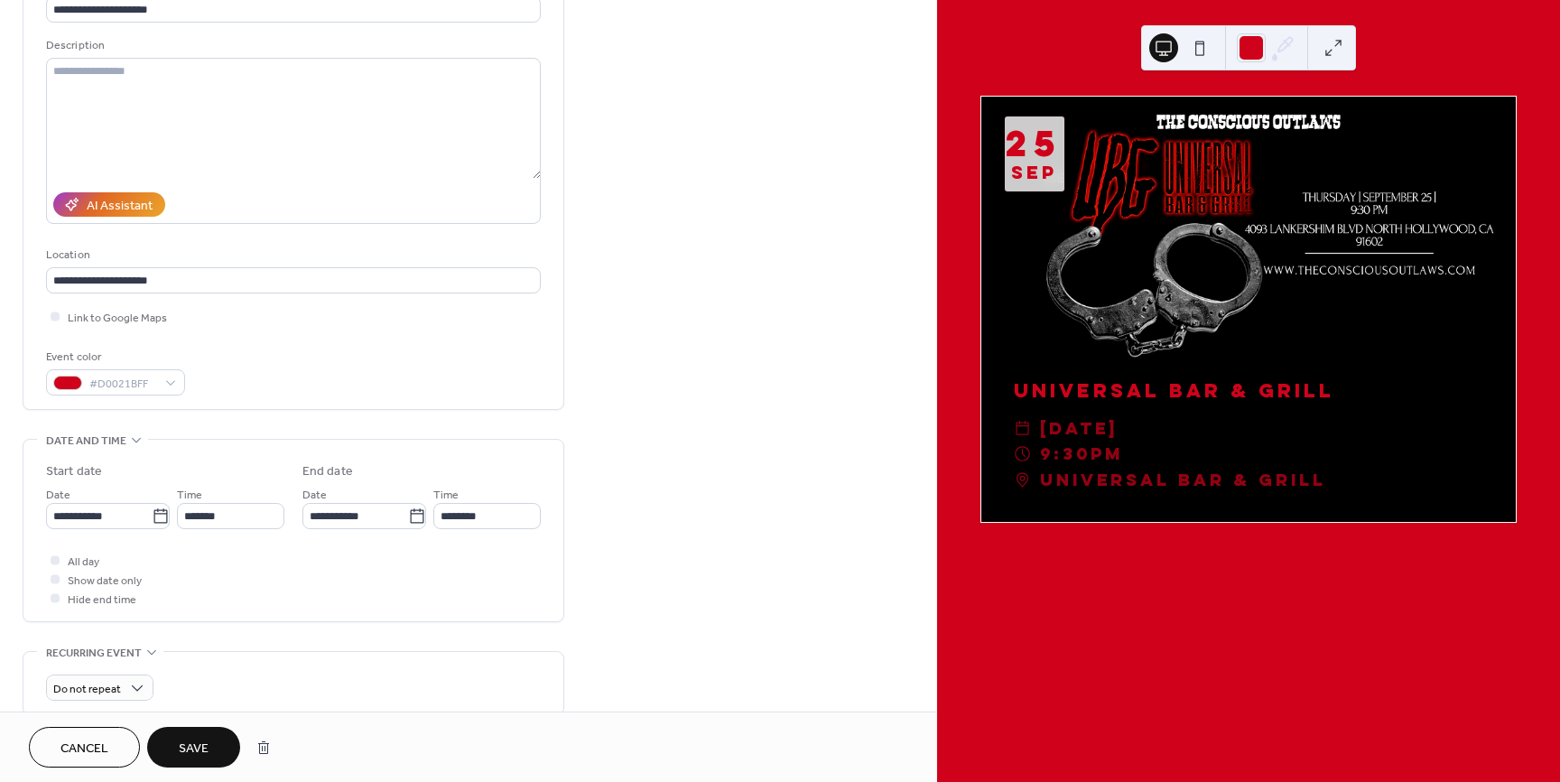
scroll to position [153, 0]
click at [59, 314] on div at bounding box center [55, 312] width 18 height 18
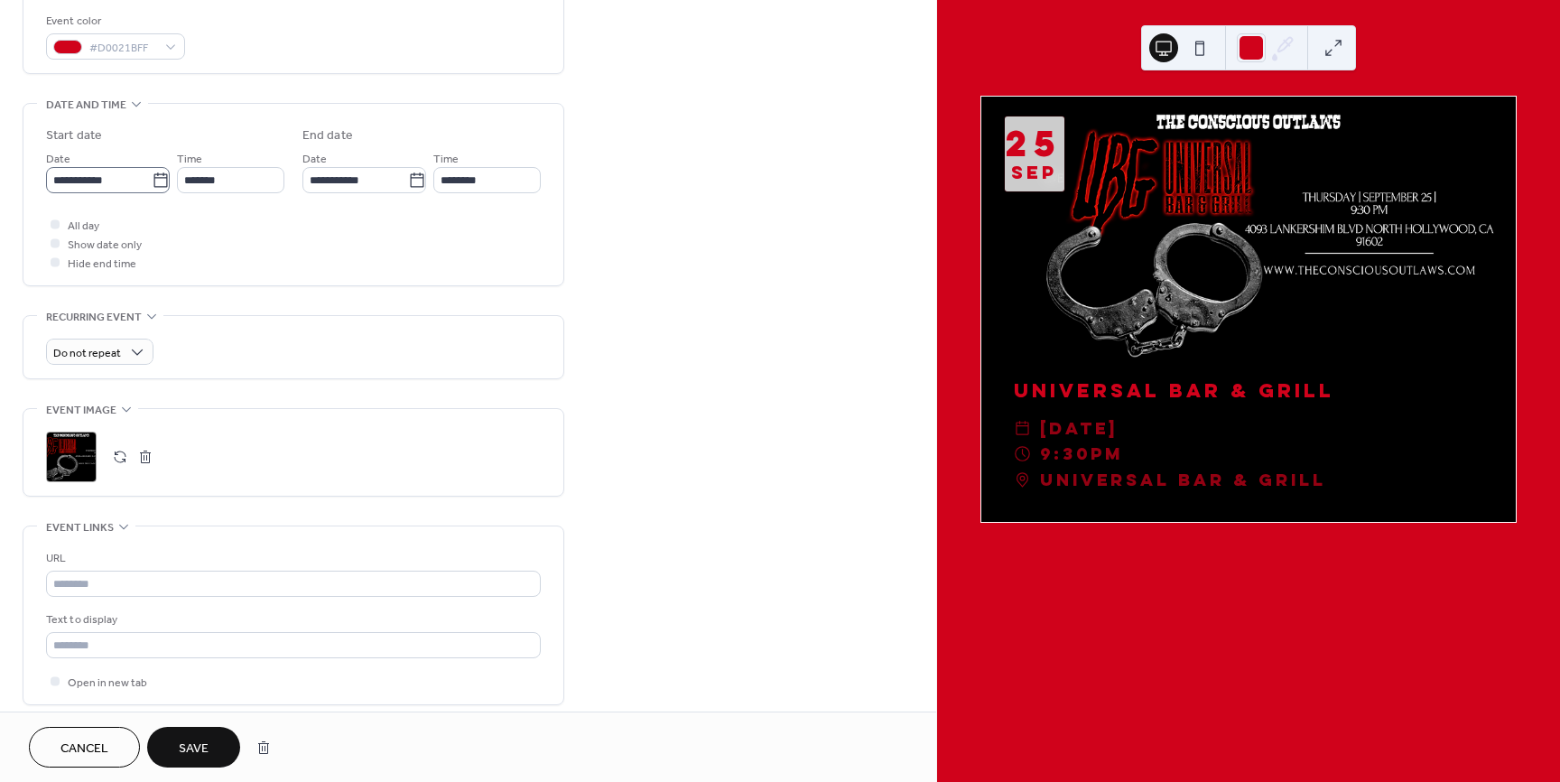
scroll to position [499, 0]
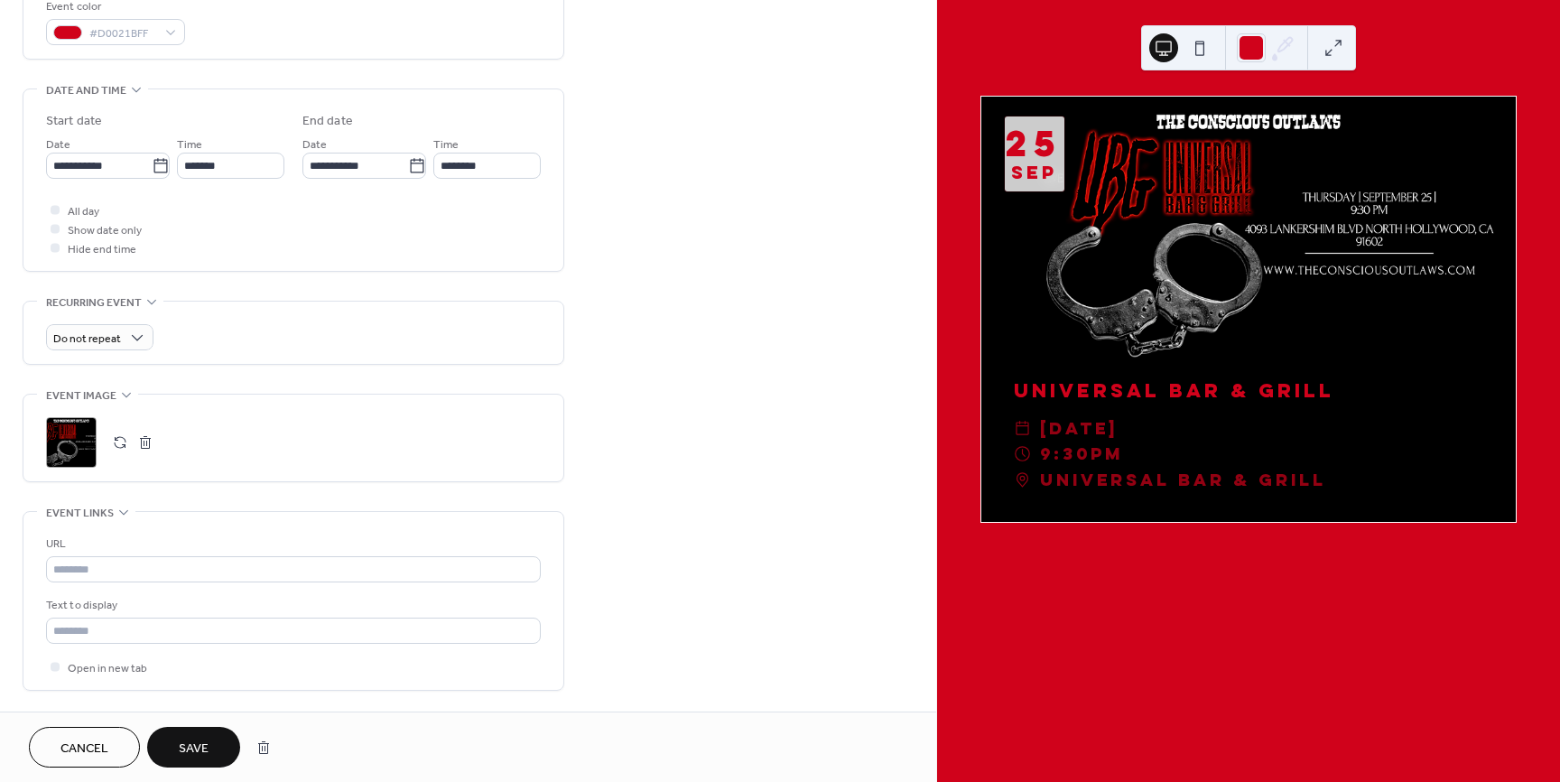
click at [211, 745] on button "Save" at bounding box center [193, 747] width 93 height 41
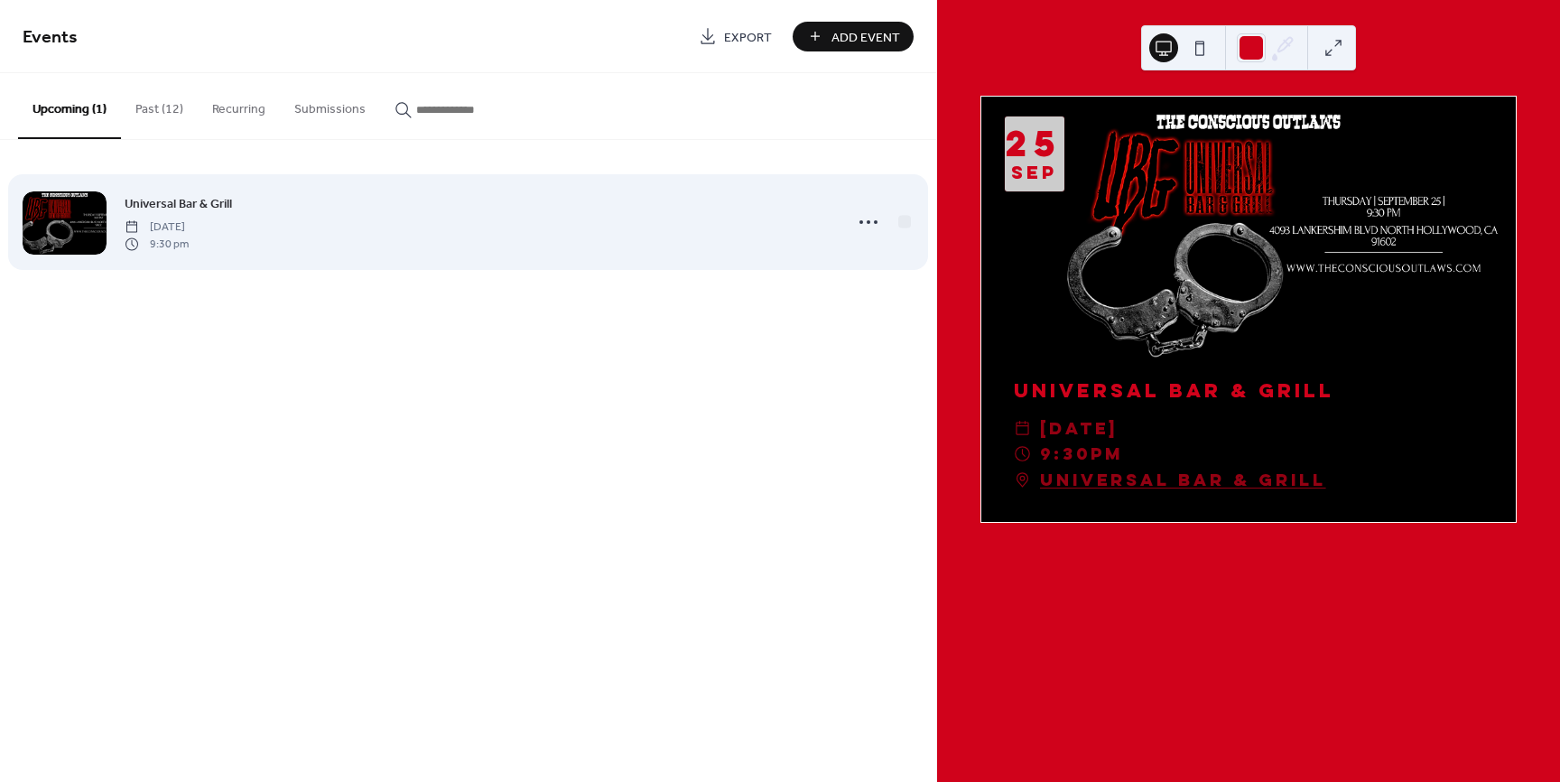
click at [799, 225] on div "Universal Bar & Grill Thursday, September 25, 2025 9:30 pm" at bounding box center [478, 222] width 707 height 58
click at [869, 223] on icon at bounding box center [868, 222] width 29 height 29
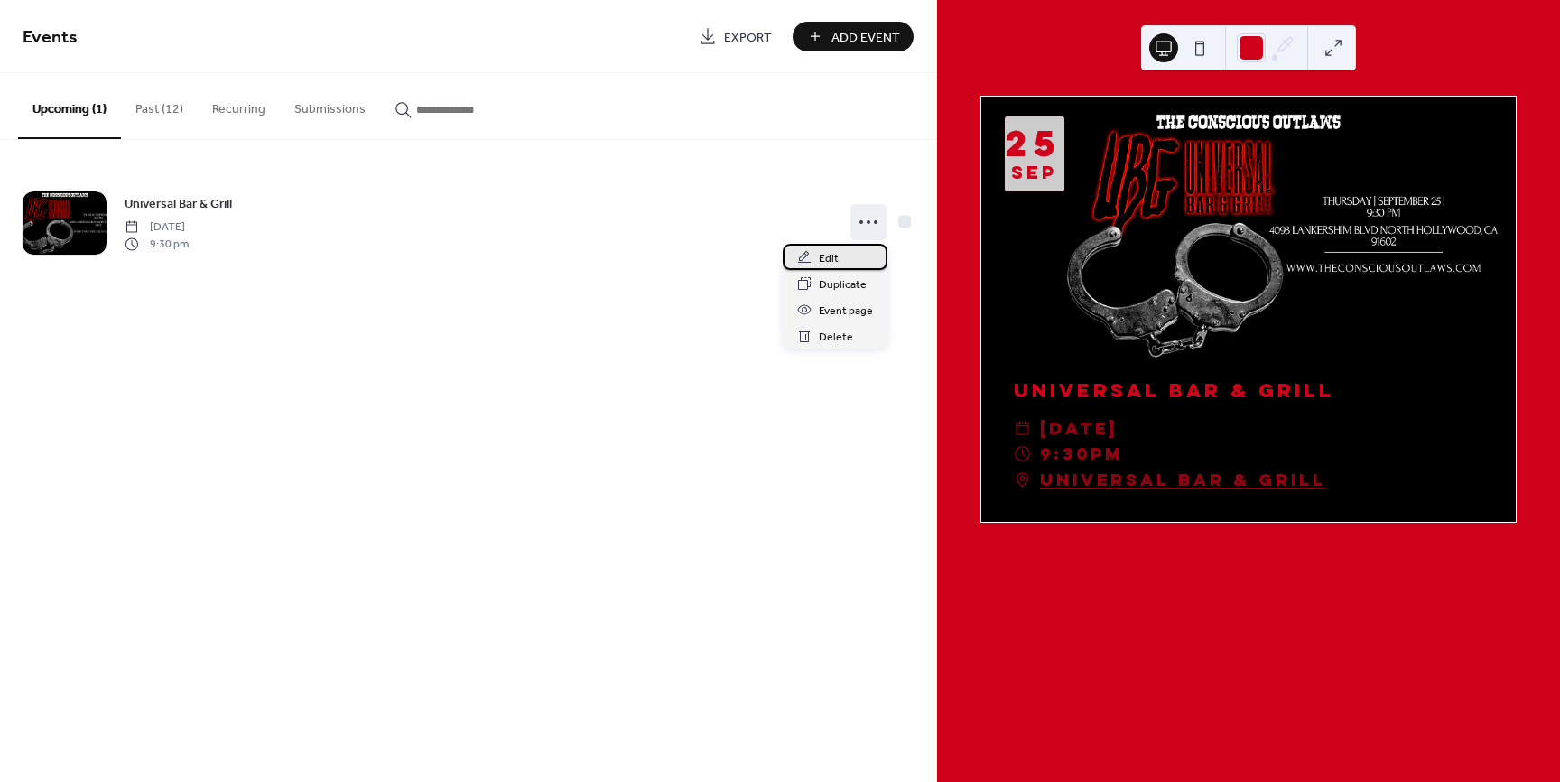
click at [853, 252] on div "Edit" at bounding box center [835, 257] width 105 height 26
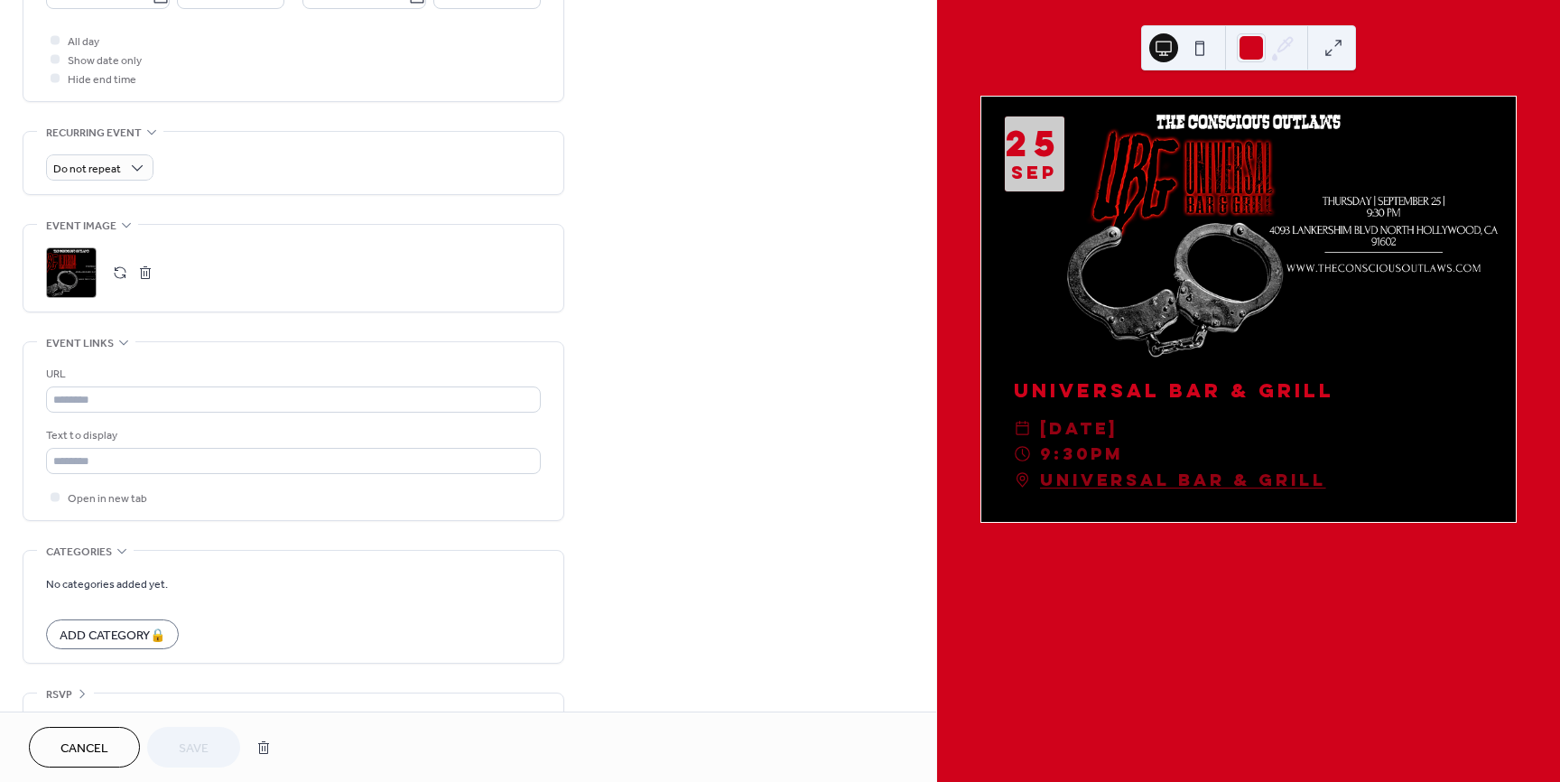
scroll to position [708, 0]
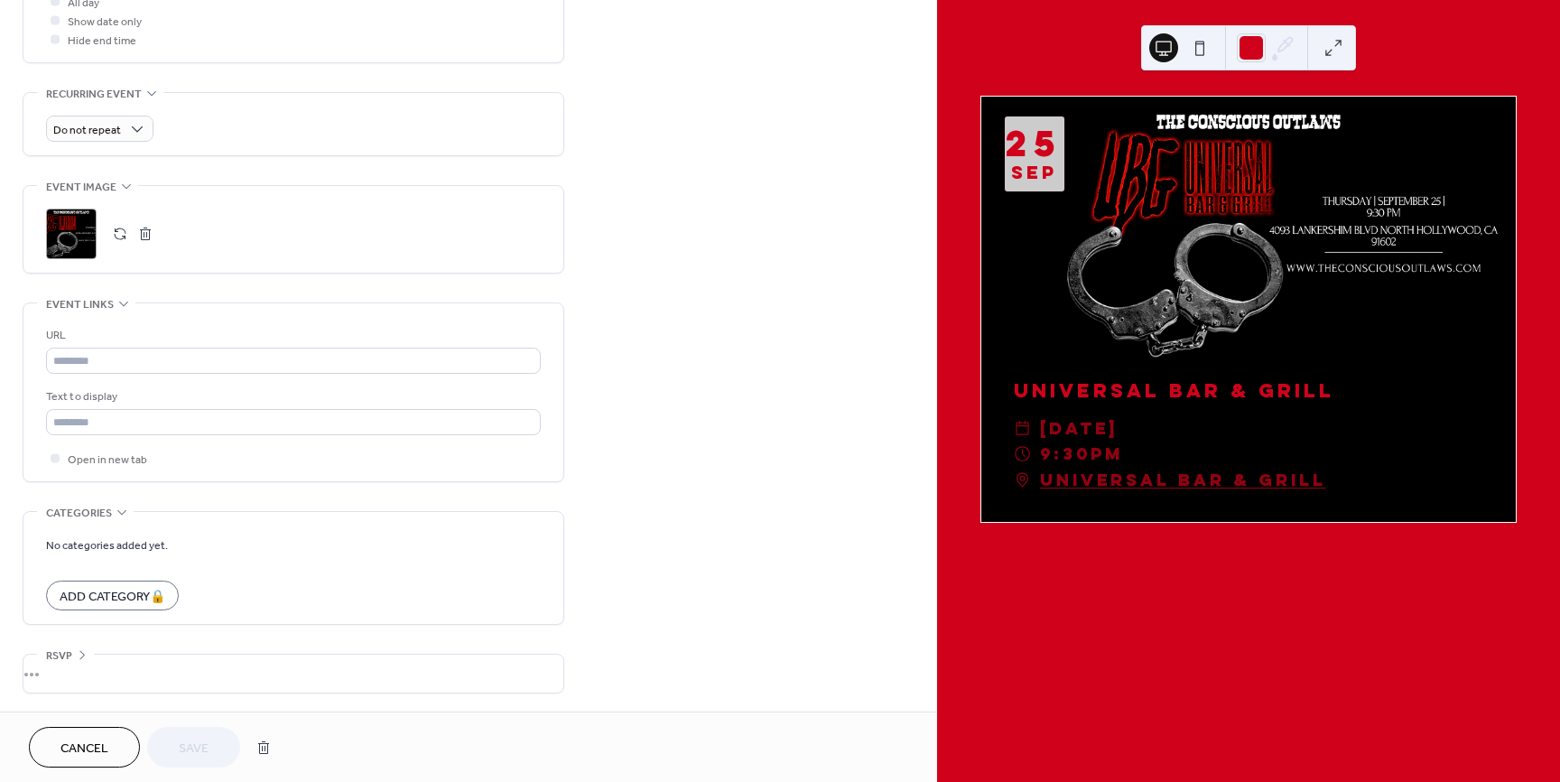
click at [89, 744] on span "Cancel" at bounding box center [84, 748] width 48 height 19
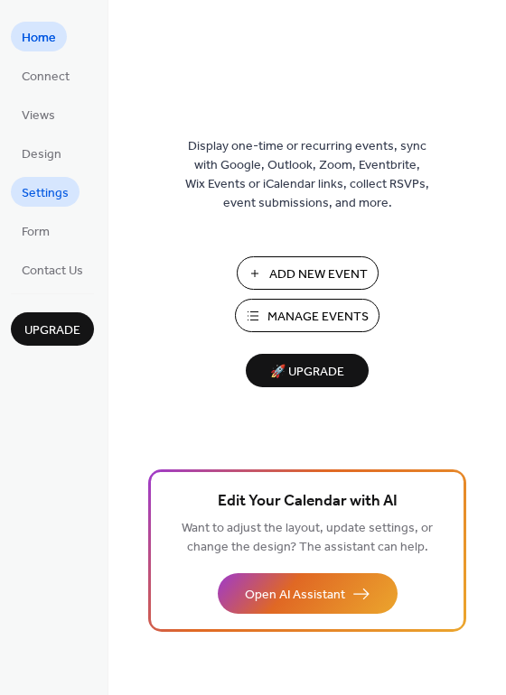
click at [56, 186] on span "Settings" at bounding box center [45, 193] width 47 height 19
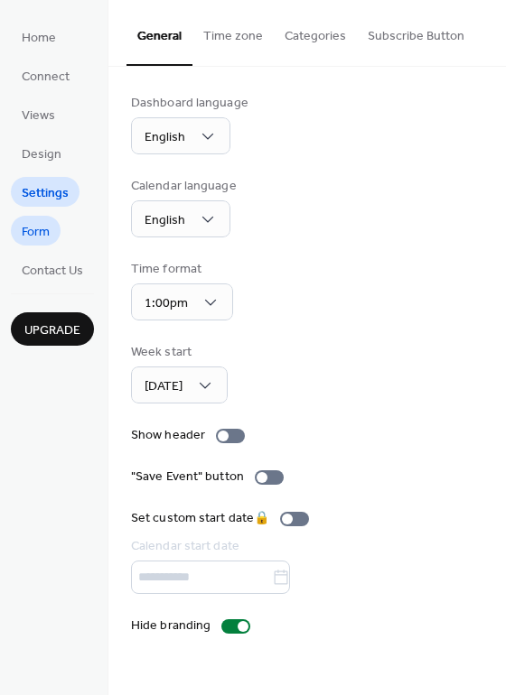
click at [45, 237] on span "Form" at bounding box center [36, 232] width 28 height 19
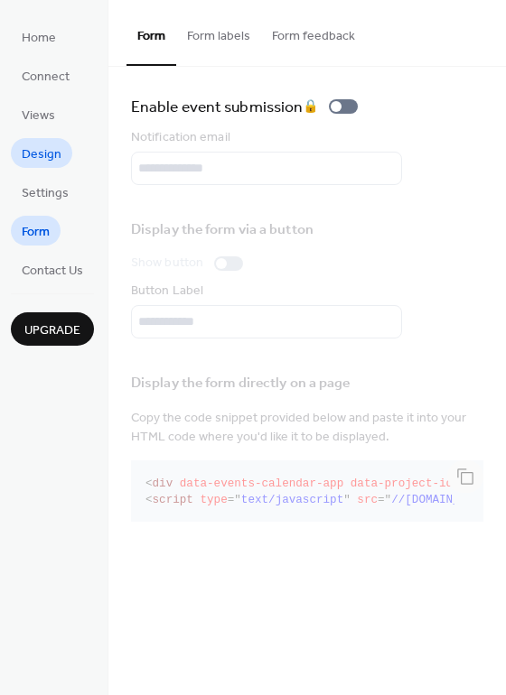
click at [41, 166] on link "Design" at bounding box center [41, 153] width 61 height 30
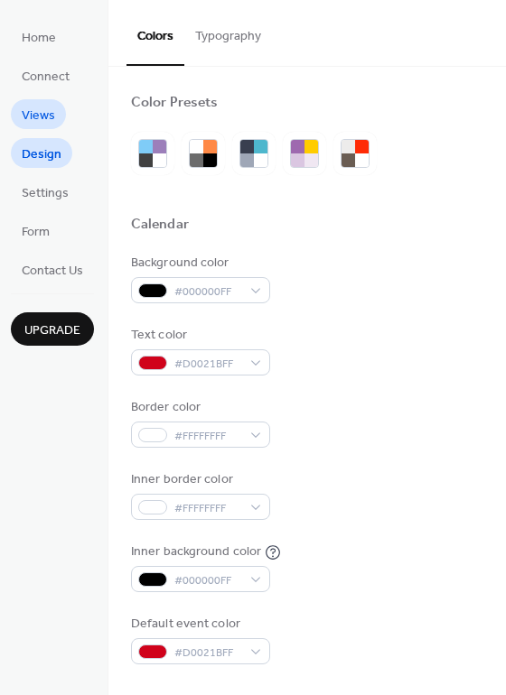
click at [45, 126] on span "Views" at bounding box center [38, 116] width 33 height 19
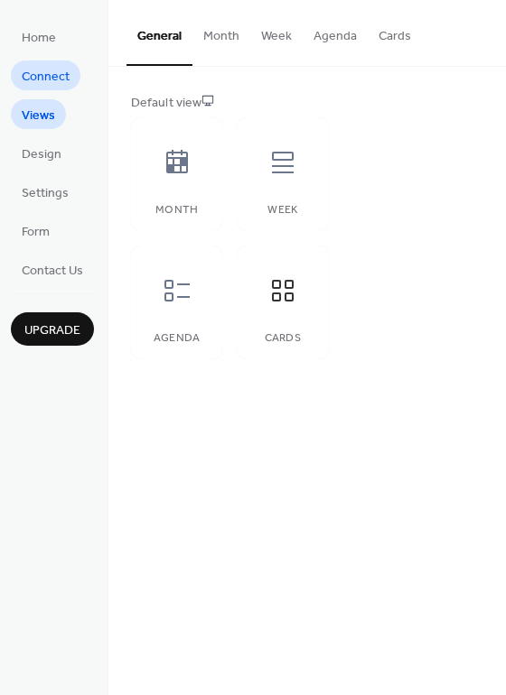
click at [65, 75] on span "Connect" at bounding box center [46, 77] width 48 height 19
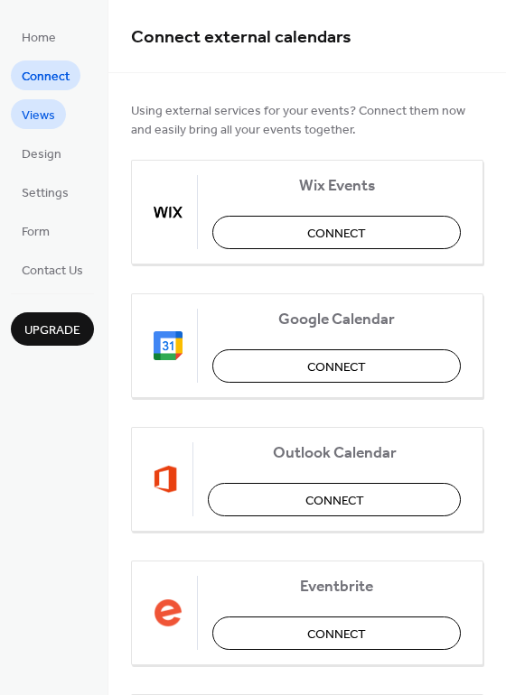
click at [26, 119] on span "Views" at bounding box center [38, 116] width 33 height 19
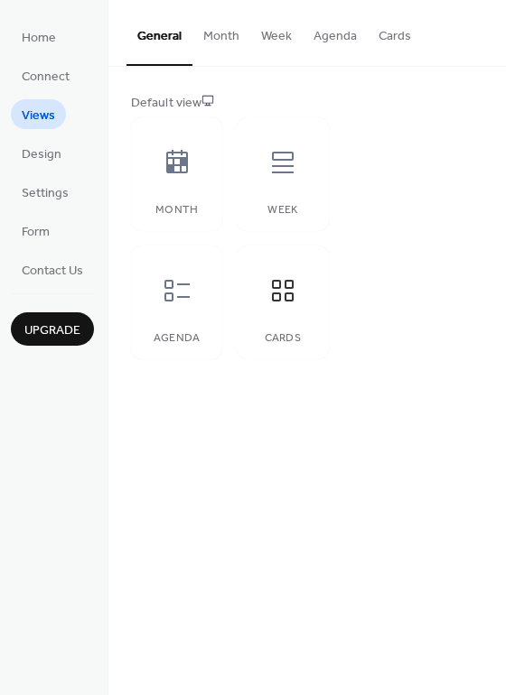
click at [316, 33] on button "Agenda" at bounding box center [334, 32] width 65 height 64
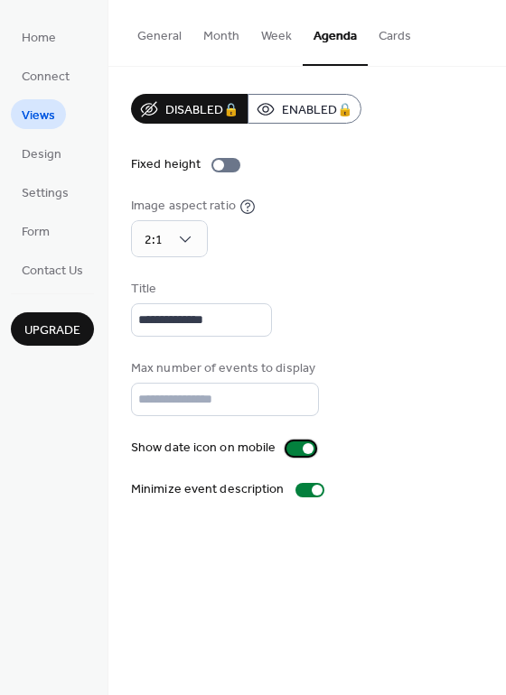
click at [296, 451] on div at bounding box center [300, 449] width 29 height 14
click at [292, 448] on div at bounding box center [293, 448] width 11 height 11
click at [302, 449] on div at bounding box center [307, 448] width 11 height 11
click at [302, 493] on div at bounding box center [309, 490] width 29 height 14
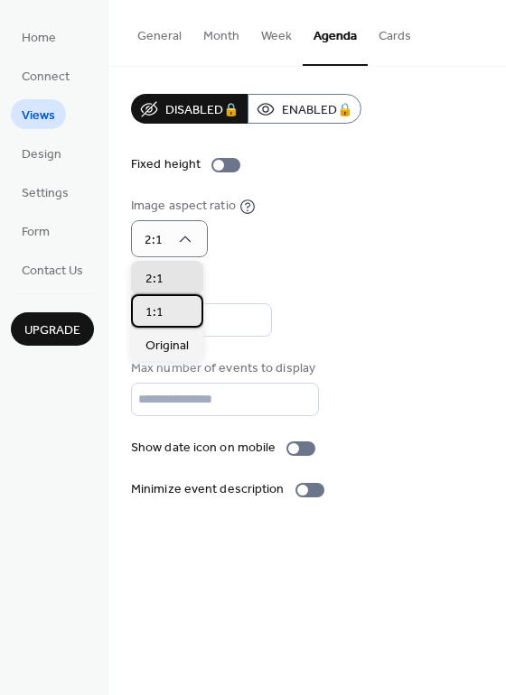
click at [173, 310] on div "1:1" at bounding box center [167, 310] width 72 height 33
click at [177, 282] on div "2:1" at bounding box center [167, 277] width 72 height 33
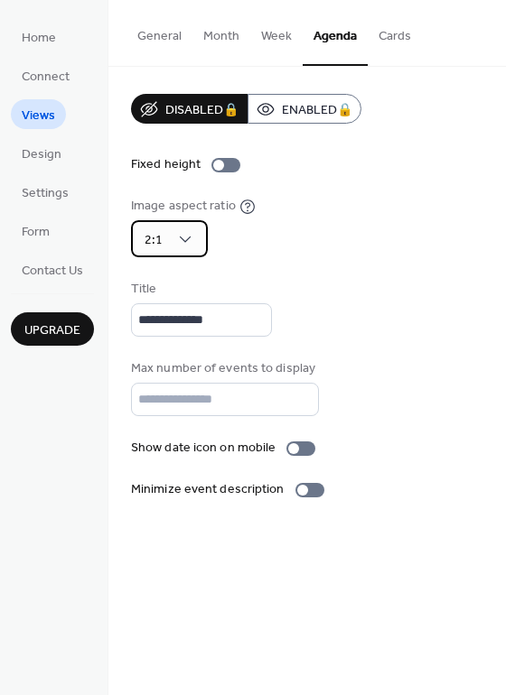
click at [194, 236] on div "2:1" at bounding box center [169, 238] width 77 height 37
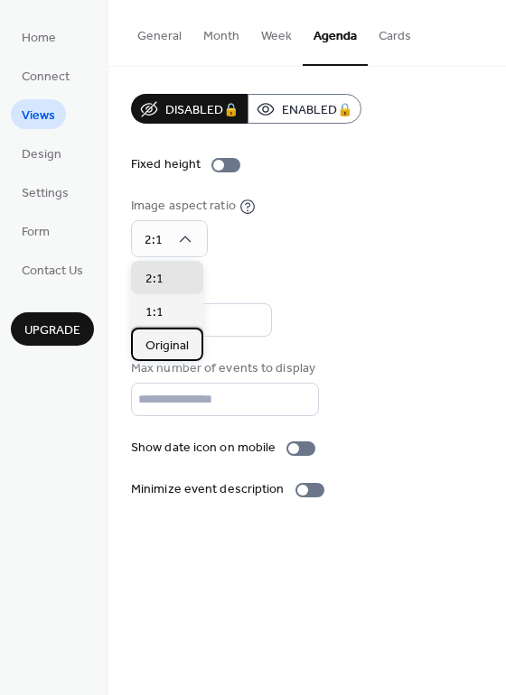
click at [176, 351] on span "Original" at bounding box center [166, 346] width 43 height 19
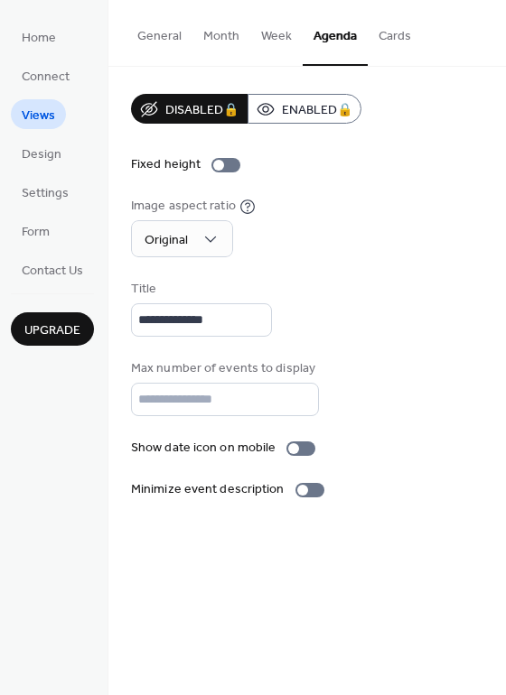
click at [150, 33] on button "General" at bounding box center [159, 32] width 66 height 64
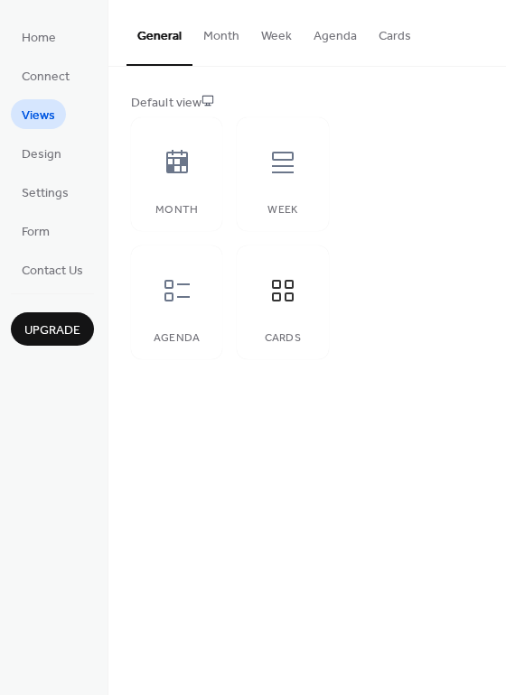
click at [326, 37] on button "Agenda" at bounding box center [334, 32] width 65 height 64
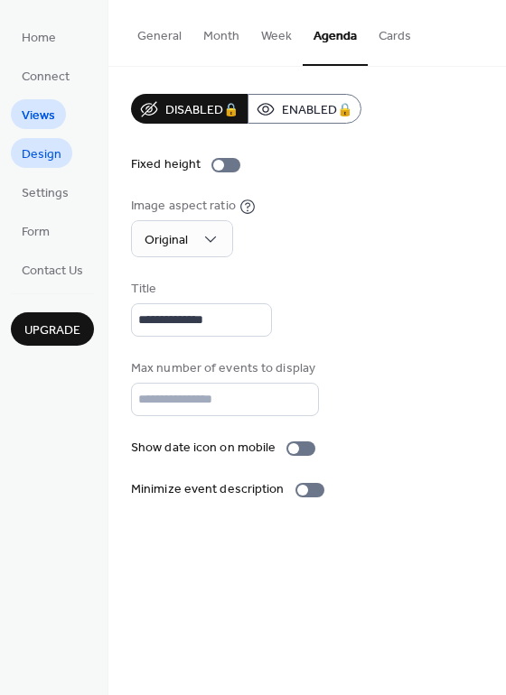
click at [47, 163] on span "Design" at bounding box center [42, 154] width 40 height 19
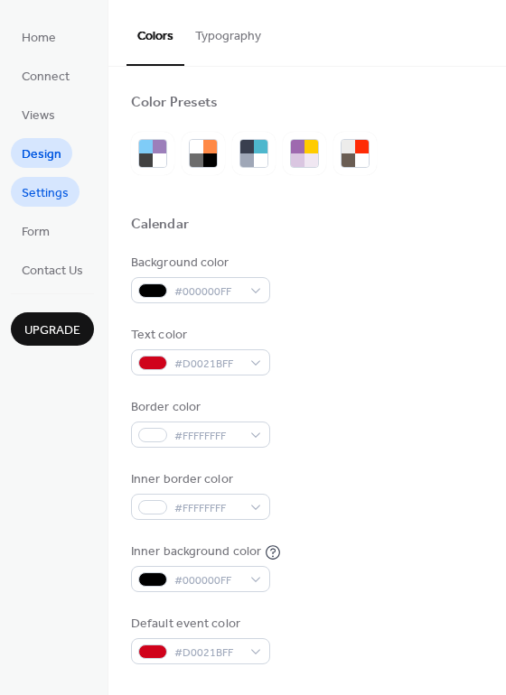
click at [44, 191] on span "Settings" at bounding box center [45, 193] width 47 height 19
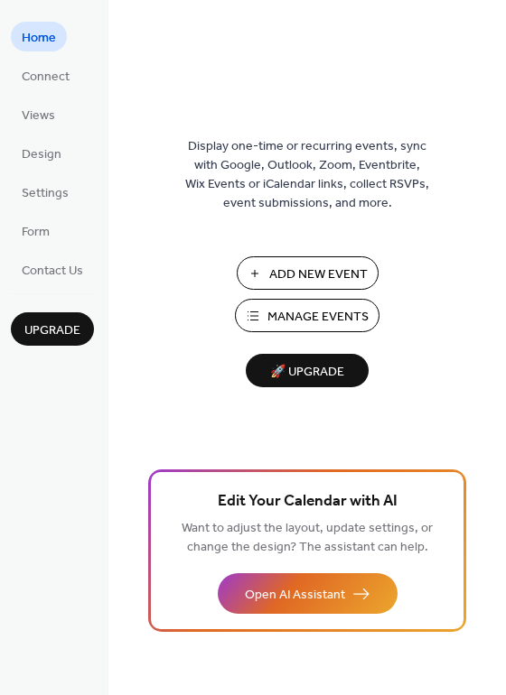
click at [268, 312] on span "Manage Events" at bounding box center [317, 317] width 101 height 19
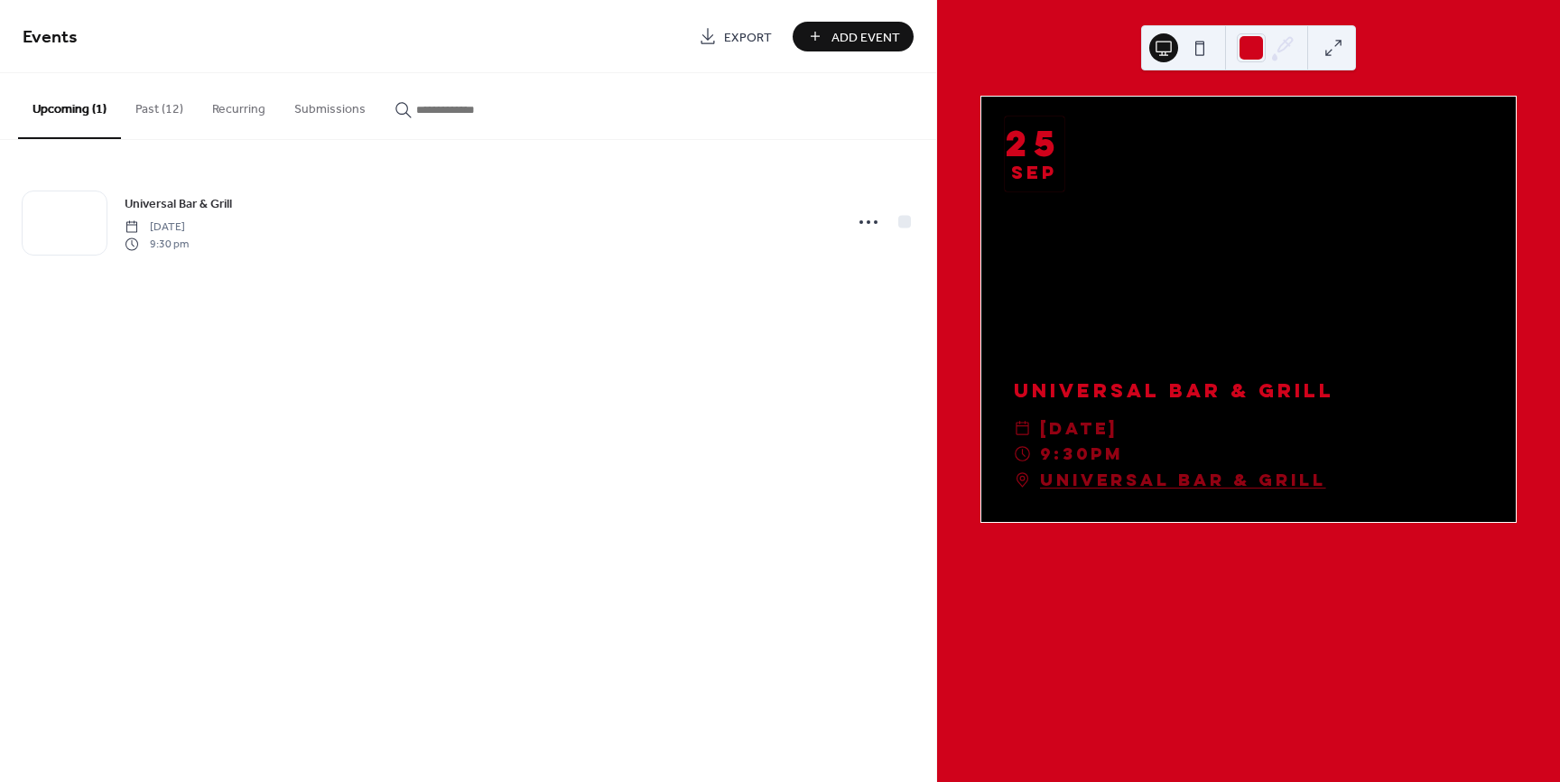
click at [1190, 44] on button at bounding box center [1200, 47] width 29 height 29
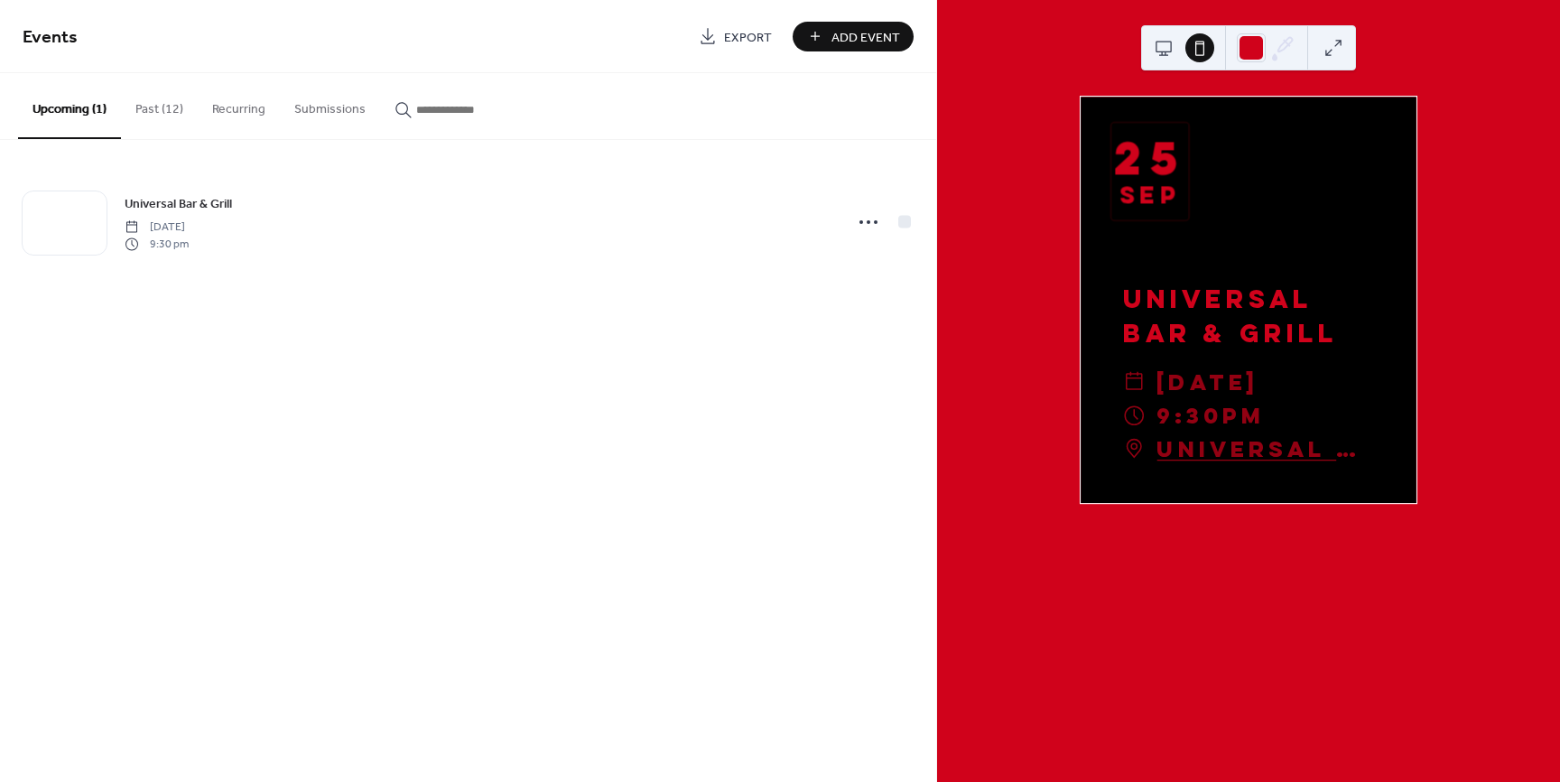
click at [1148, 172] on div "25" at bounding box center [1150, 157] width 74 height 42
click at [1126, 167] on div "25" at bounding box center [1150, 157] width 74 height 42
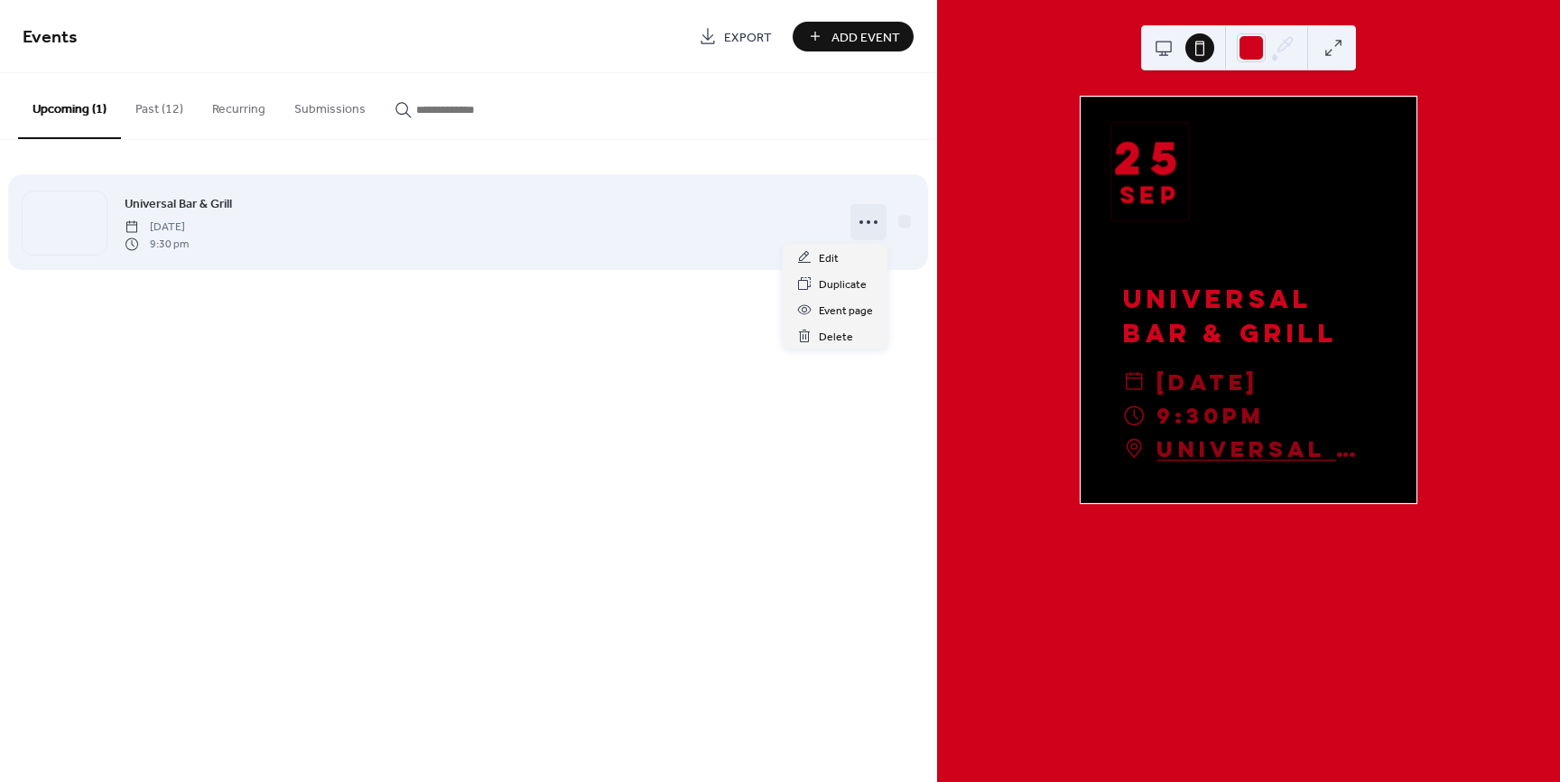
click at [860, 221] on circle at bounding box center [862, 222] width 4 height 4
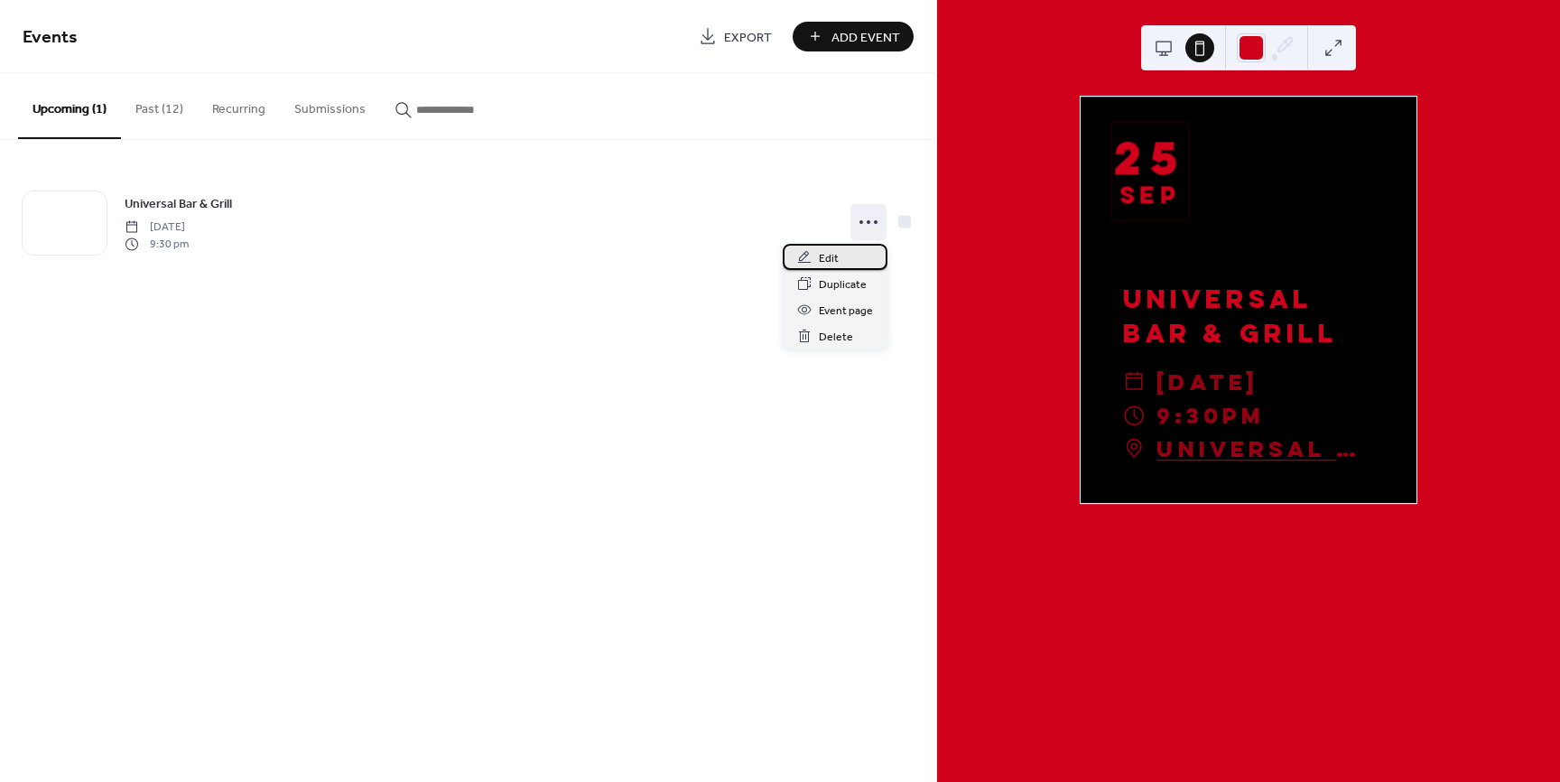
click at [851, 262] on div "Edit" at bounding box center [835, 257] width 105 height 26
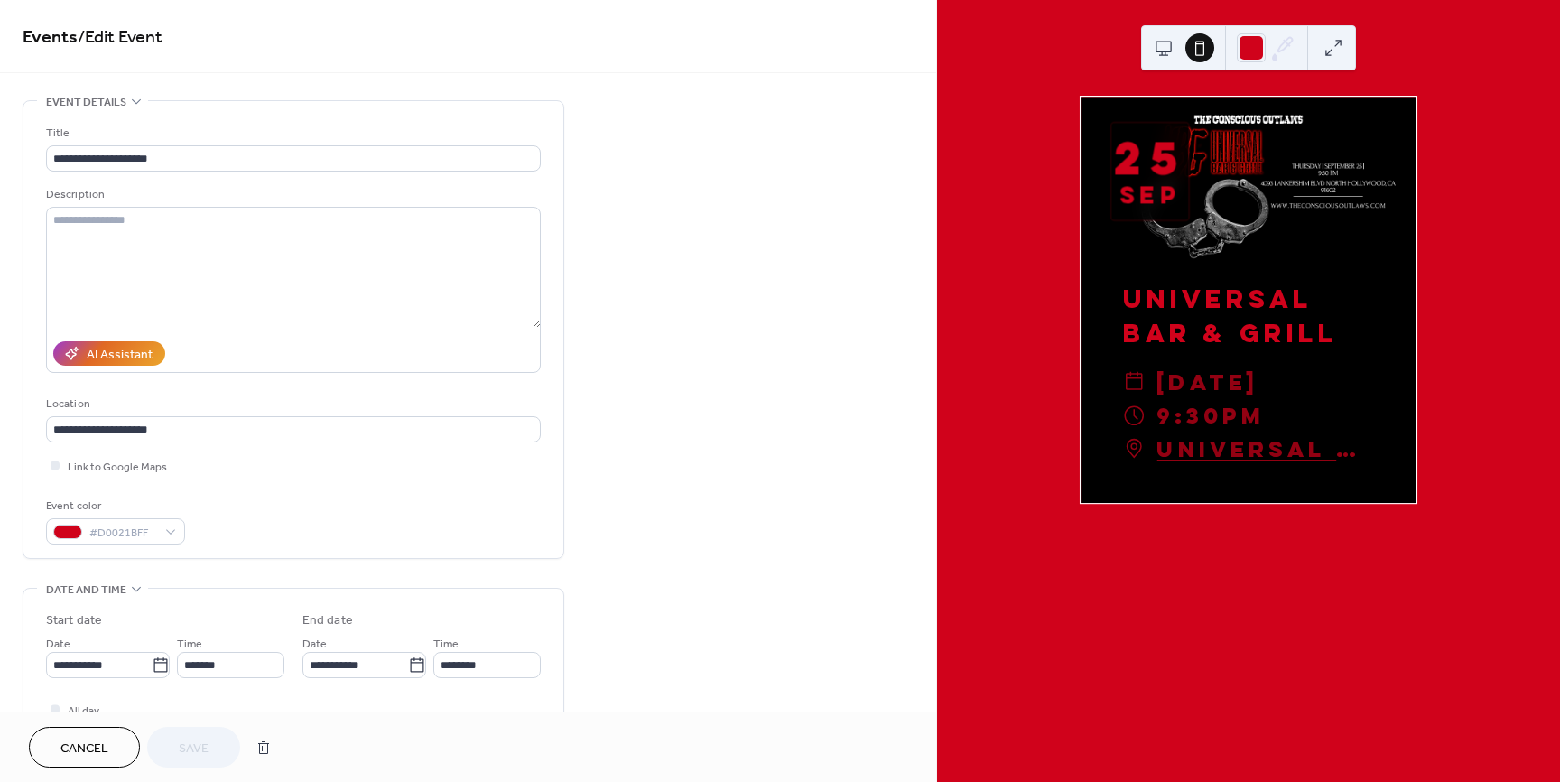
click at [1206, 49] on button at bounding box center [1200, 47] width 29 height 29
click at [1152, 172] on div "25" at bounding box center [1150, 157] width 74 height 42
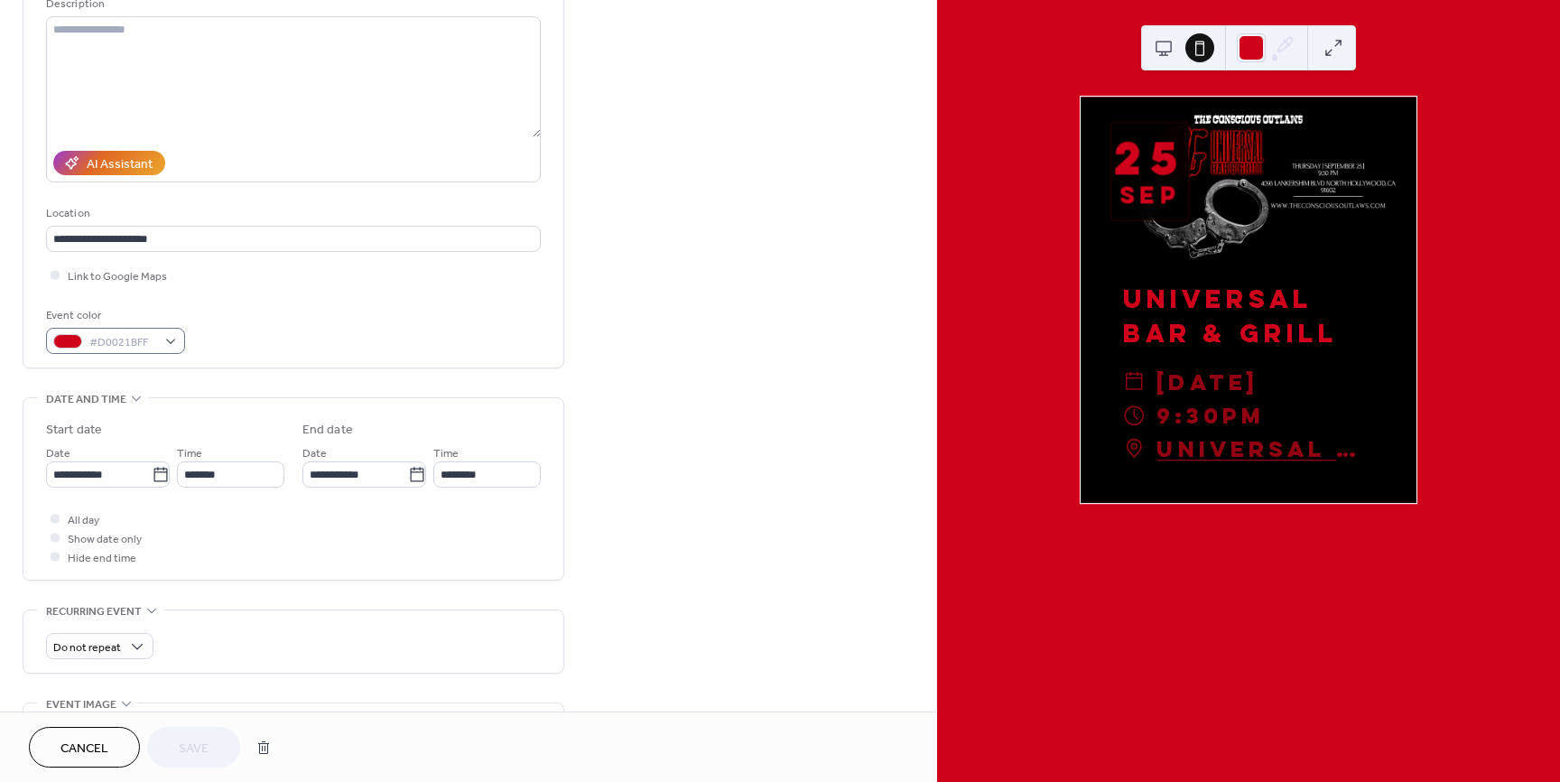
scroll to position [192, 0]
click at [58, 538] on div at bounding box center [55, 535] width 9 height 9
click at [56, 535] on div at bounding box center [55, 535] width 9 height 9
click at [53, 538] on div at bounding box center [55, 535] width 9 height 9
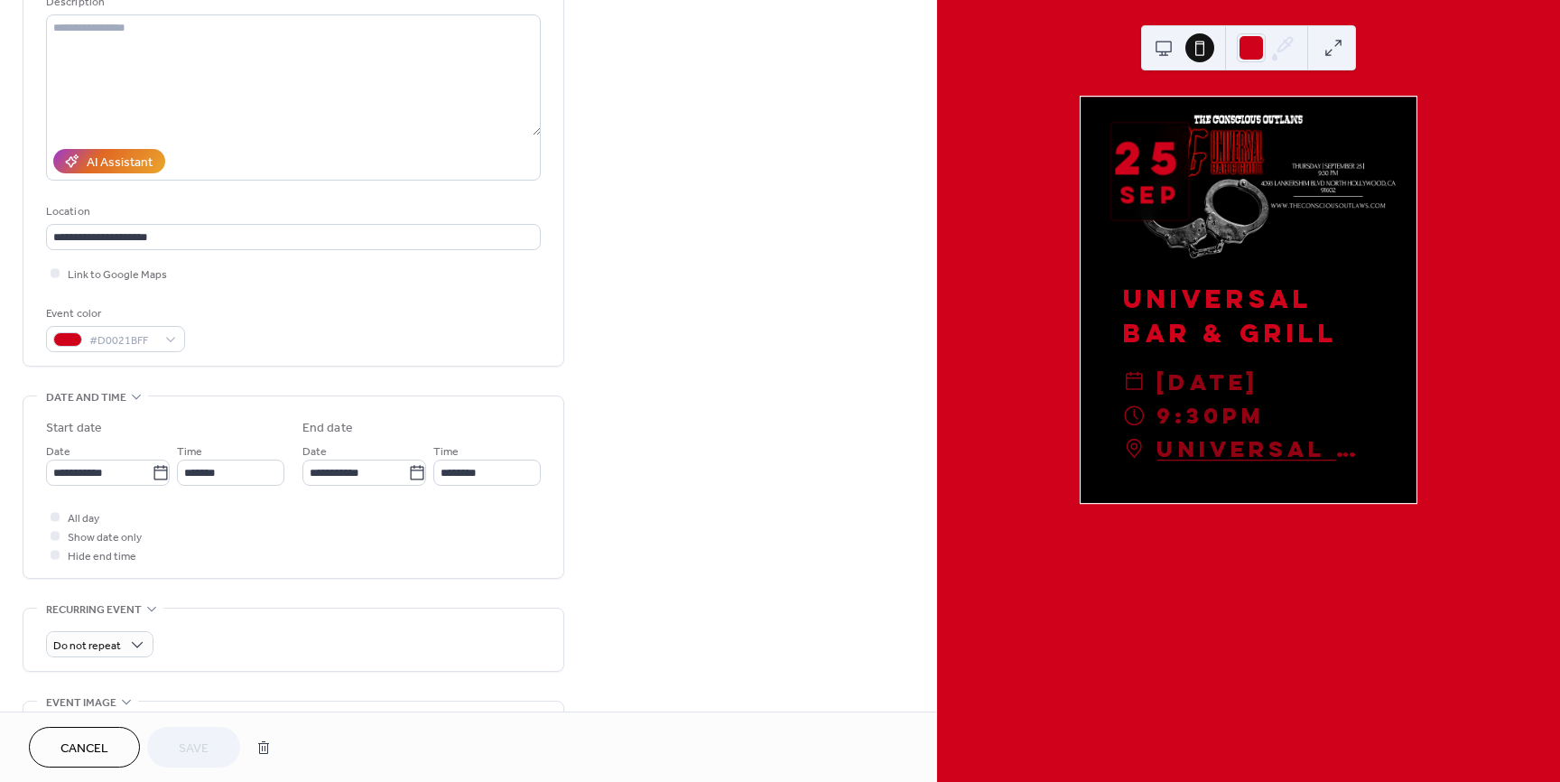
click at [53, 537] on div at bounding box center [55, 535] width 9 height 9
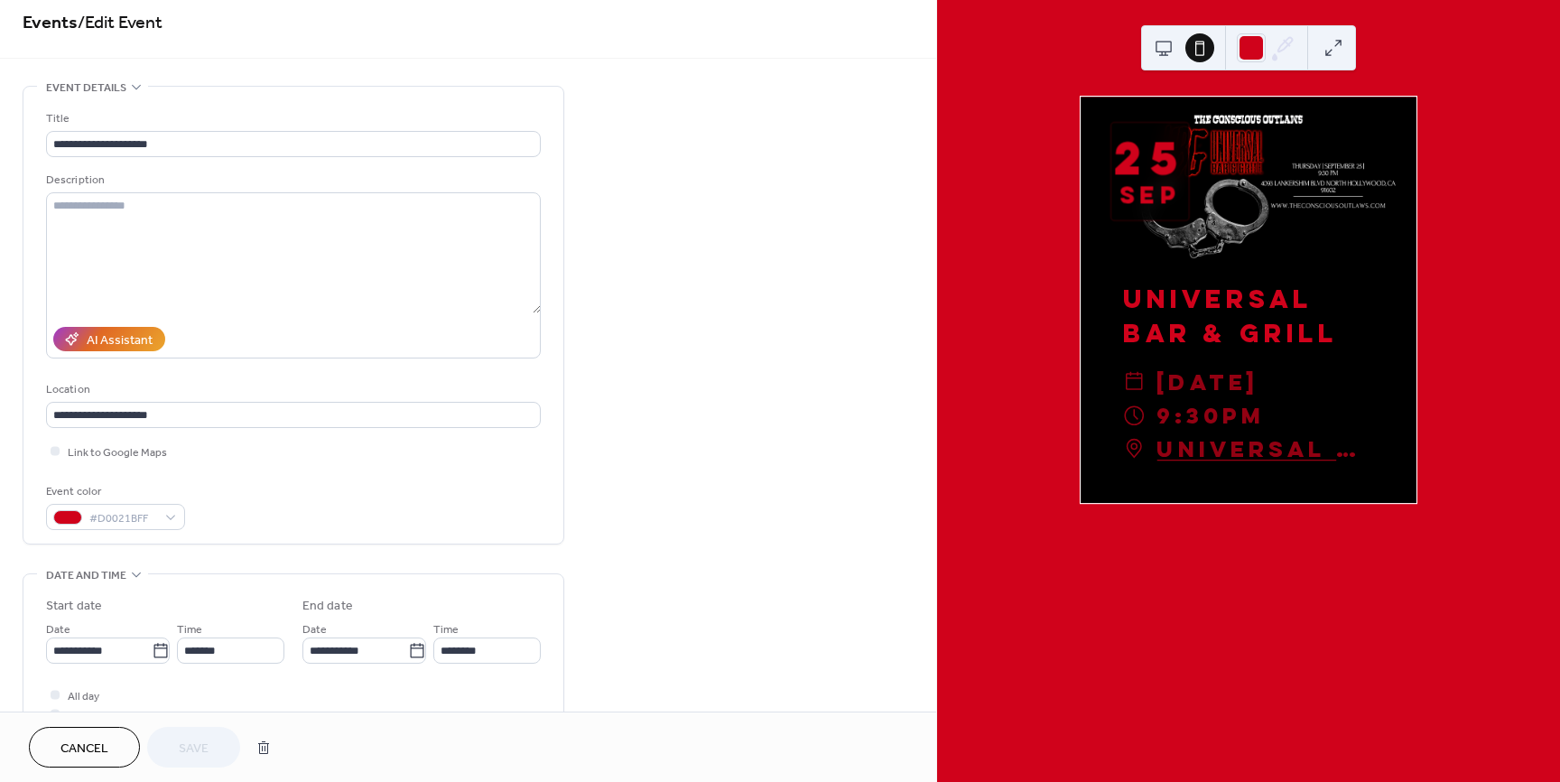
scroll to position [0, 0]
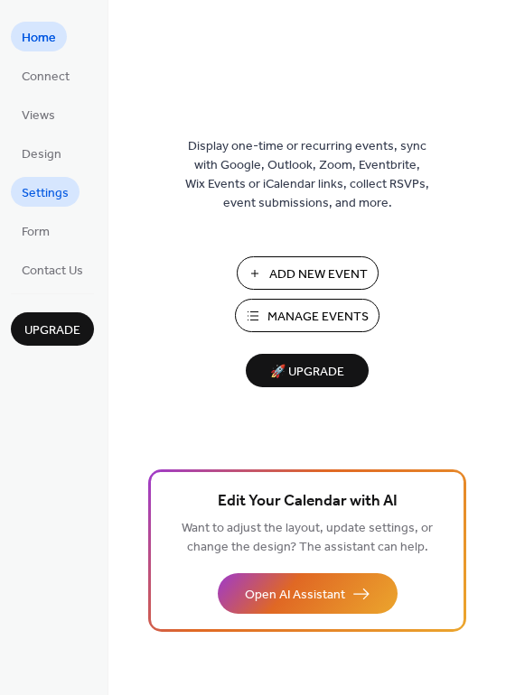
click at [41, 191] on span "Settings" at bounding box center [45, 193] width 47 height 19
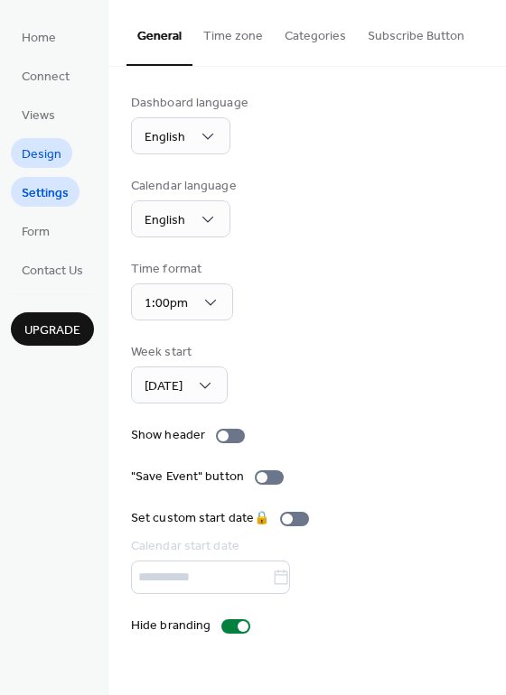
click at [38, 158] on span "Design" at bounding box center [42, 154] width 40 height 19
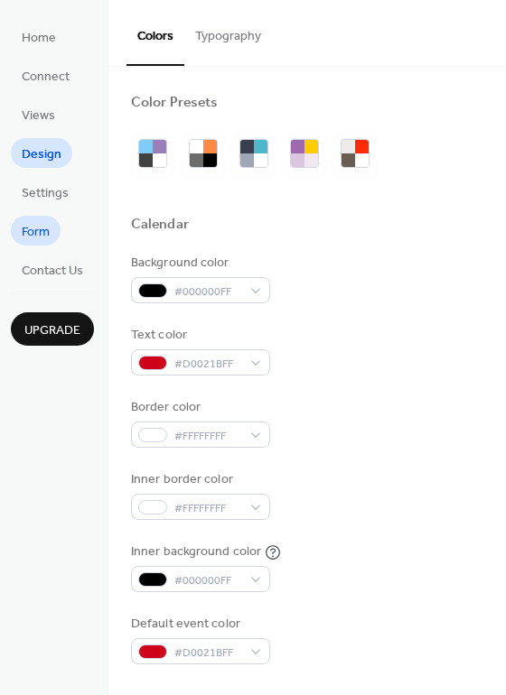
click at [42, 224] on span "Form" at bounding box center [36, 232] width 28 height 19
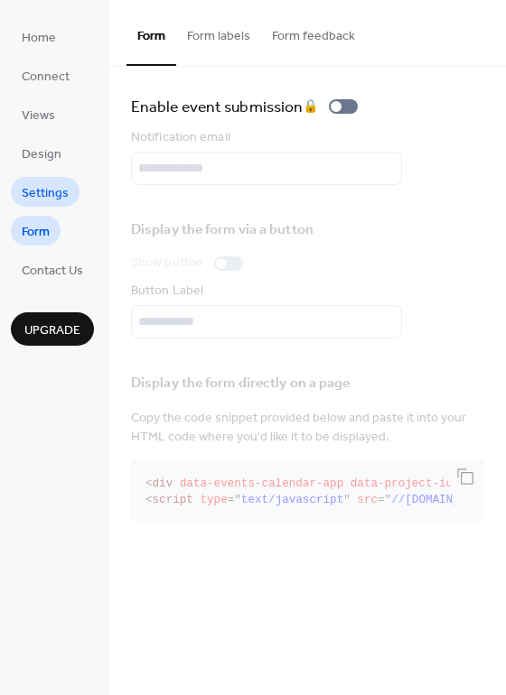
click at [44, 197] on span "Settings" at bounding box center [45, 193] width 47 height 19
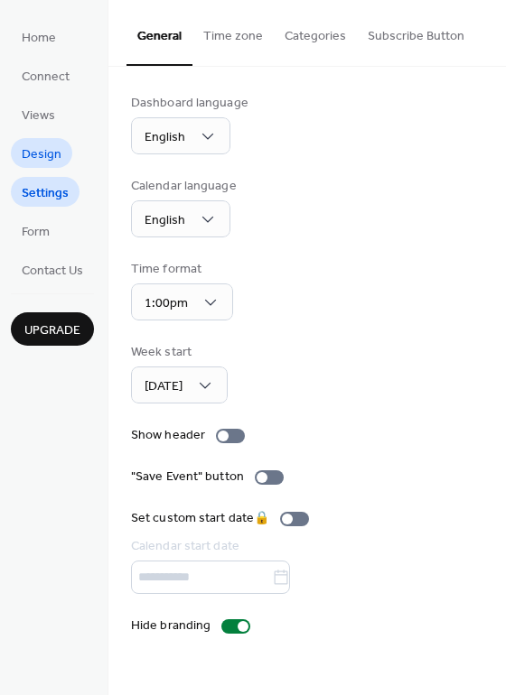
click at [41, 161] on span "Design" at bounding box center [42, 154] width 40 height 19
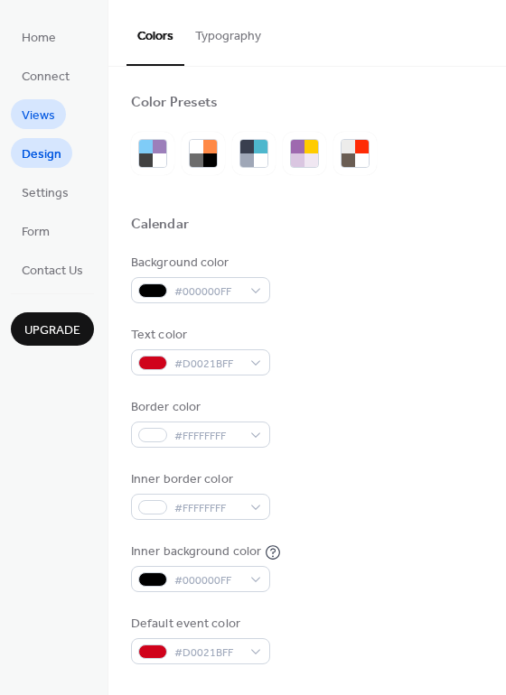
click at [35, 116] on span "Views" at bounding box center [38, 116] width 33 height 19
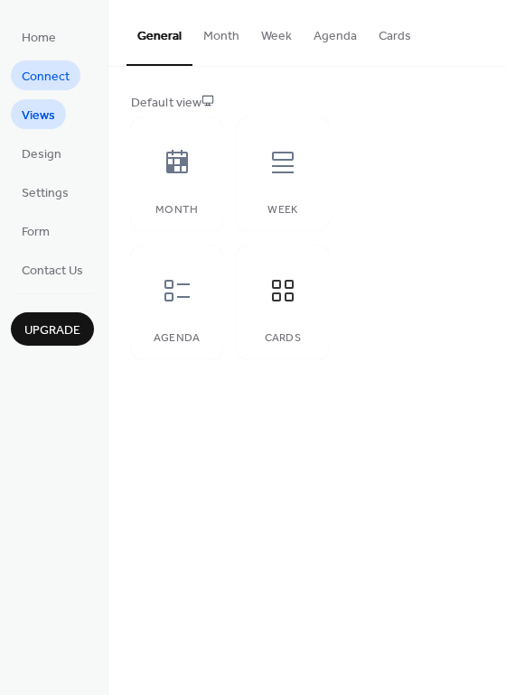
click at [39, 79] on span "Connect" at bounding box center [46, 77] width 48 height 19
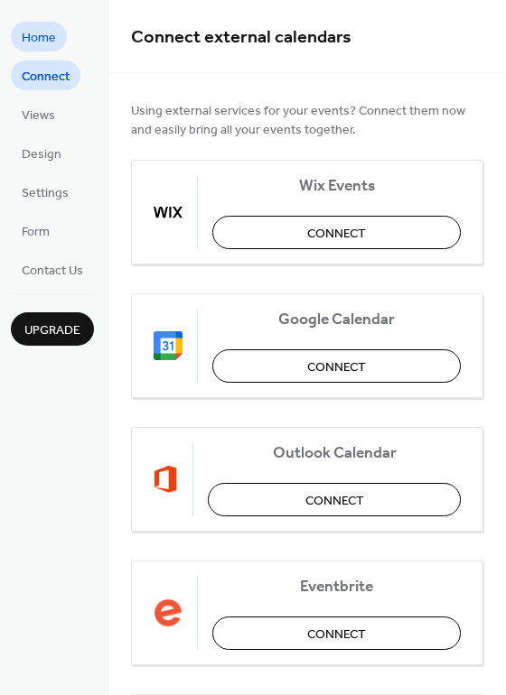
click at [37, 42] on span "Home" at bounding box center [39, 38] width 34 height 19
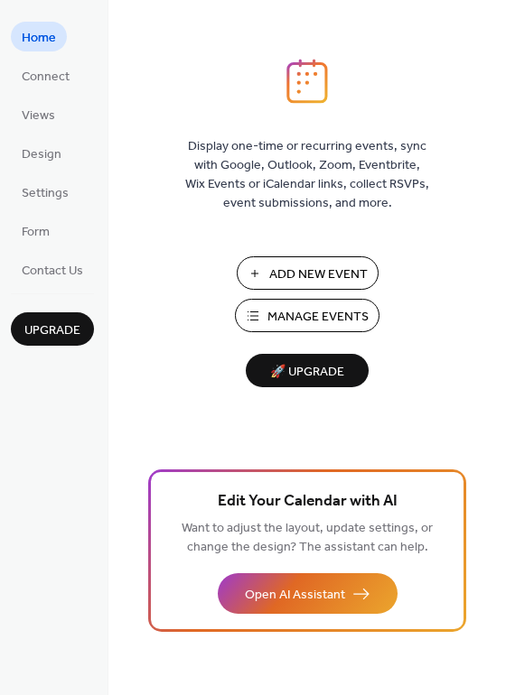
click at [274, 309] on span "Manage Events" at bounding box center [317, 317] width 101 height 19
